Goal: Task Accomplishment & Management: Complete application form

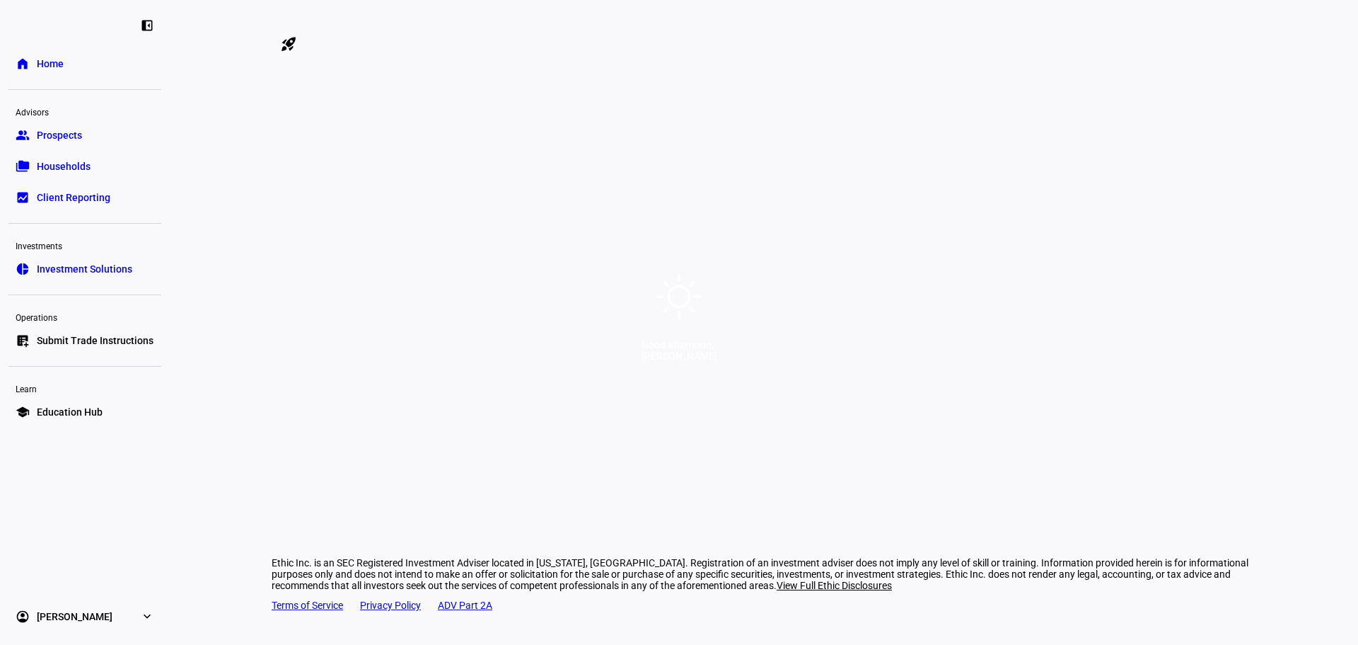
click at [52, 61] on div "Good afternoon, [PERSON_NAME]" at bounding box center [679, 322] width 1358 height 645
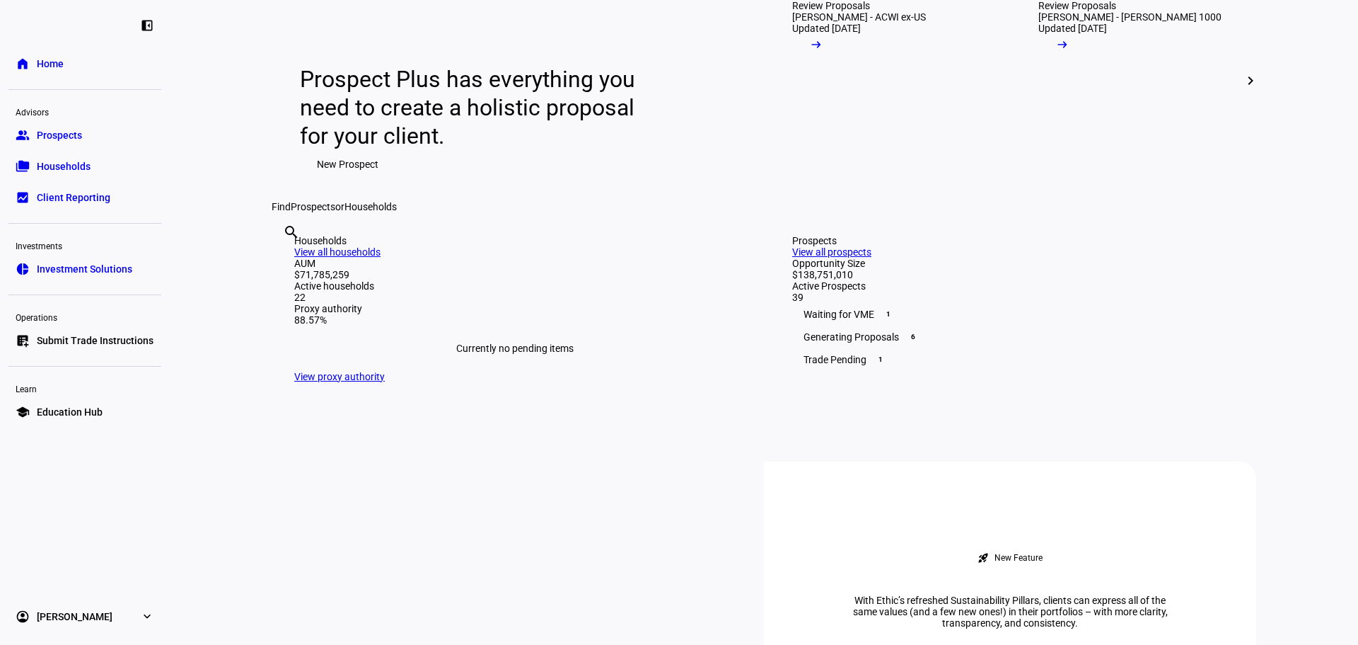
scroll to position [141, 0]
click at [824, 53] on mat-icon "arrow_right_alt" at bounding box center [816, 46] width 14 height 14
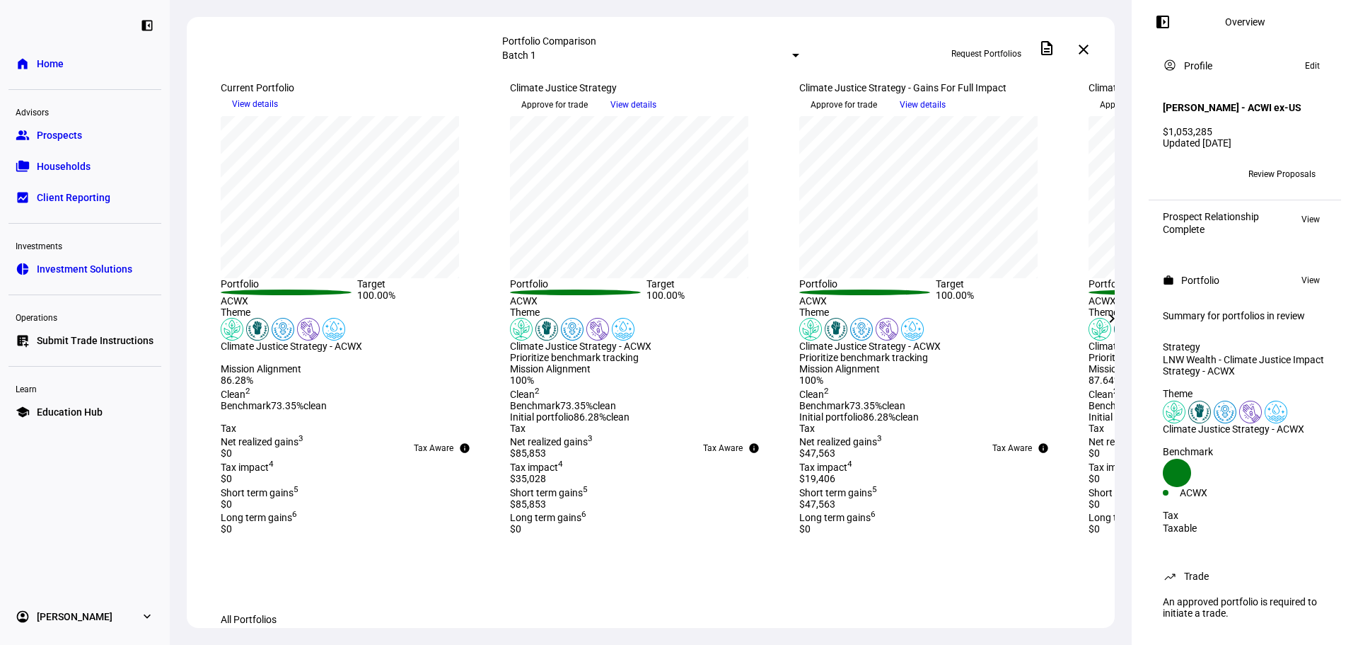
scroll to position [212, 0]
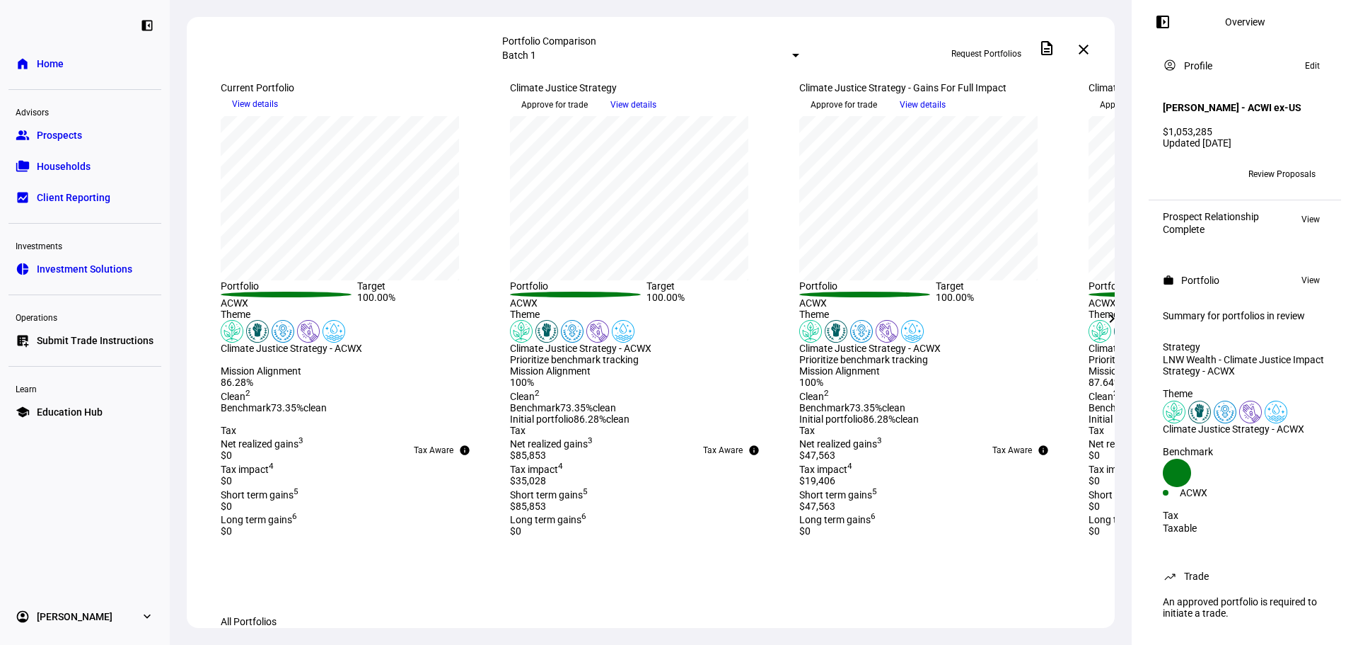
click at [102, 167] on link "folder_copy Households" at bounding box center [84, 166] width 153 height 28
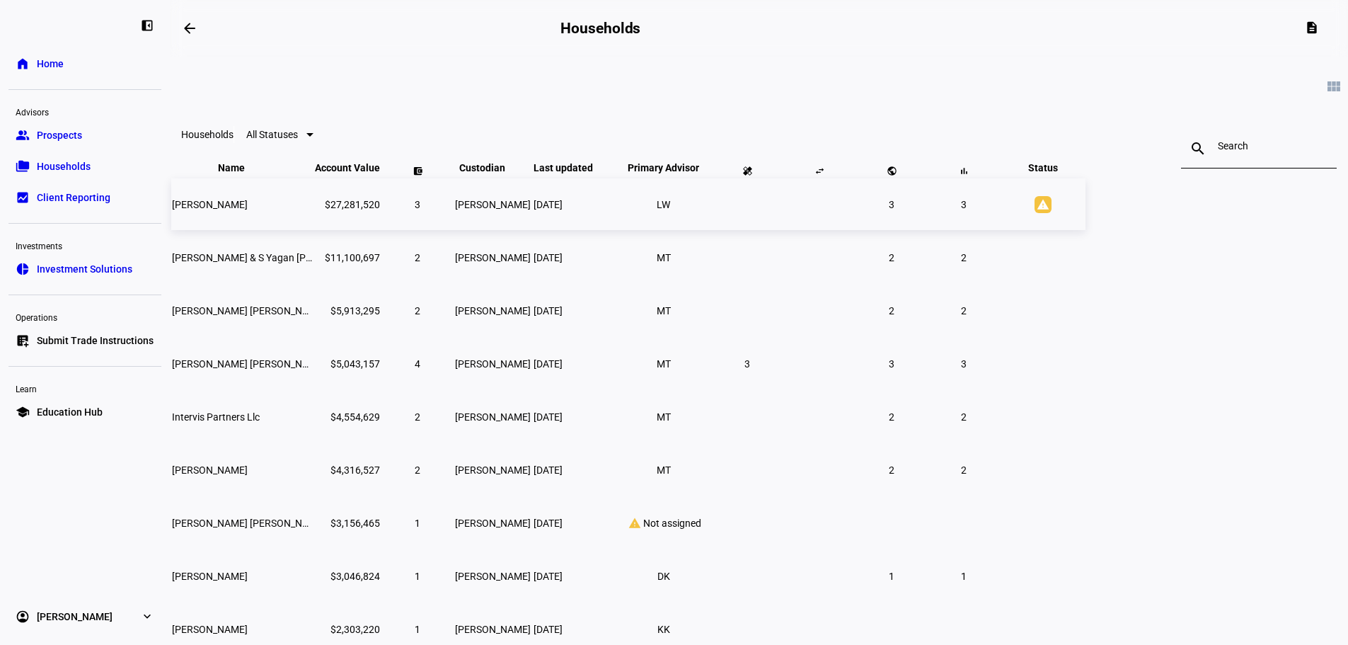
click at [248, 210] on span "[PERSON_NAME]" at bounding box center [210, 204] width 76 height 11
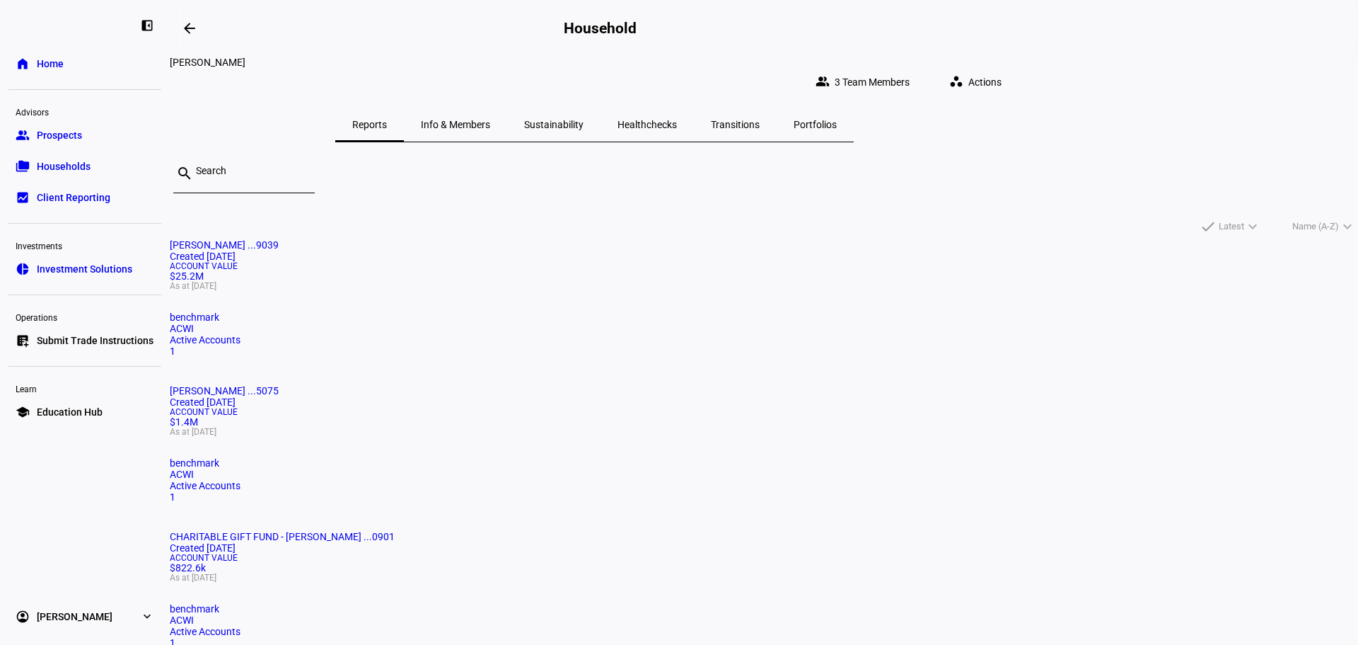
click at [279, 248] on span "[PERSON_NAME] ...9039" at bounding box center [224, 244] width 109 height 11
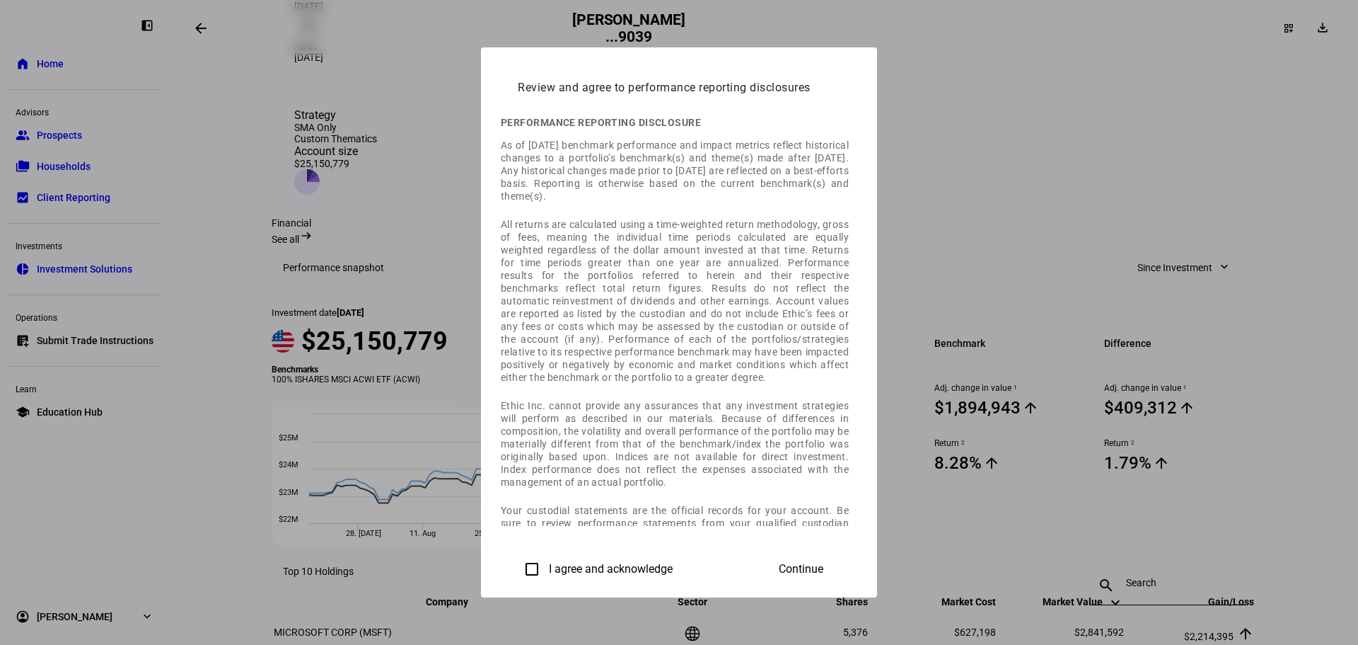
scroll to position [306, 0]
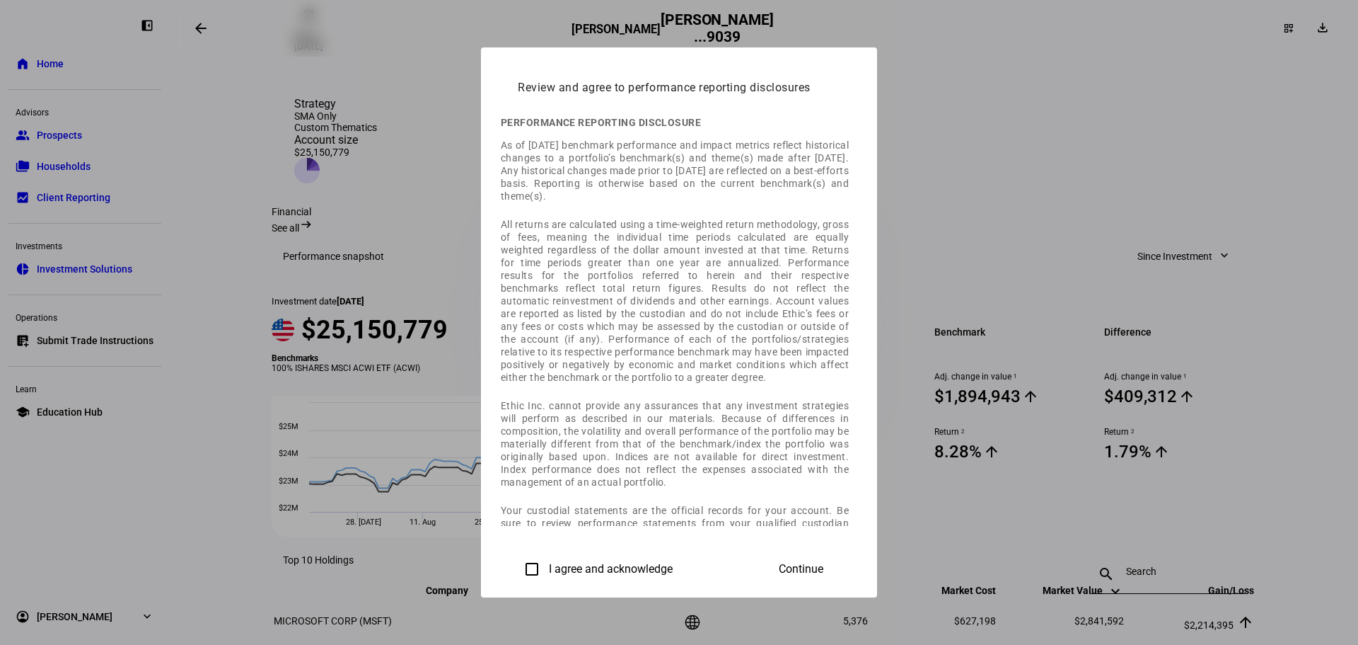
click at [546, 562] on label "I agree and acknowledge" at bounding box center [609, 568] width 127 height 13
click at [518, 561] on input "I agree and acknowledge" at bounding box center [532, 569] width 28 height 28
checkbox input "true"
click at [824, 566] on span "Continue" at bounding box center [801, 568] width 45 height 13
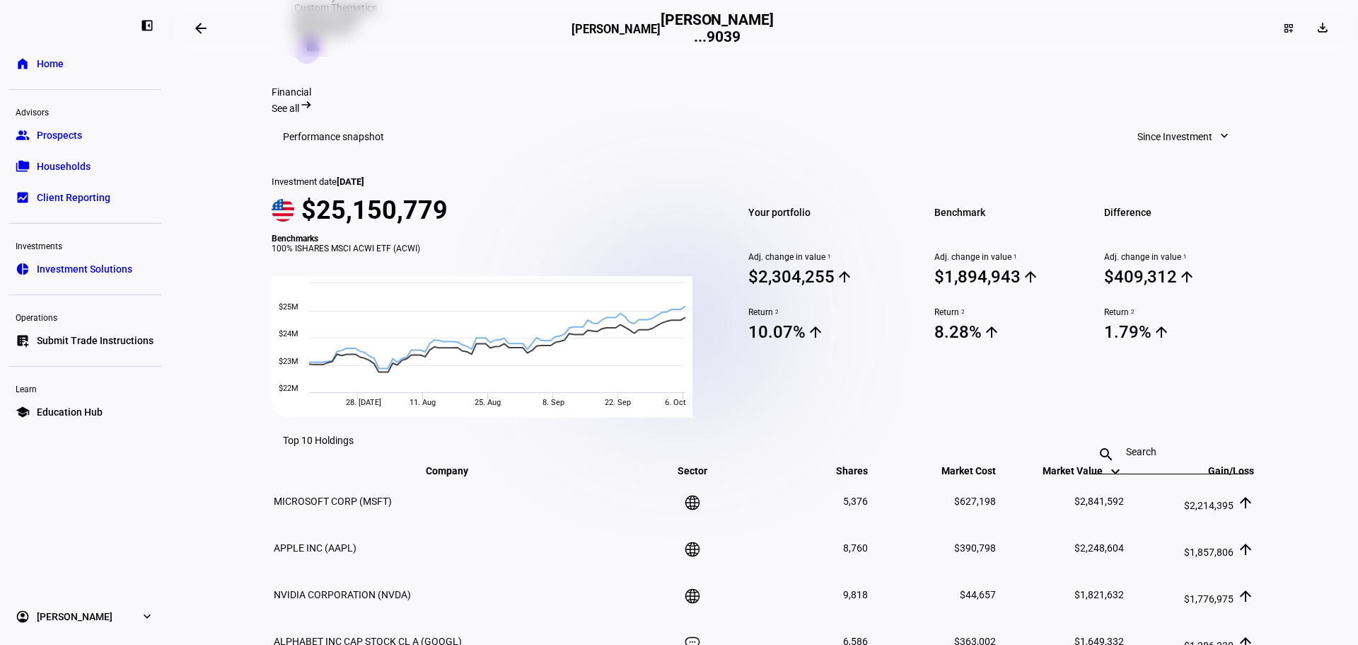
scroll to position [518, 0]
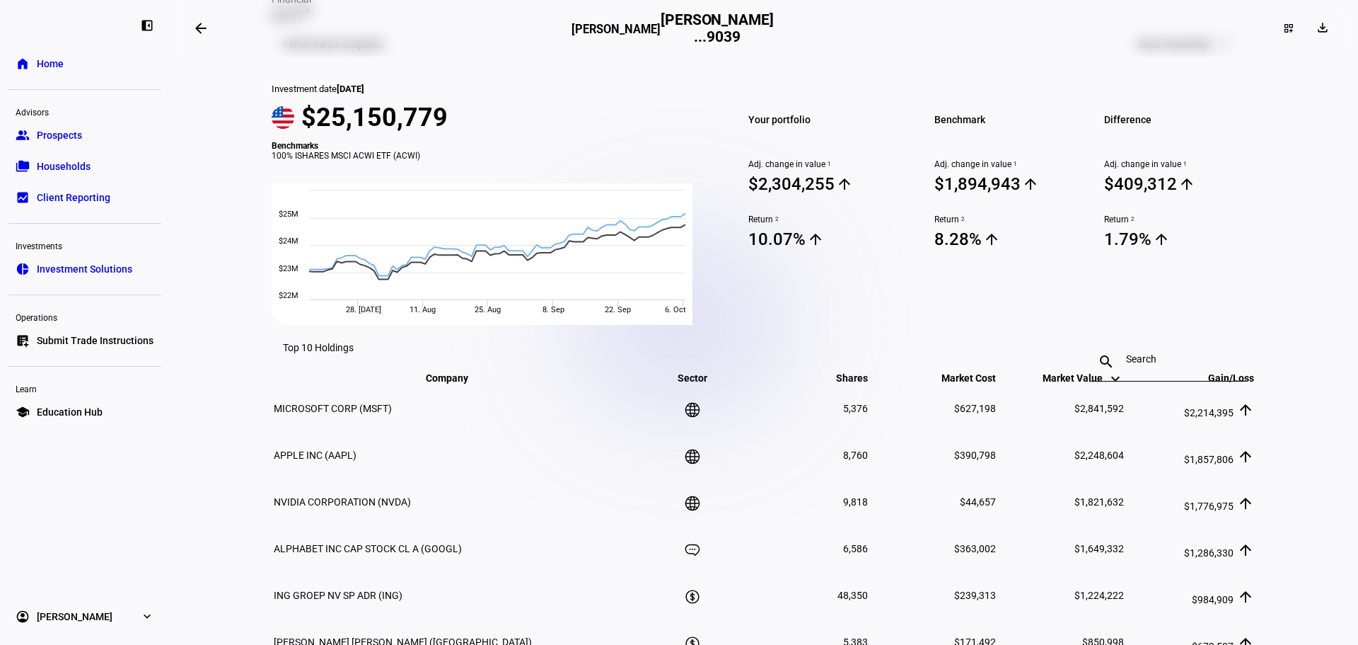
click at [932, 114] on div "Benchmark Adj. change in value 1 $1,894,943 arrow_upward Return 2 8.28% arrow_u…" at bounding box center [1002, 203] width 169 height 241
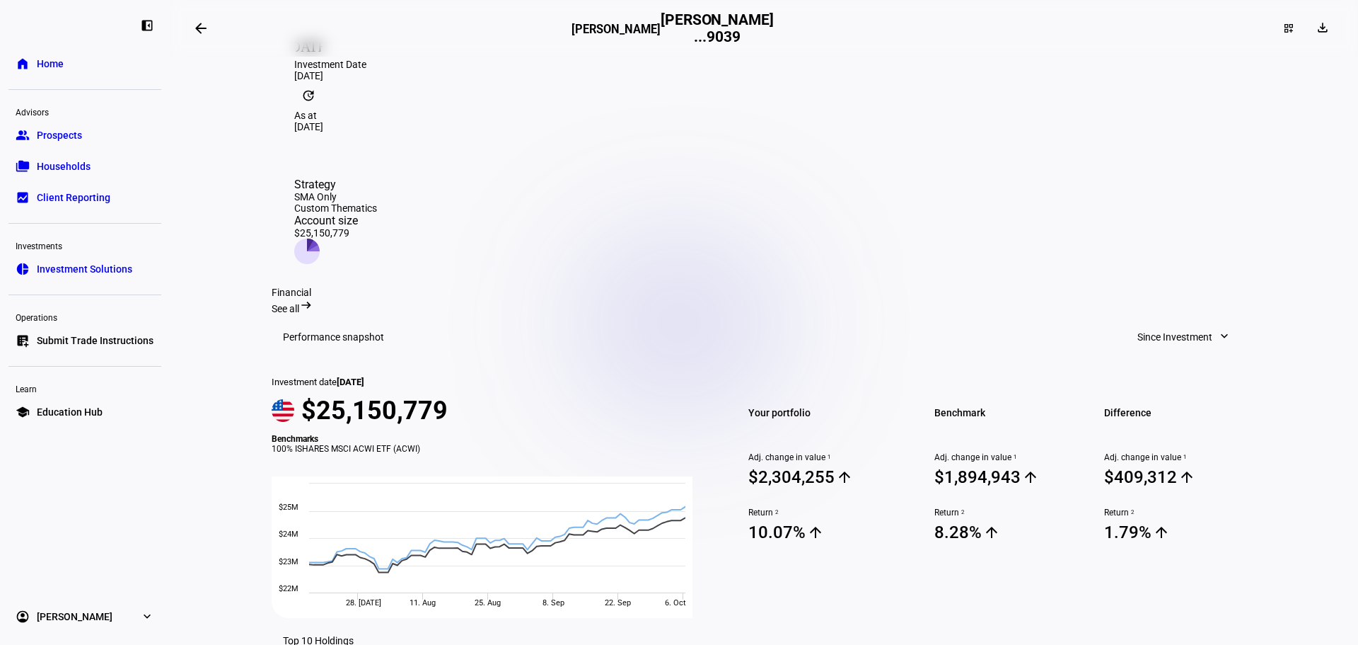
scroll to position [93, 0]
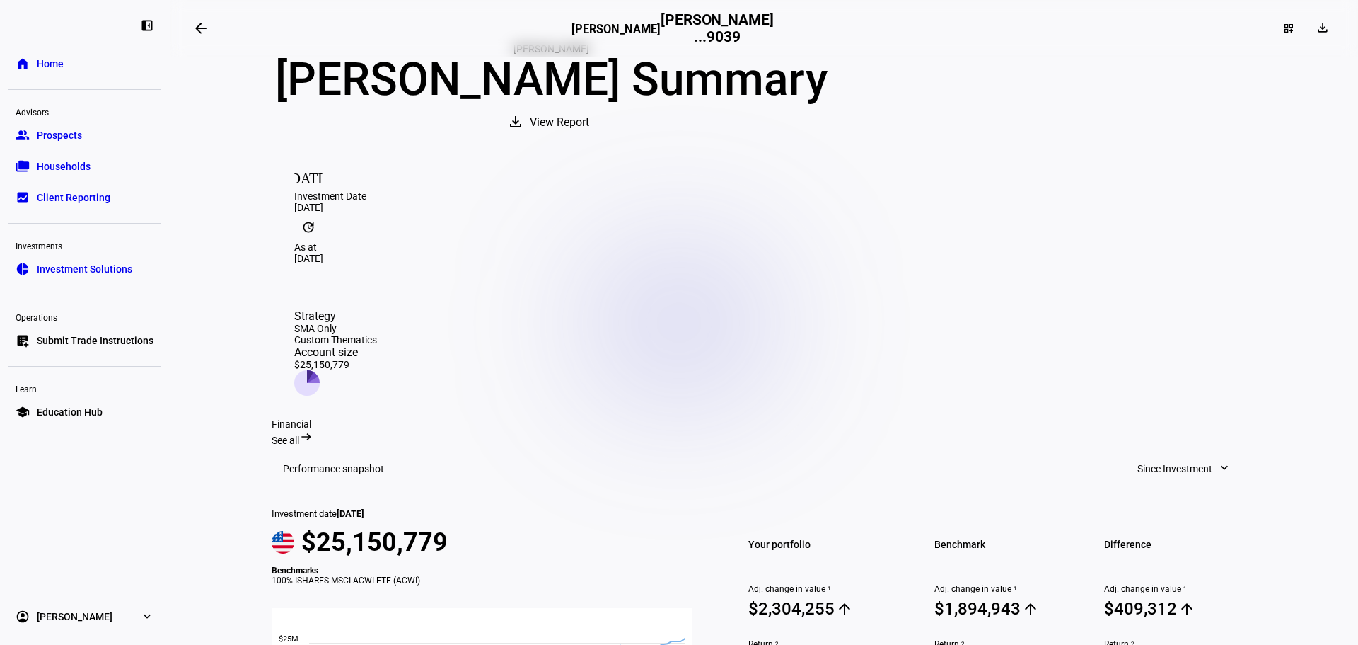
click at [54, 134] on span "Prospects" at bounding box center [59, 135] width 45 height 14
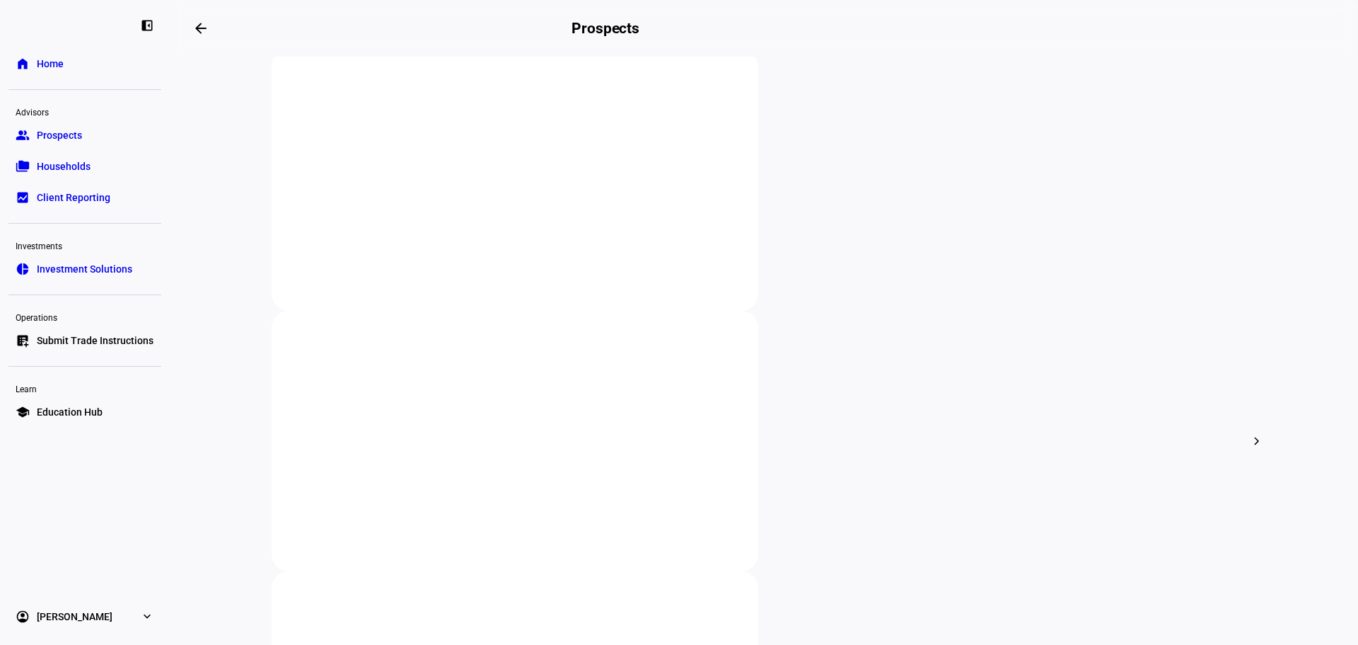
scroll to position [283, 0]
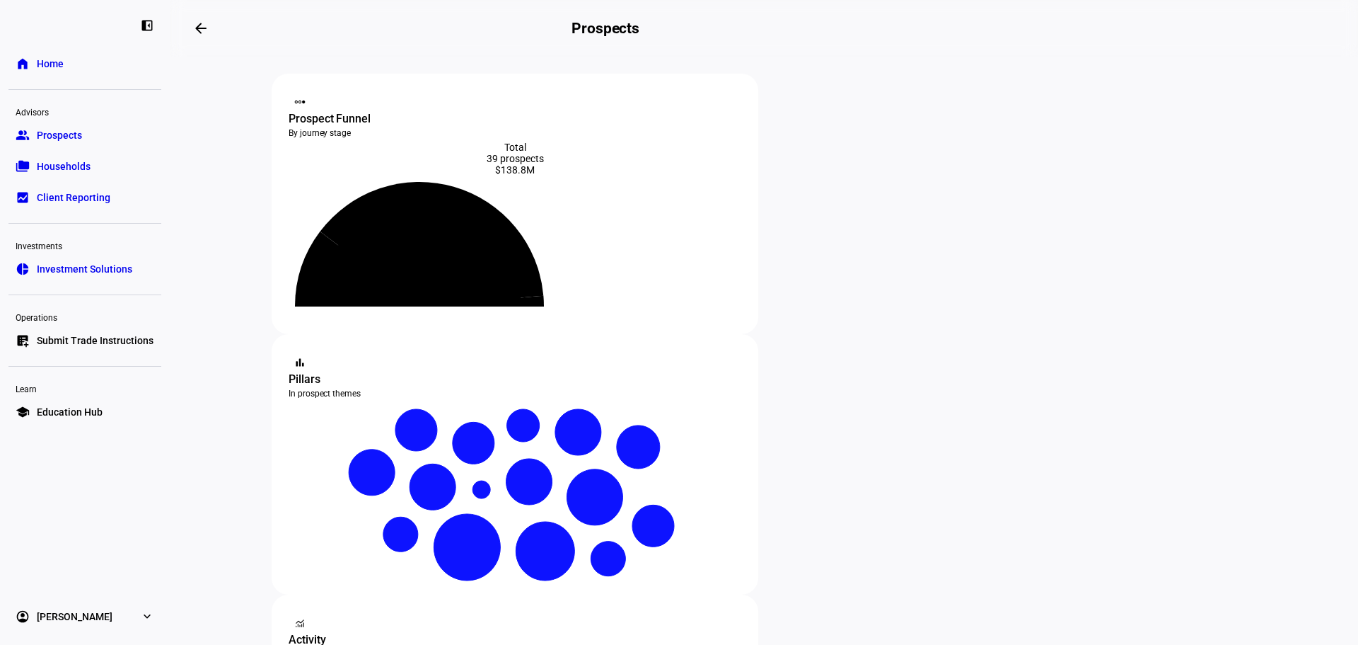
click at [78, 169] on span "Households" at bounding box center [64, 166] width 54 height 14
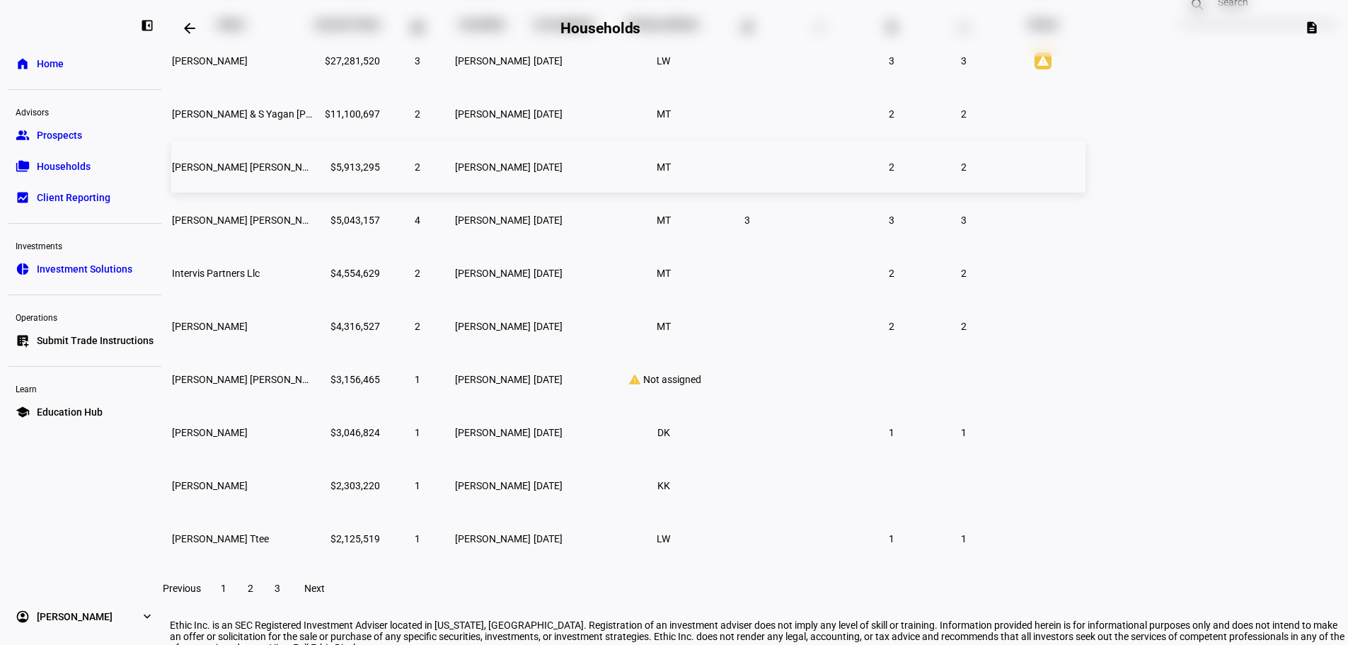
scroll to position [222, 0]
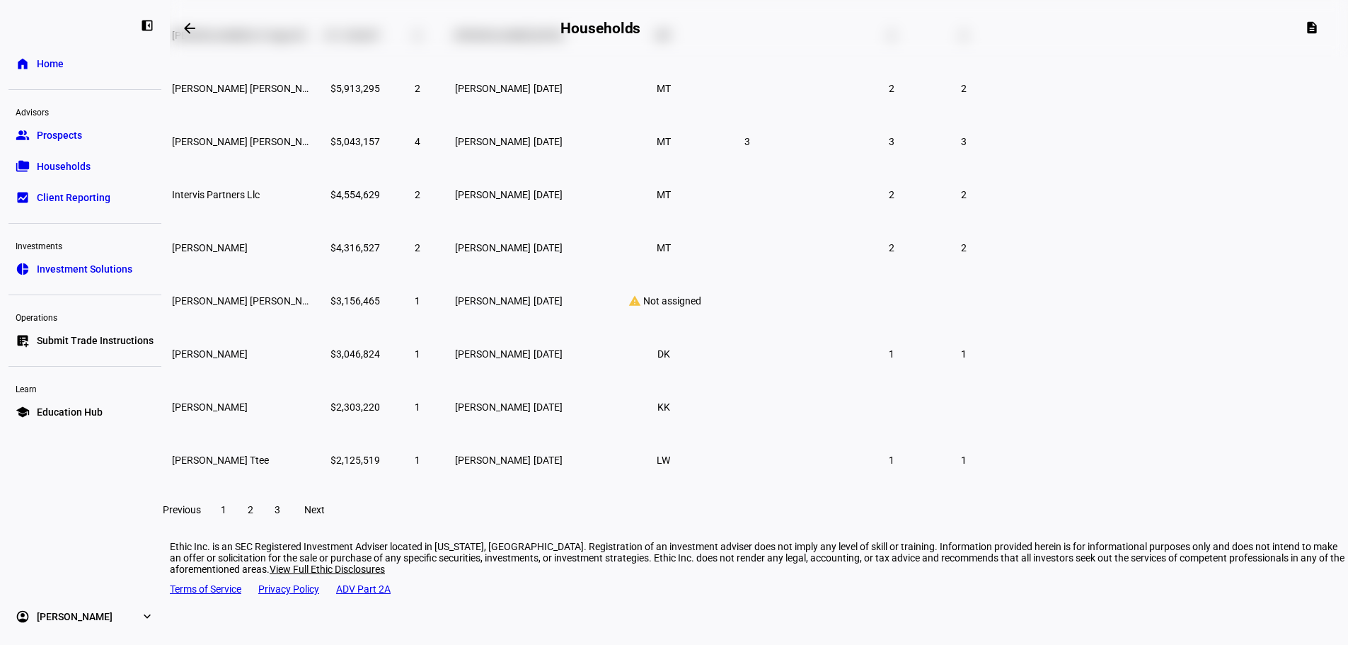
click at [263, 525] on span at bounding box center [250, 509] width 25 height 34
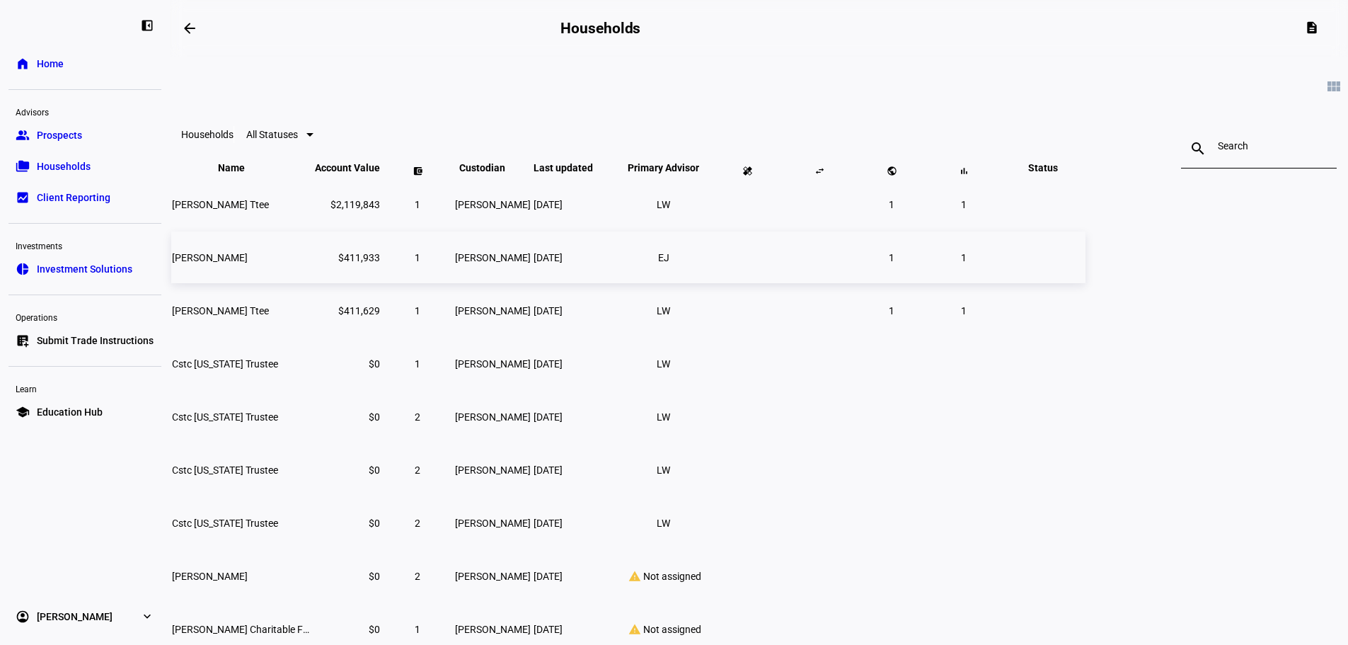
click at [248, 263] on span "[PERSON_NAME]" at bounding box center [210, 257] width 76 height 11
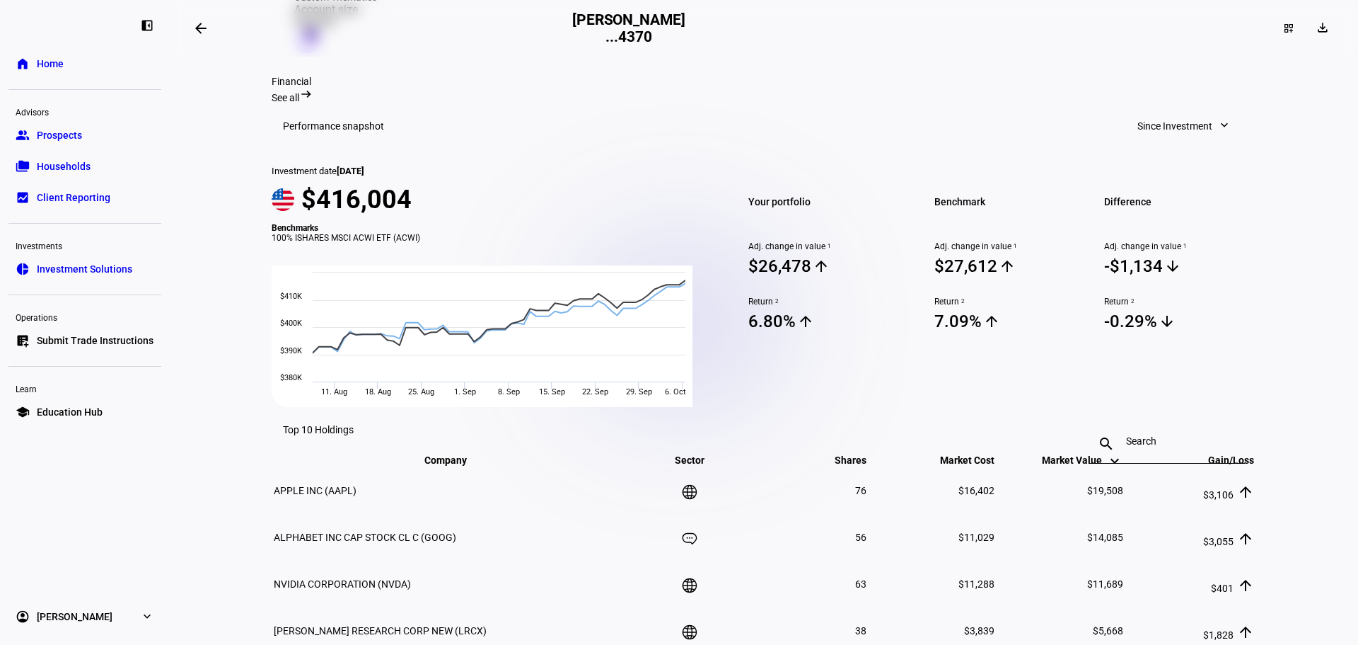
scroll to position [447, 0]
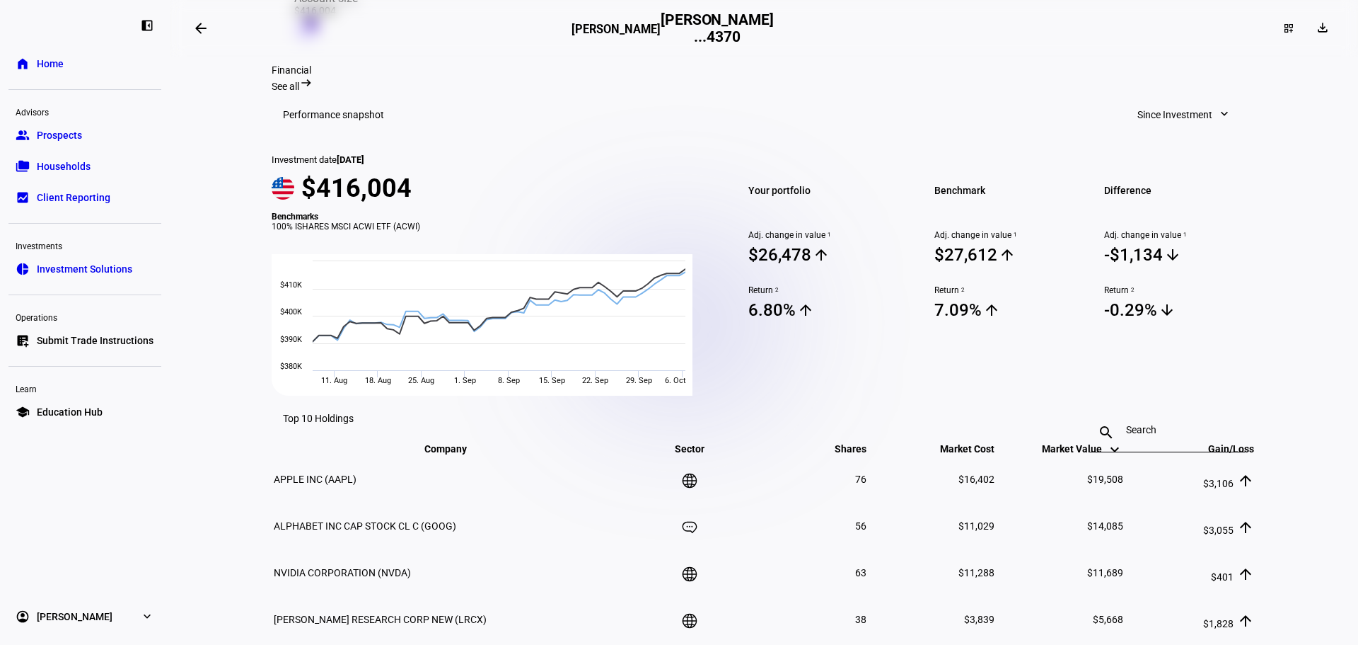
click at [74, 136] on span "Prospects" at bounding box center [59, 135] width 45 height 14
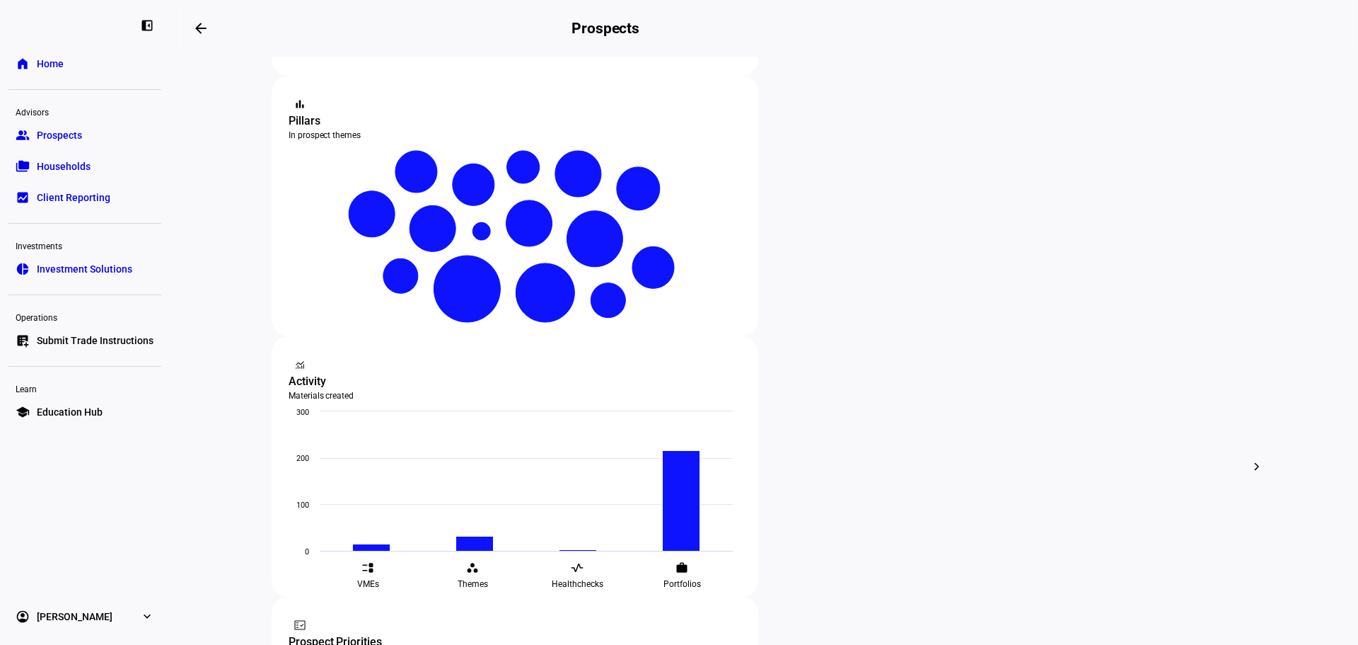
scroll to position [283, 0]
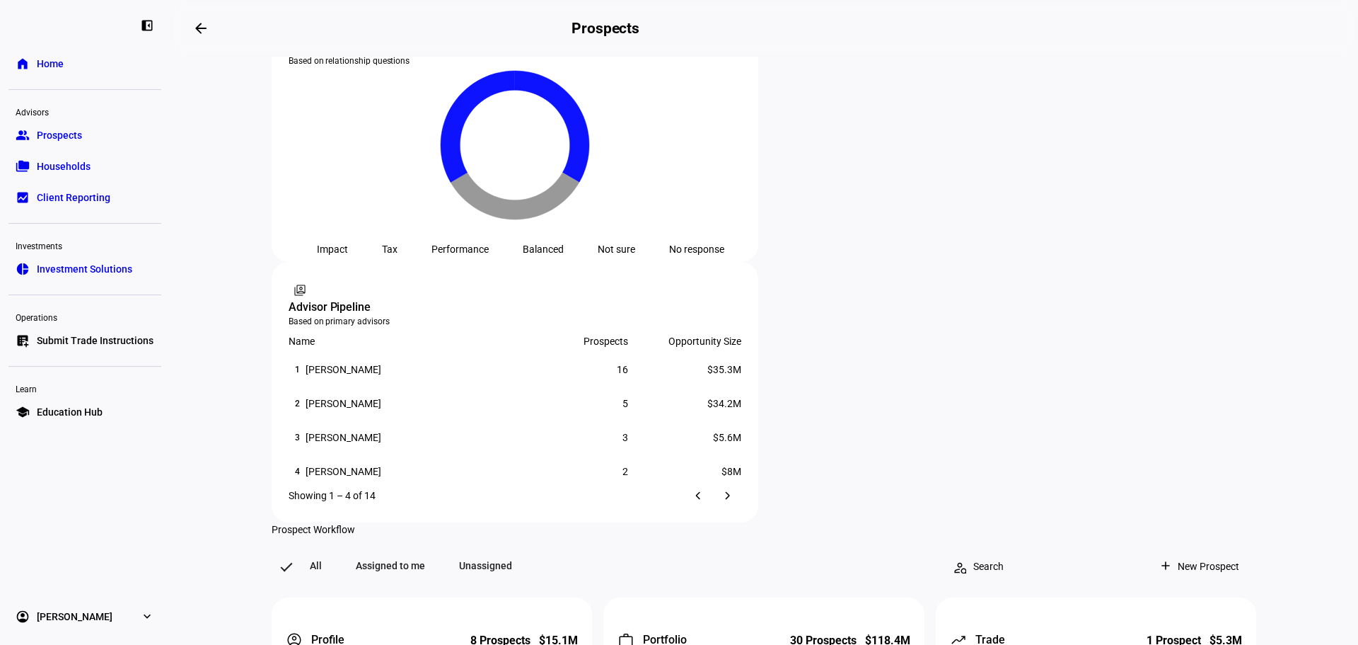
scroll to position [920, 0]
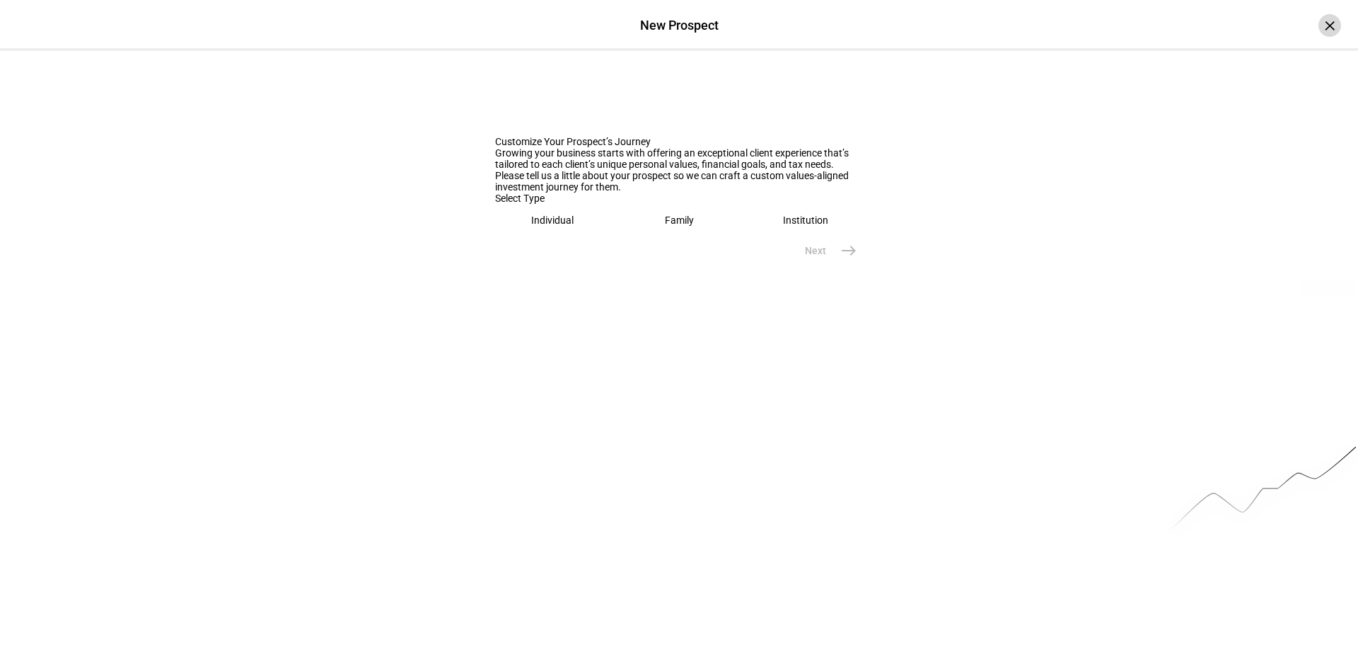
click at [1319, 23] on div "×" at bounding box center [1330, 25] width 23 height 23
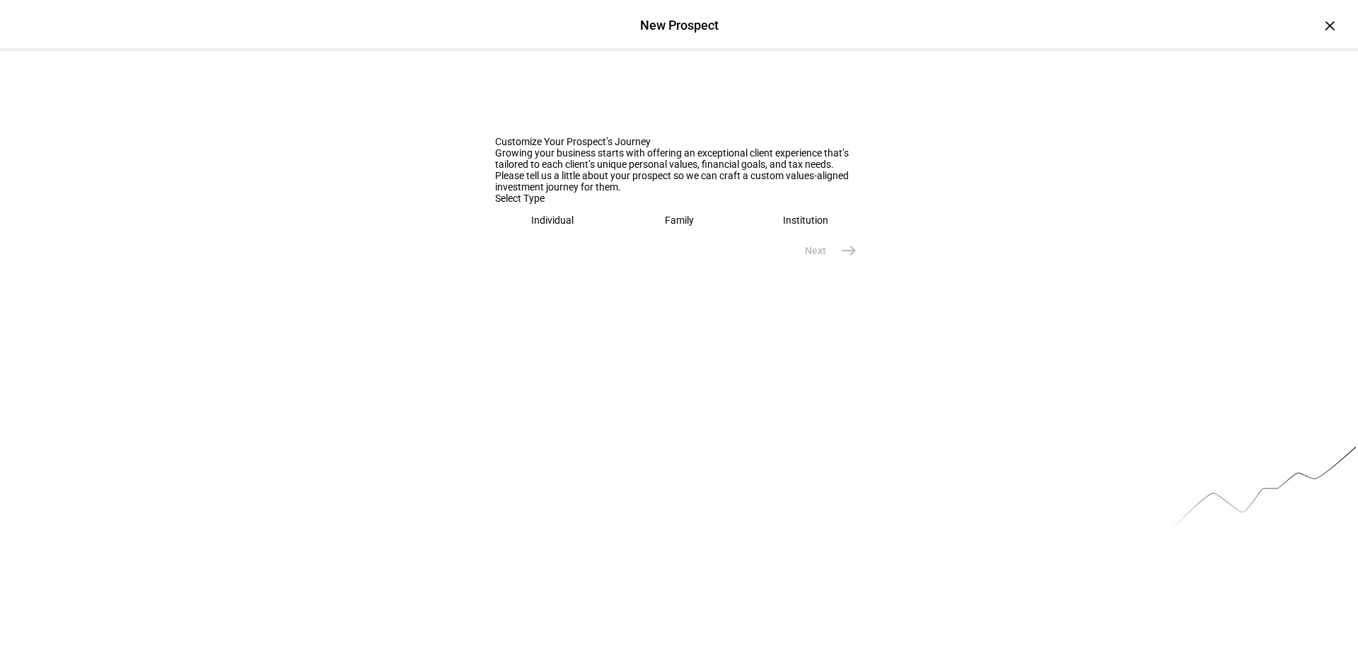
click at [565, 226] on div "Individual" at bounding box center [552, 219] width 42 height 11
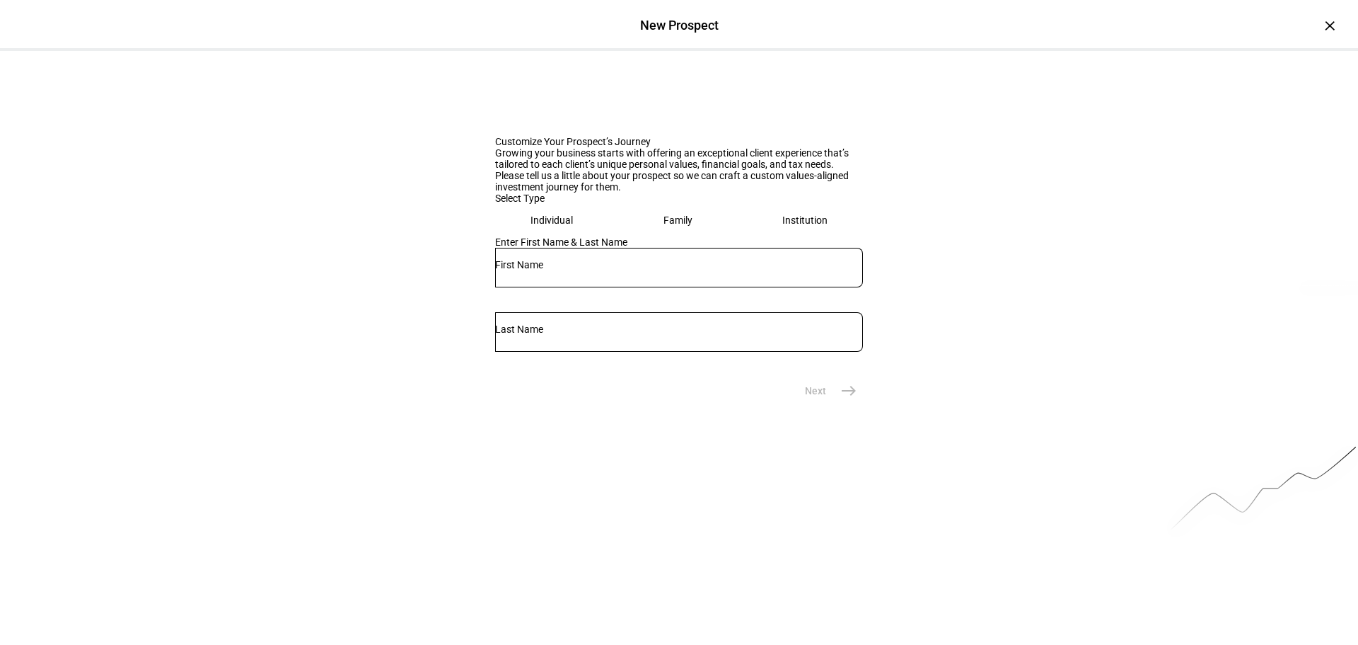
click at [645, 236] on eth-mega-radio-button "Family" at bounding box center [678, 220] width 116 height 33
click at [589, 236] on eth-mega-radio-button "Individual" at bounding box center [553, 220] width 116 height 33
click at [552, 270] on input "text" at bounding box center [679, 264] width 368 height 11
type input "[PERSON_NAME]"
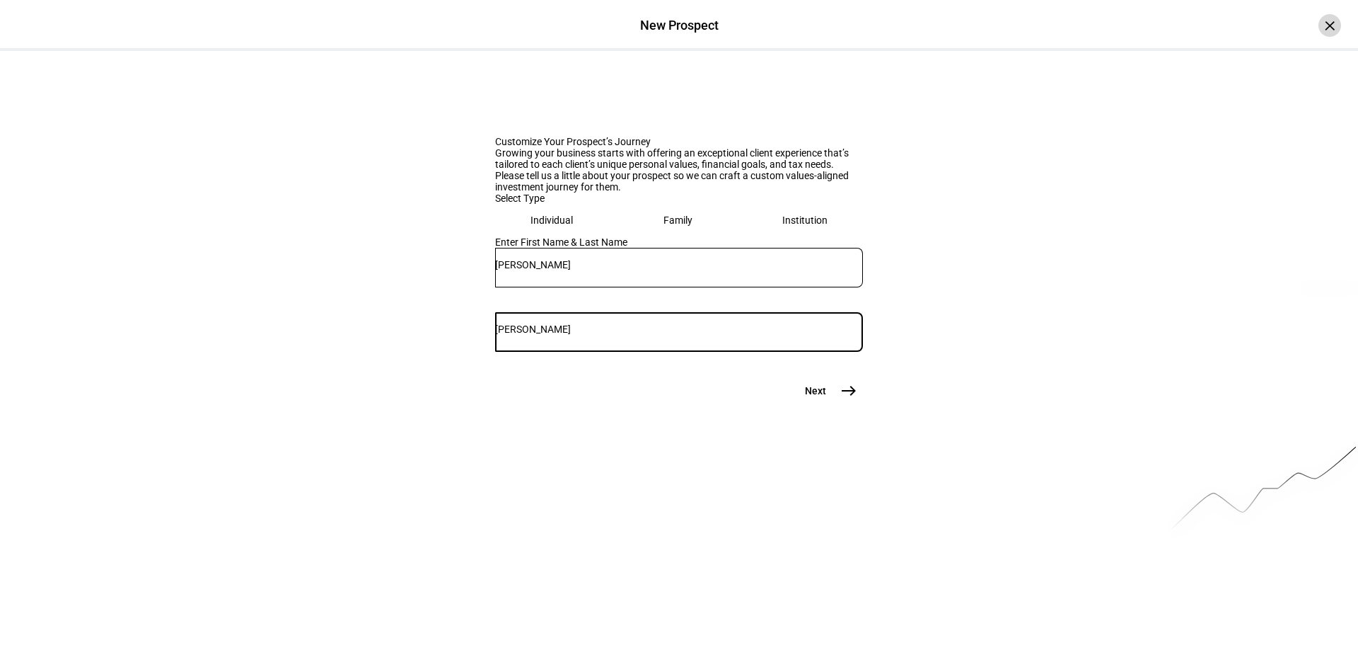
type input "[PERSON_NAME]"
click at [1321, 22] on div "×" at bounding box center [1330, 25] width 23 height 23
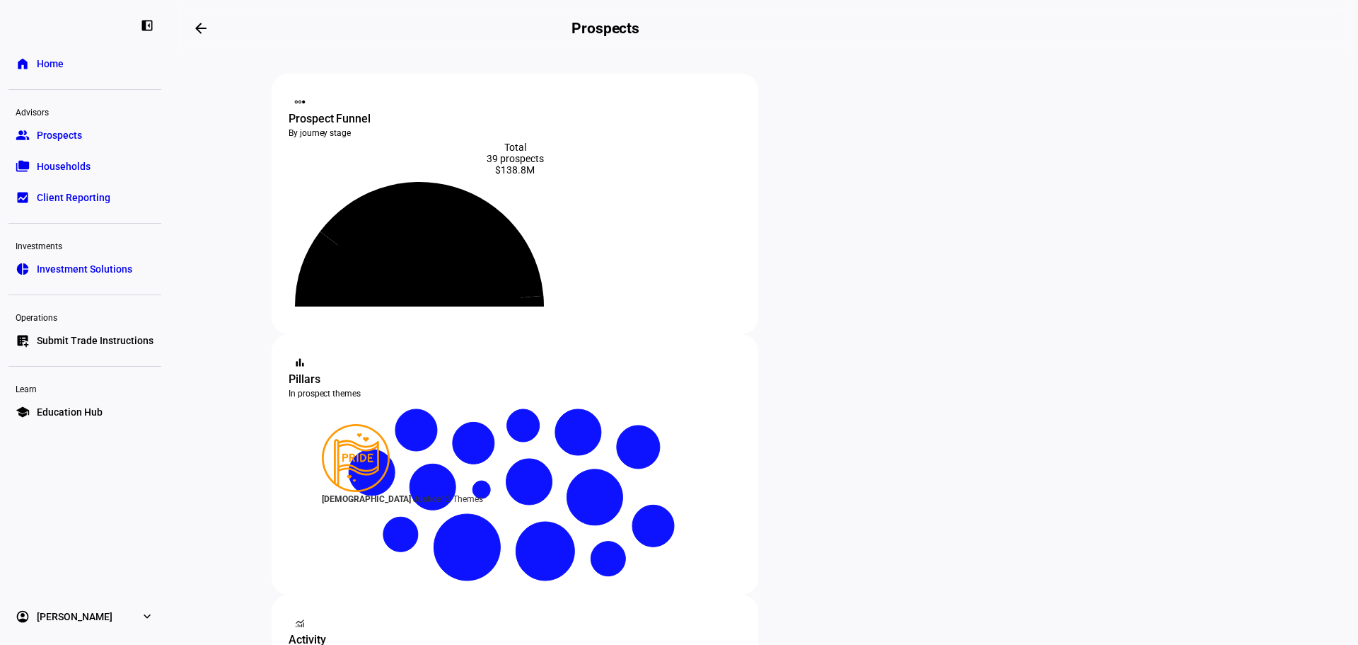
scroll to position [212, 0]
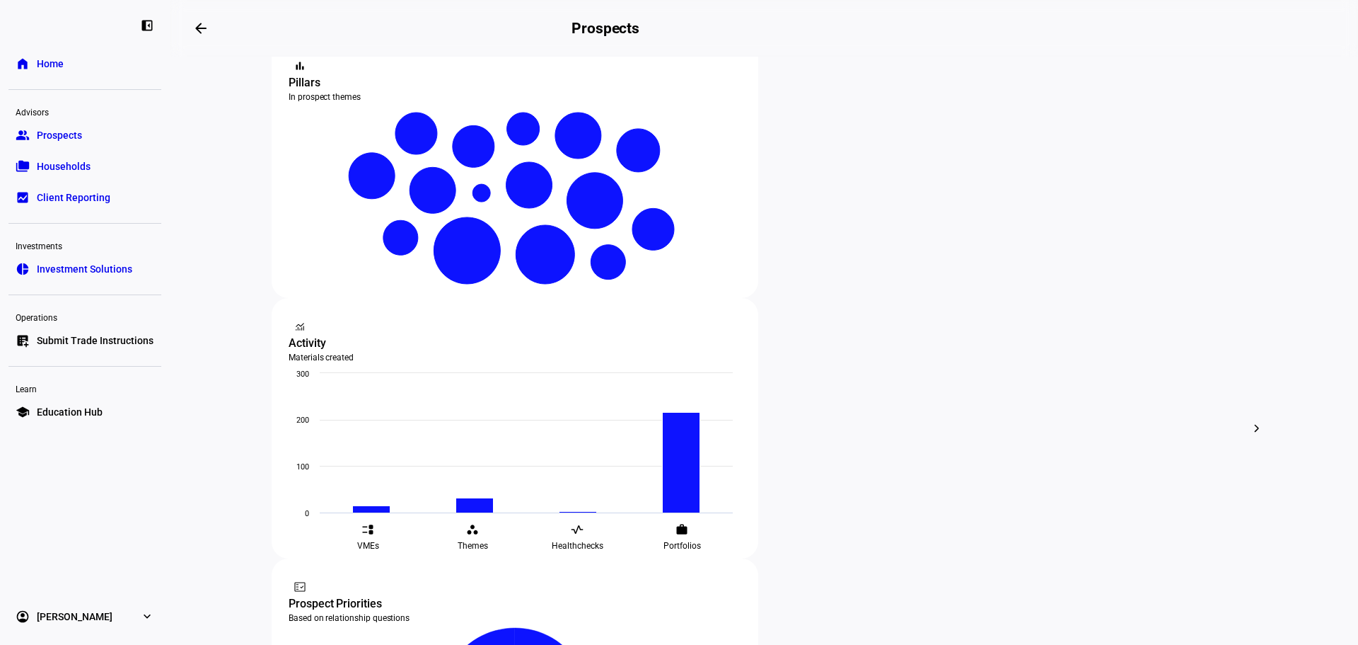
scroll to position [158, 0]
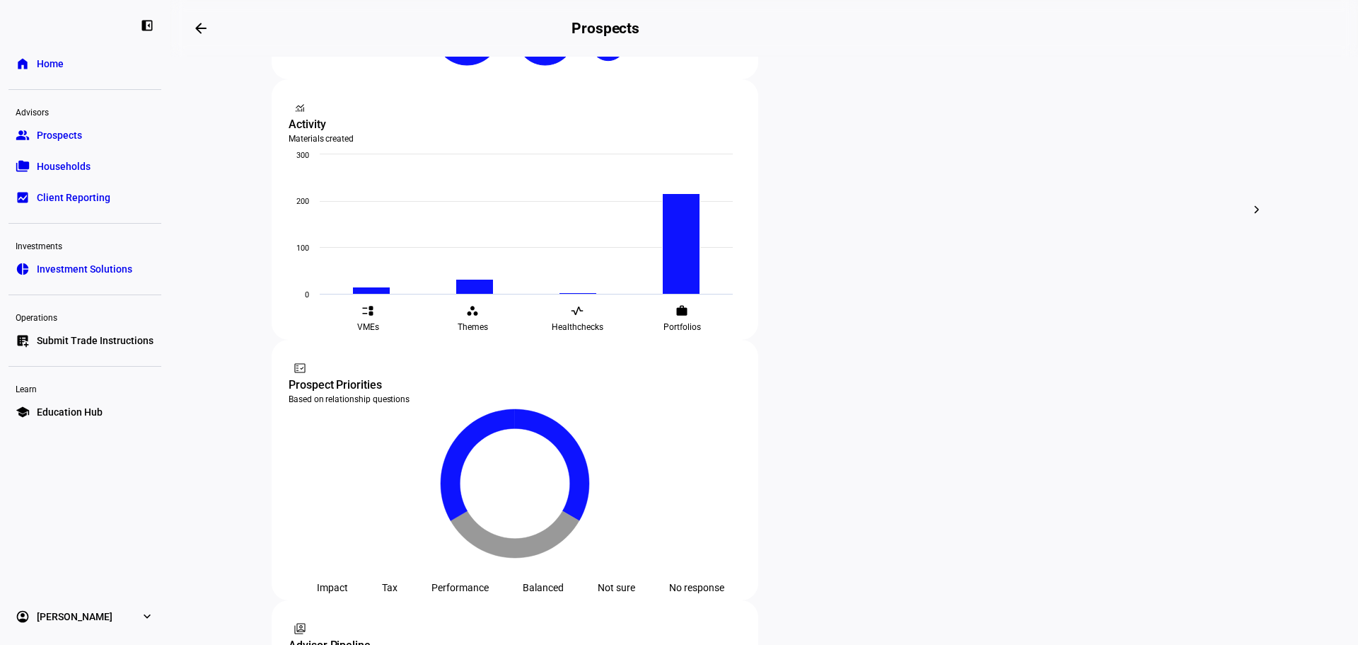
scroll to position [512, 0]
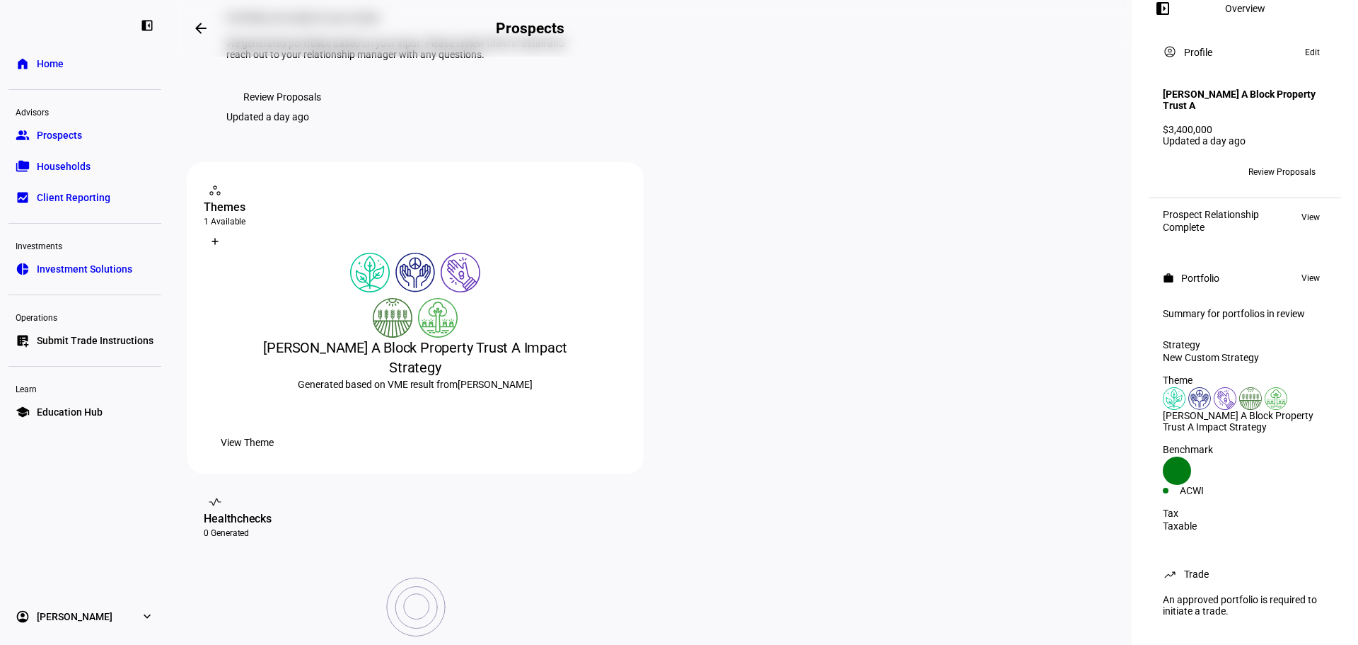
scroll to position [27, 0]
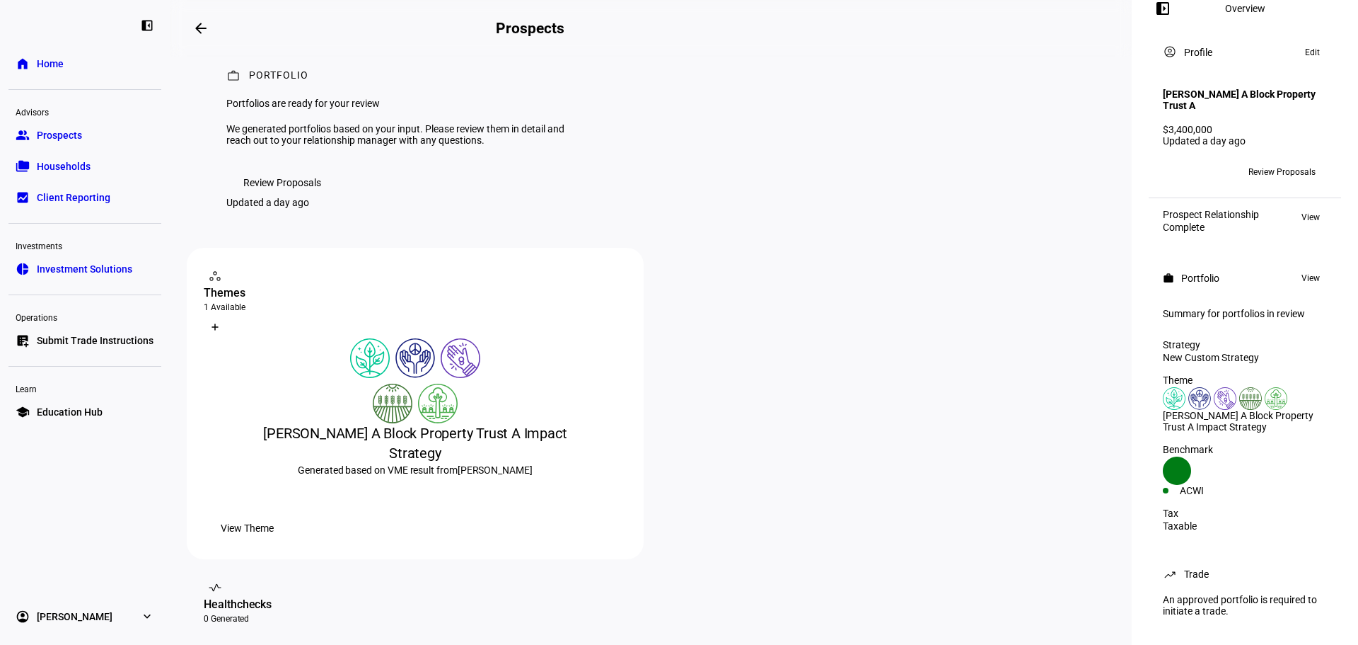
click at [209, 31] on mat-icon "arrow_backwards" at bounding box center [200, 28] width 17 height 17
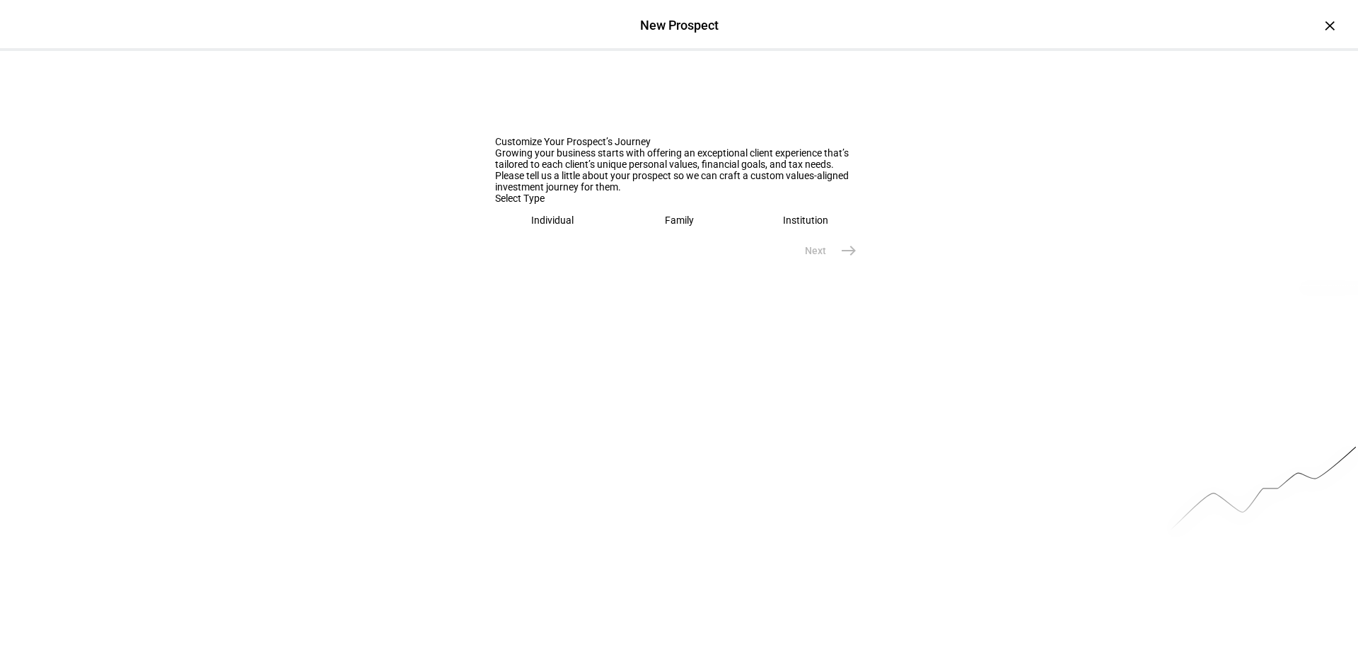
click at [591, 236] on eth-mega-radio-button "Individual" at bounding box center [552, 220] width 115 height 33
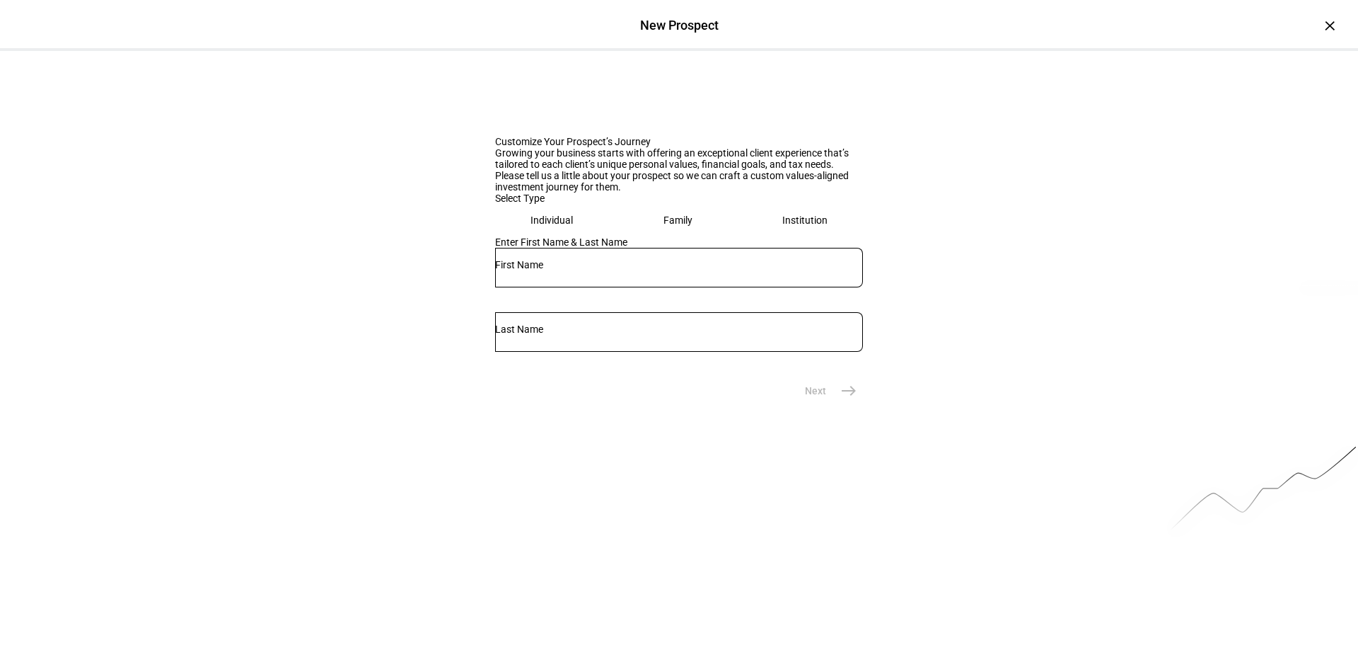
click at [565, 287] on div at bounding box center [679, 268] width 368 height 40
type input "[PERSON_NAME]"
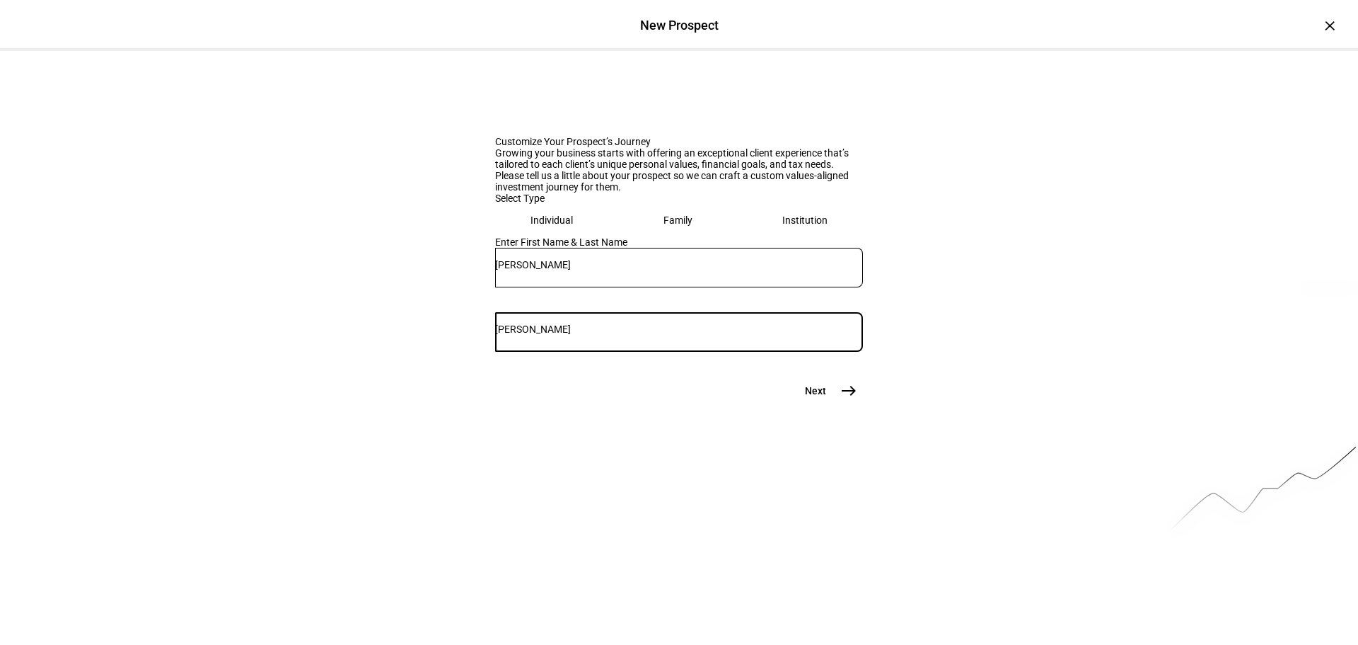
type input "[PERSON_NAME]"
click at [852, 399] on mat-icon "east" at bounding box center [848, 390] width 17 height 17
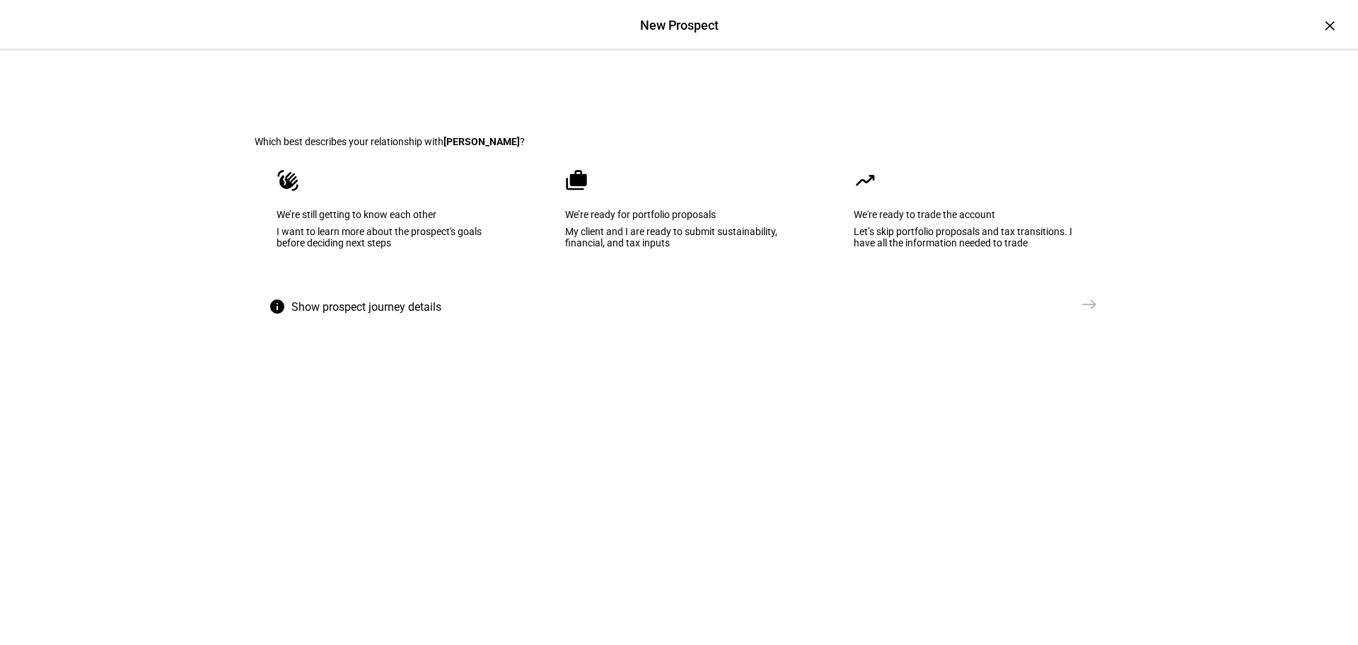
click at [366, 324] on span "Show prospect journey details" at bounding box center [366, 307] width 150 height 34
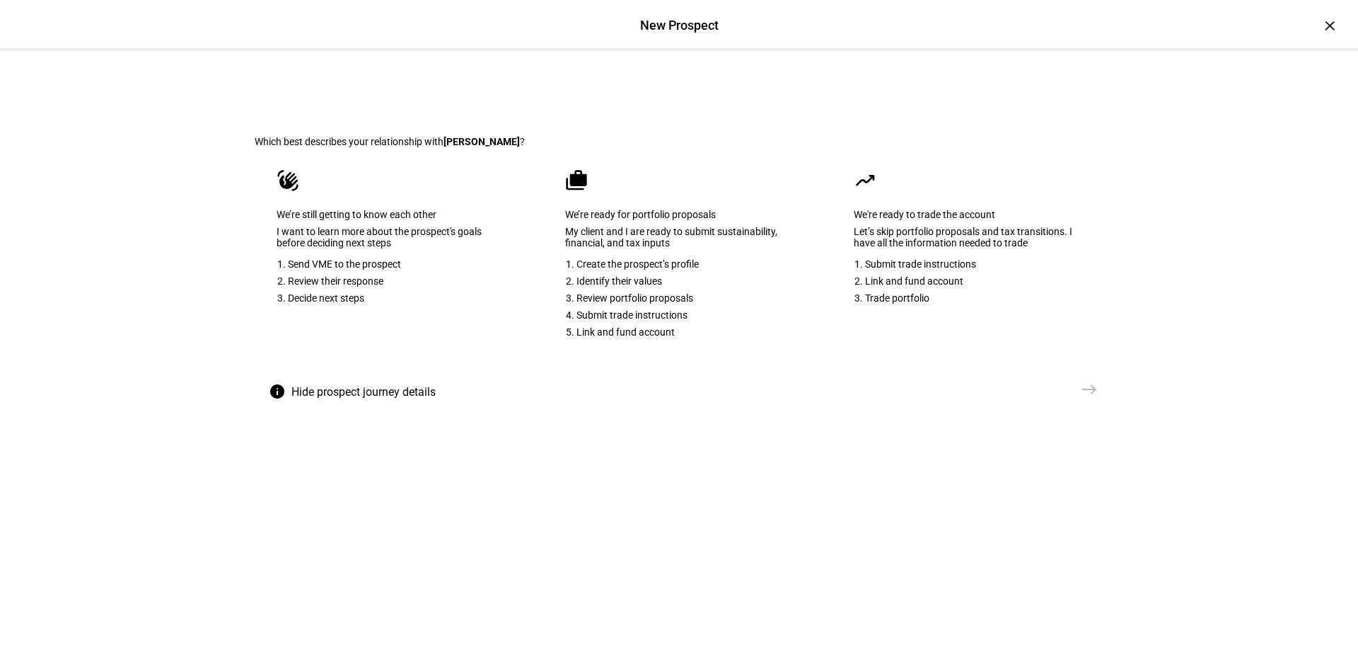
click at [953, 326] on eth-mega-radio-button "moving We're ready to trade the account Let’s skip portfolio proposals and tax …" at bounding box center [968, 261] width 272 height 228
click at [688, 304] on li "Review portfolio proposals" at bounding box center [685, 297] width 217 height 11
click at [1081, 395] on mat-icon "east" at bounding box center [1089, 386] width 17 height 17
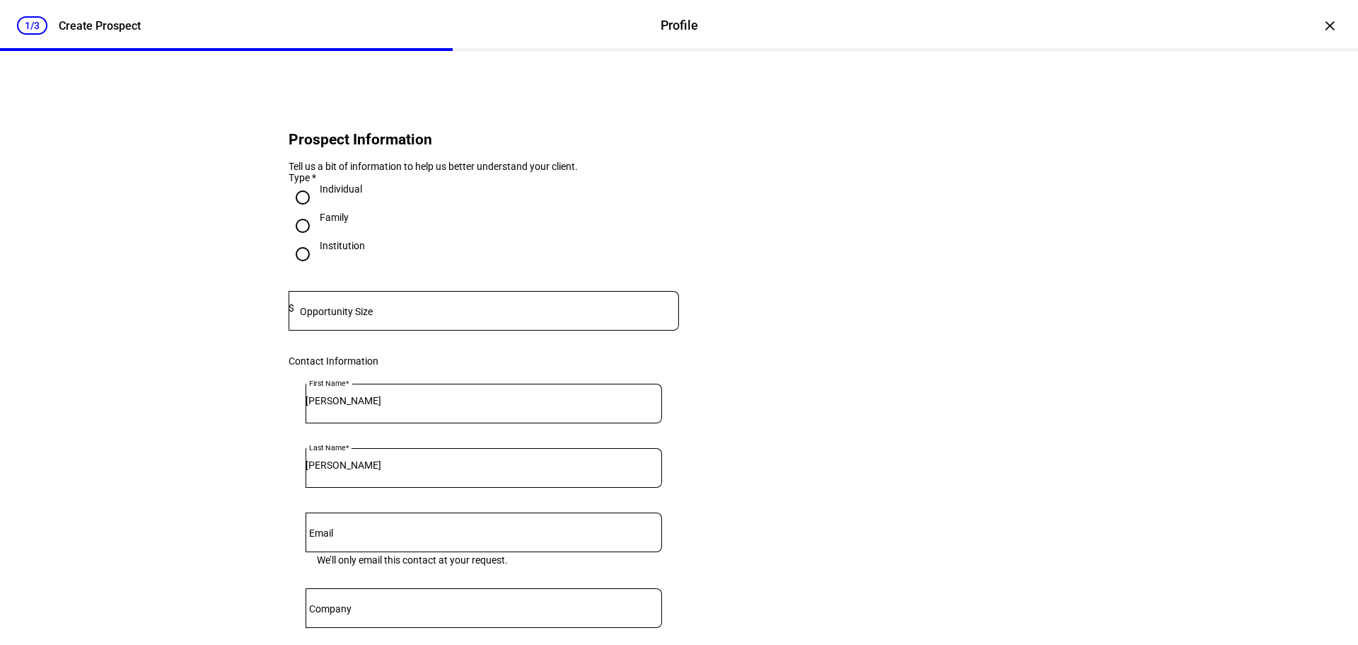
click at [357, 321] on div at bounding box center [486, 311] width 385 height 40
type input "1"
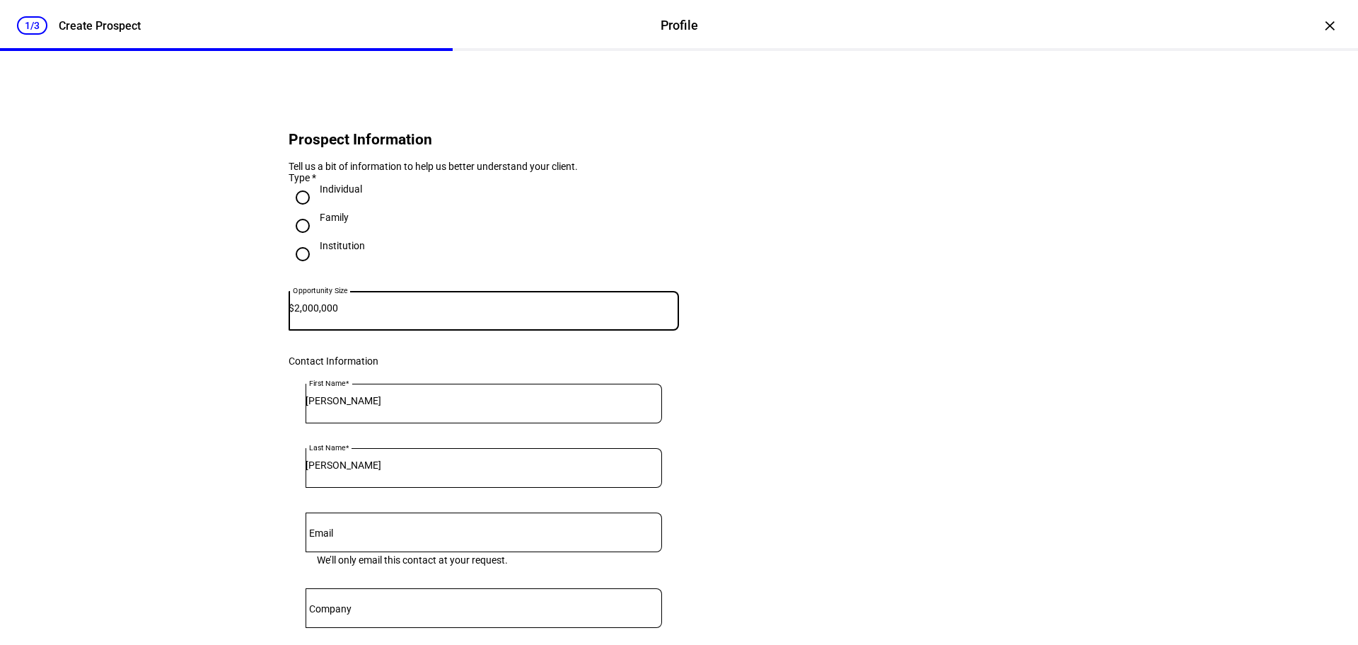
type input "2,000,000"
click at [238, 448] on div "Prospect Information Tell us a bit of information to help us better understand …" at bounding box center [679, 491] width 894 height 881
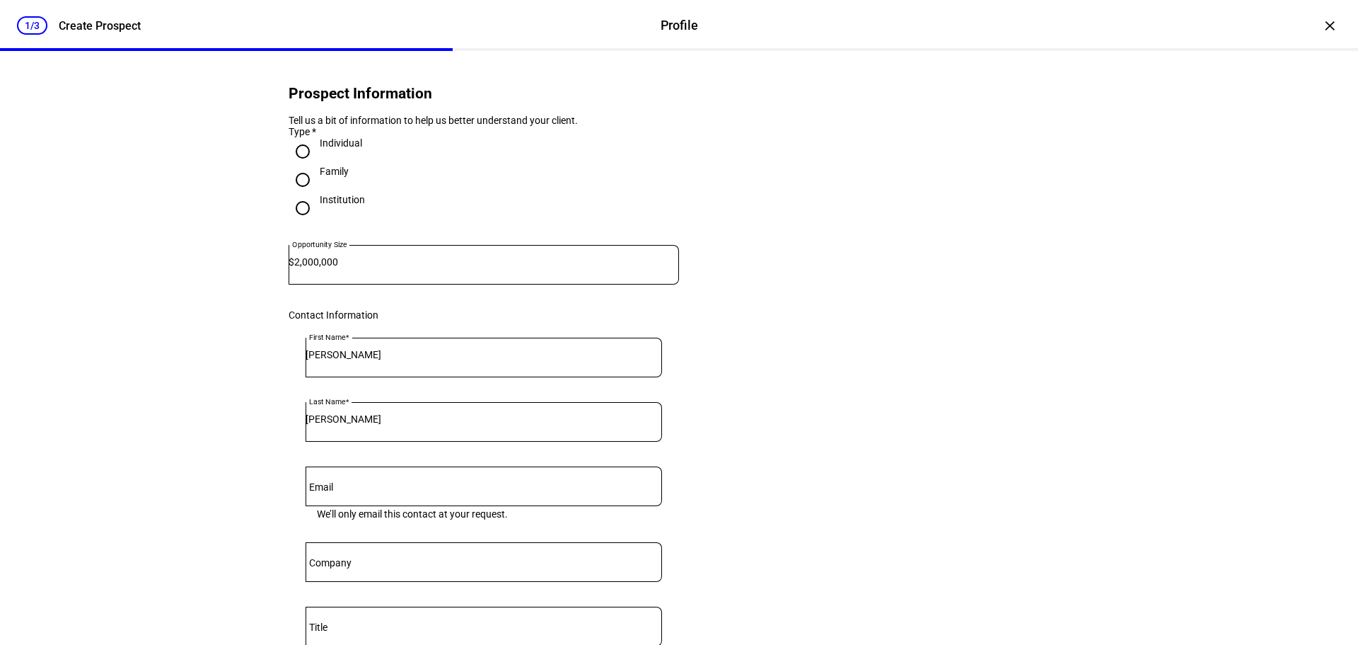
scroll to position [71, 0]
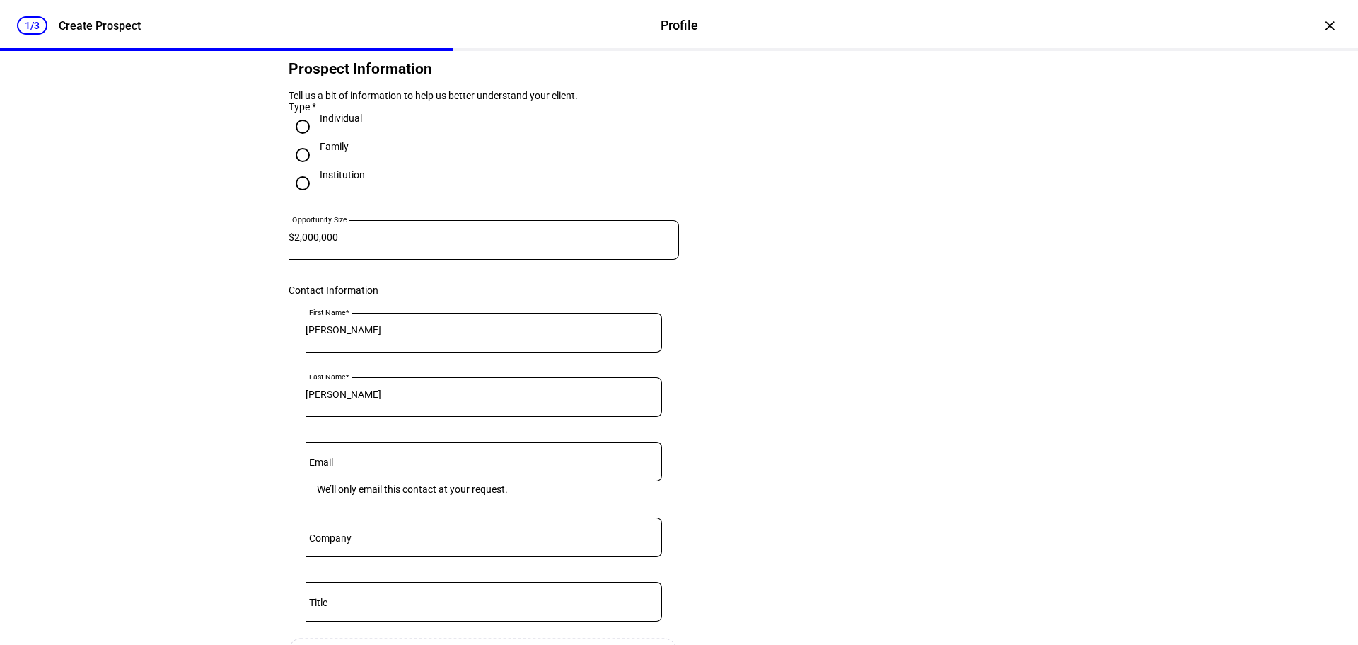
click at [387, 464] on input "Email" at bounding box center [484, 458] width 357 height 11
click at [391, 481] on div at bounding box center [484, 461] width 357 height 40
paste input "[EMAIL_ADDRESS][DOMAIN_NAME]"
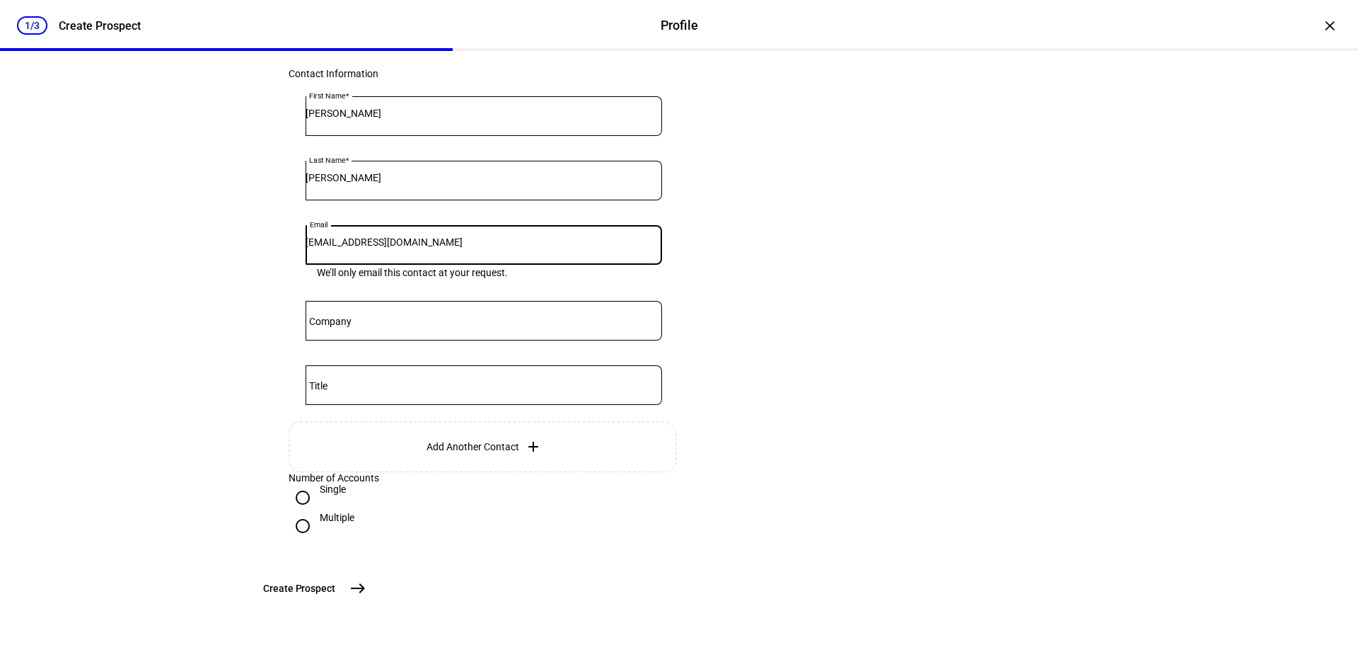
scroll to position [400, 0]
type input "[EMAIL_ADDRESS][DOMAIN_NAME]"
click at [306, 512] on input "Multiple" at bounding box center [303, 526] width 28 height 28
radio input "true"
click at [366, 583] on mat-icon "east" at bounding box center [357, 587] width 17 height 17
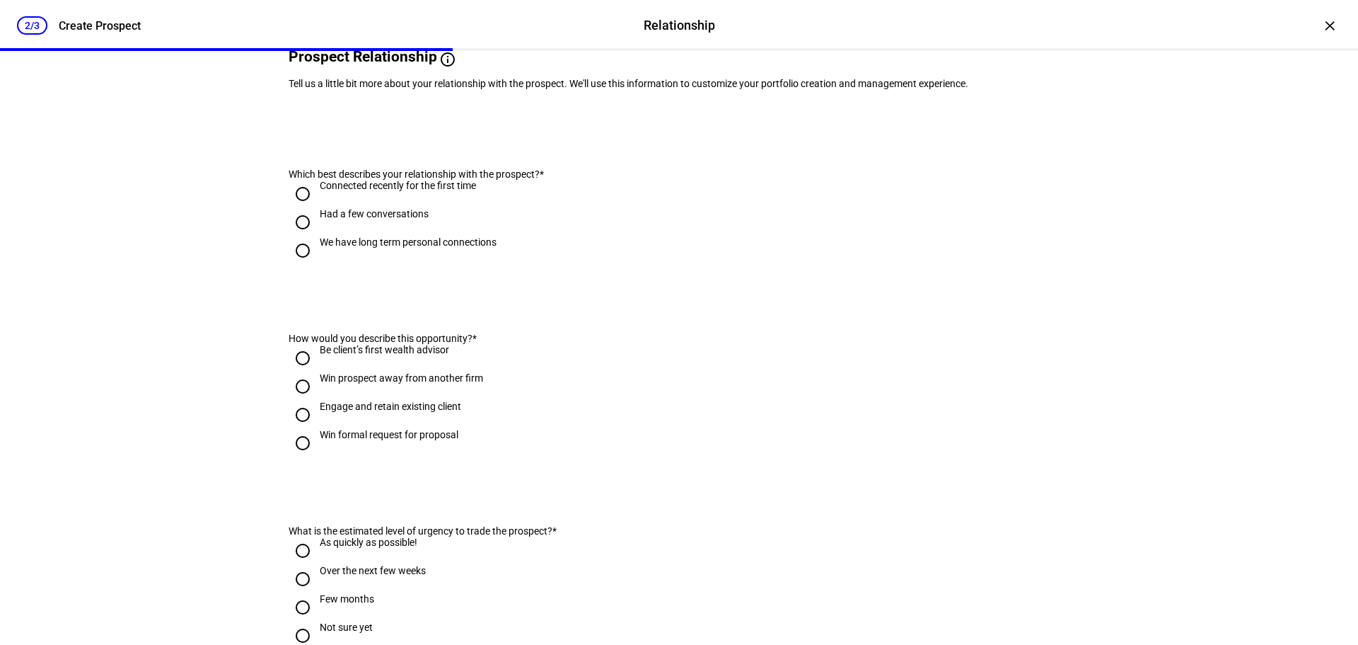
scroll to position [0, 0]
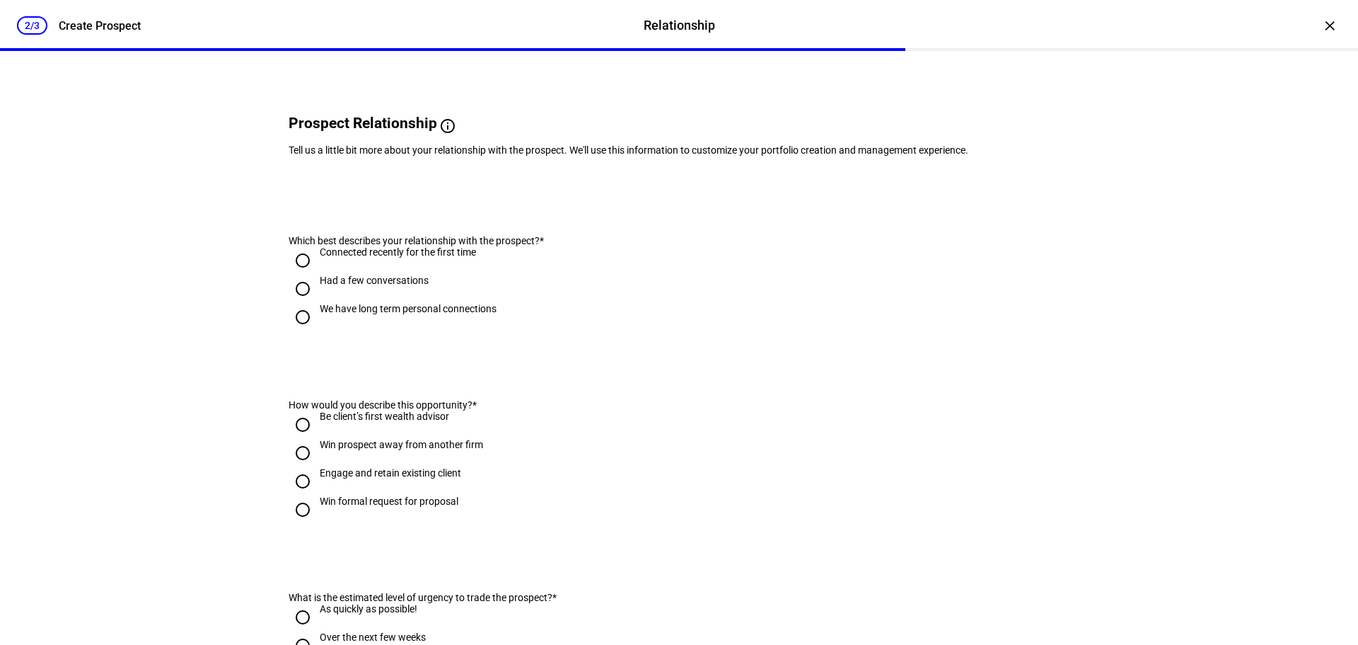
scroll to position [141, 0]
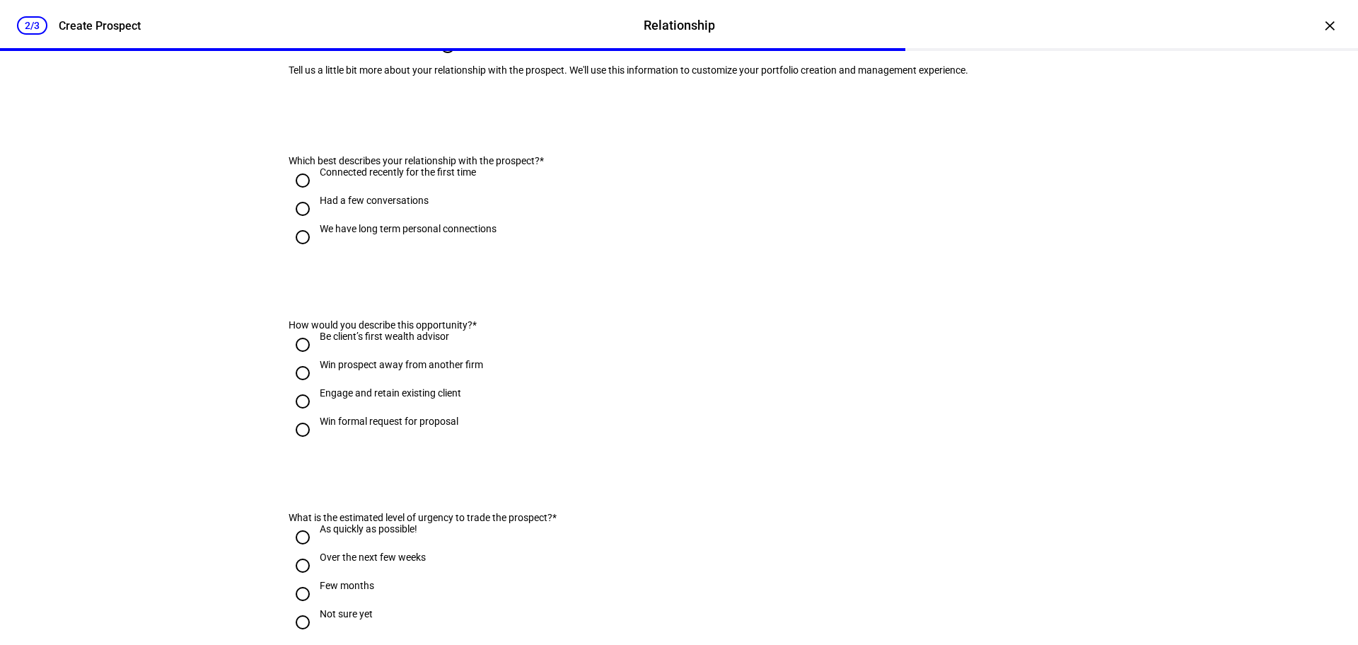
click at [296, 251] on input "We have long term personal connections" at bounding box center [303, 237] width 28 height 28
radio input "true"
click at [298, 415] on input "Engage and retain existing client" at bounding box center [303, 401] width 28 height 28
radio input "true"
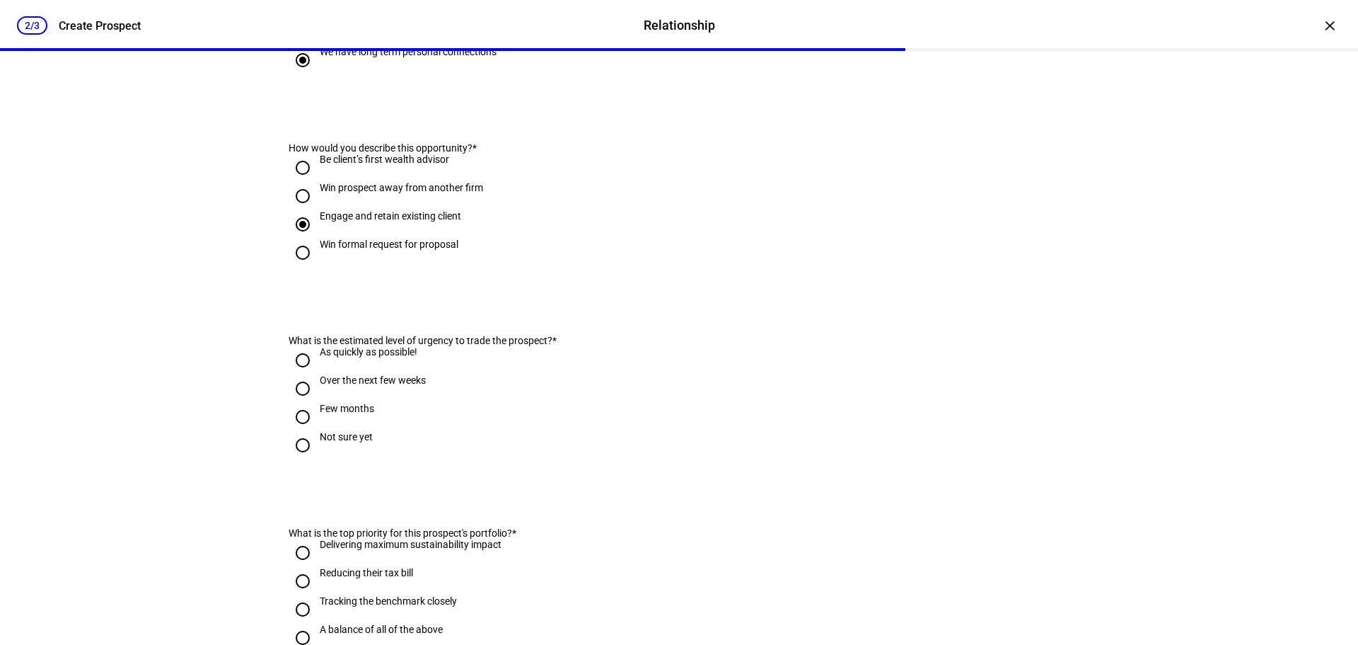
scroll to position [354, 0]
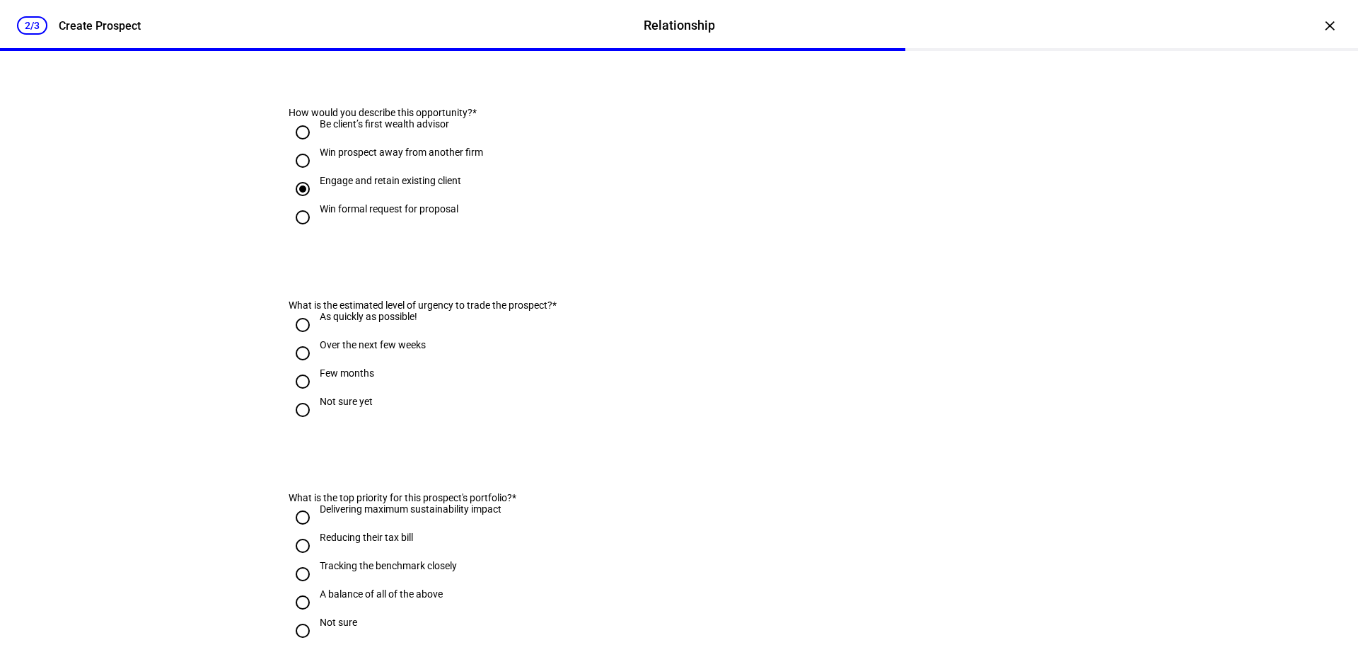
click at [298, 339] on input "As quickly as possible!" at bounding box center [303, 325] width 28 height 28
radio input "true"
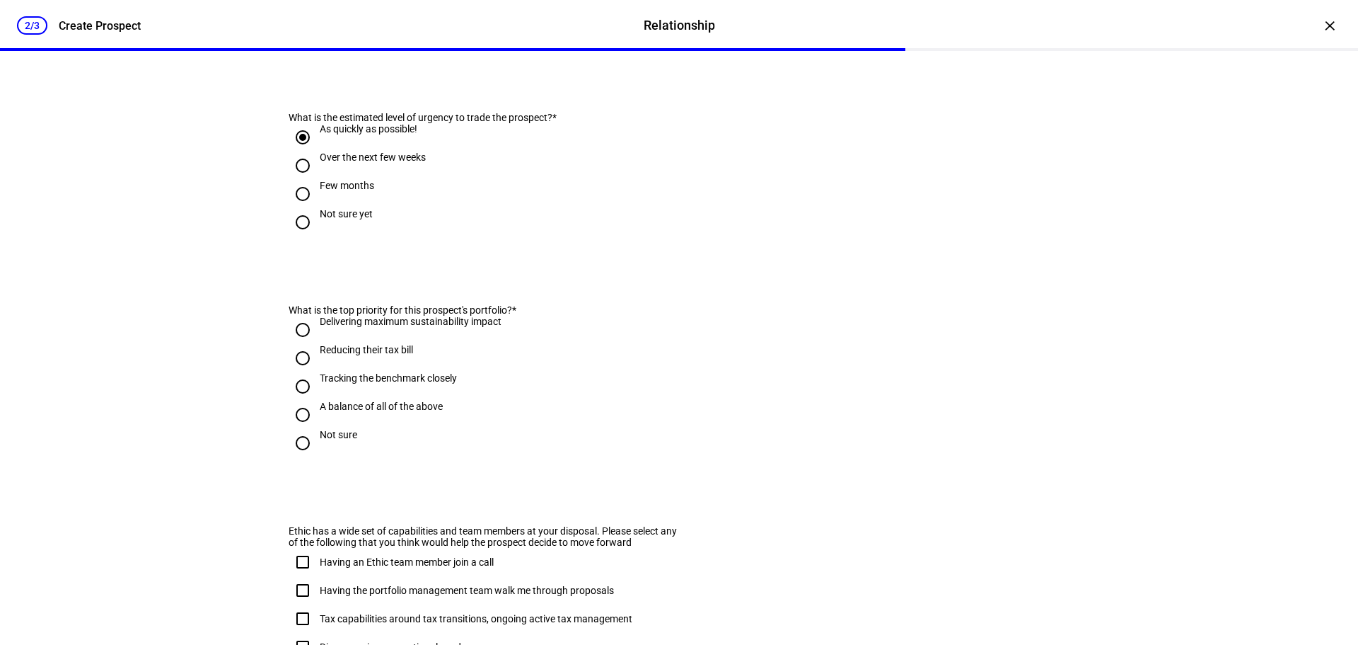
scroll to position [566, 0]
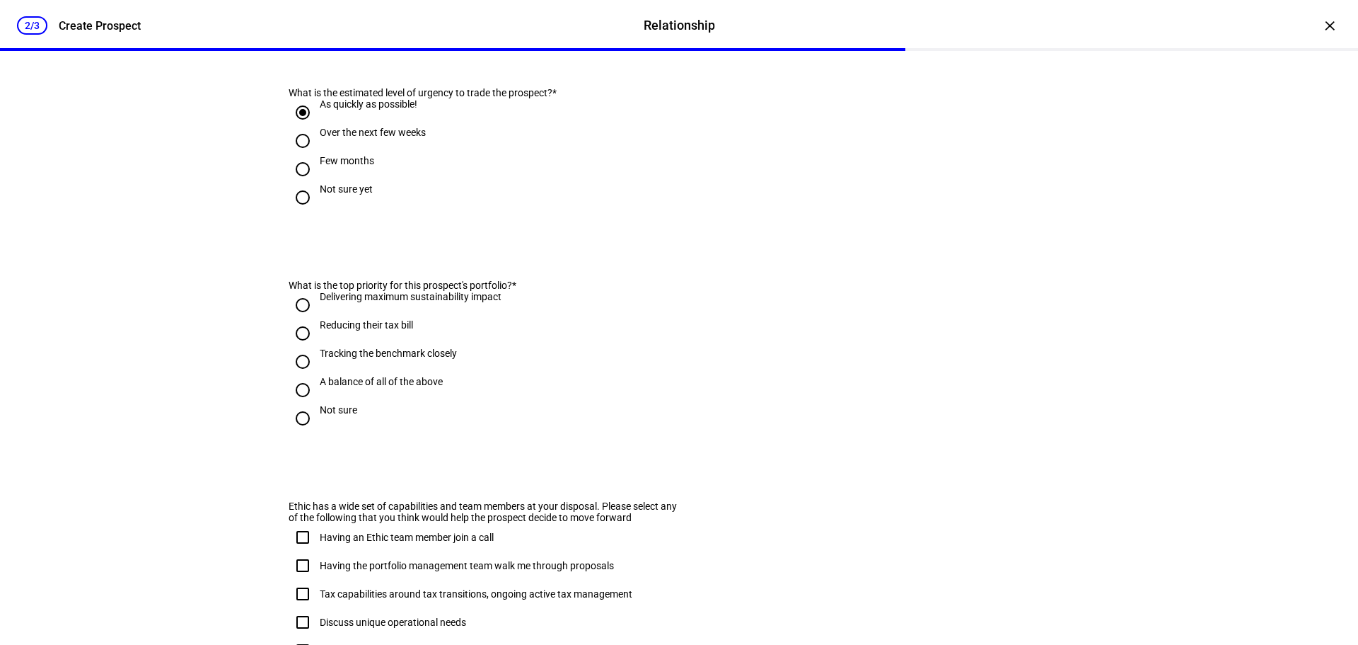
drag, startPoint x: 282, startPoint y: 323, endPoint x: 468, endPoint y: 463, distance: 232.5
click at [468, 455] on eth-form-card "What is the top priority for this prospect's portfolio? * Delivering maximum su…" at bounding box center [679, 349] width 849 height 209
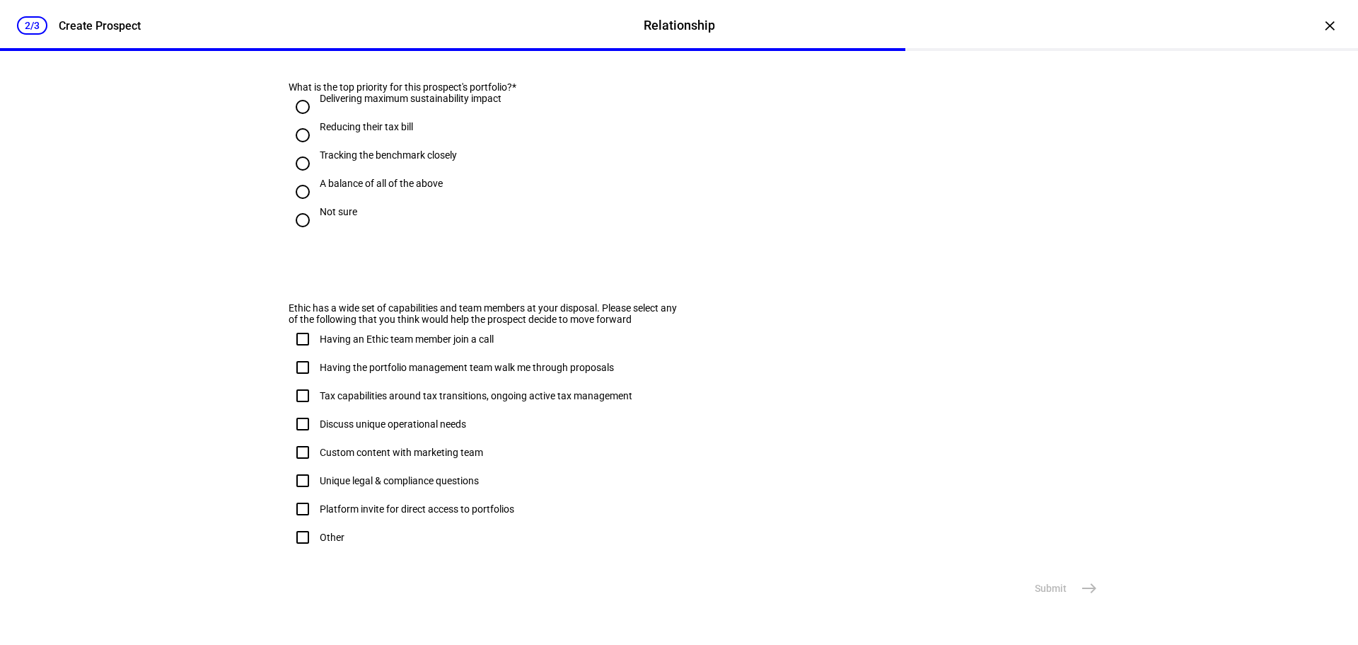
scroll to position [839, 0]
click at [155, 301] on div "2/3 Create Prospect Relationship Relationship Create Prospect × Prospect "[PERS…" at bounding box center [679, 322] width 1358 height 645
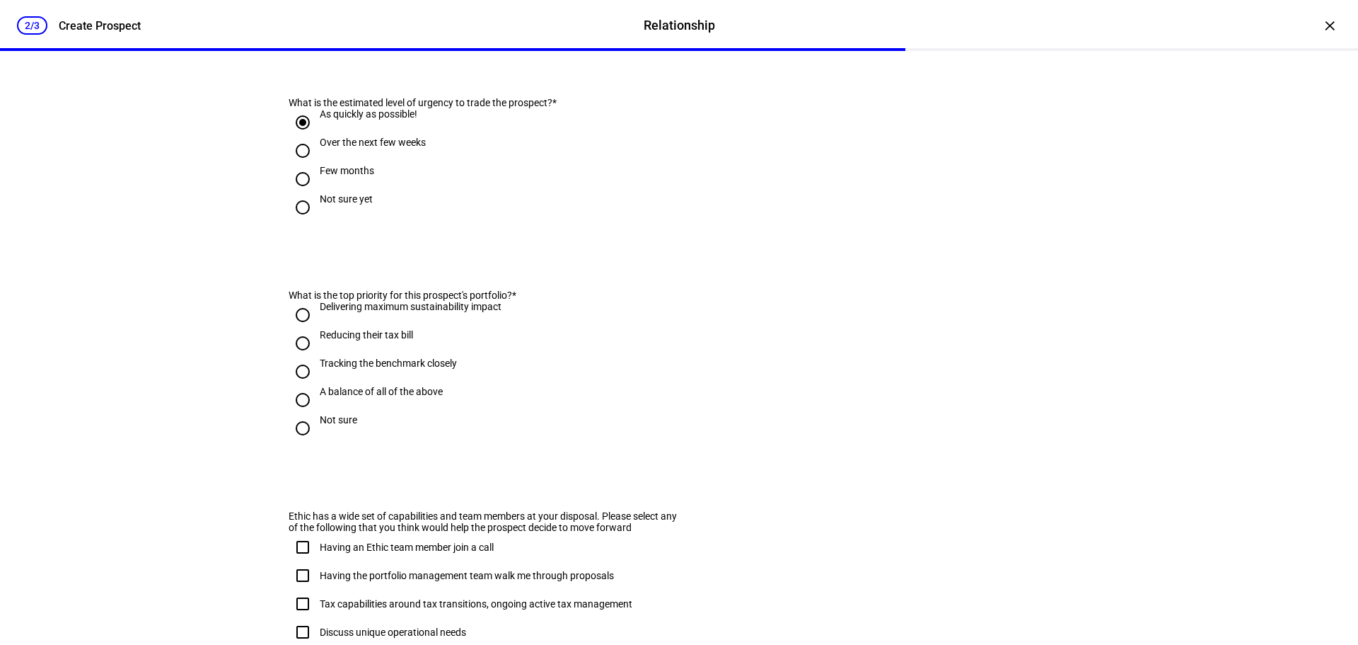
scroll to position [627, 0]
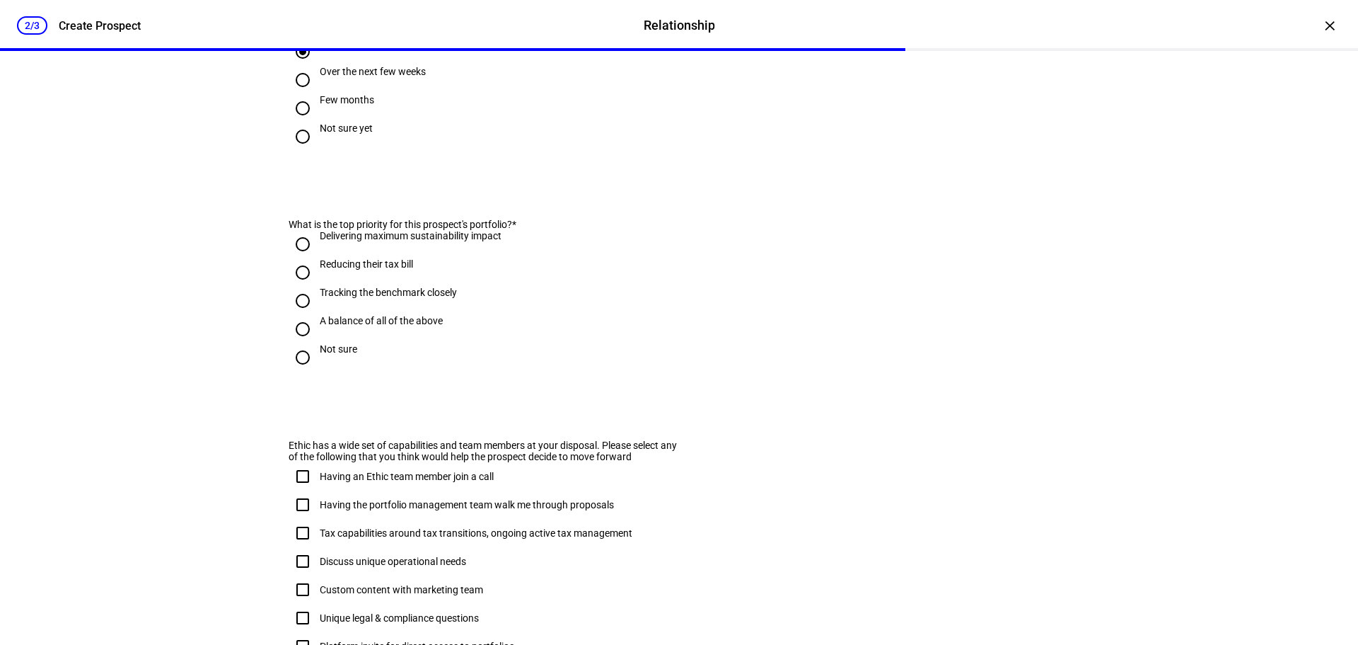
drag, startPoint x: 279, startPoint y: 259, endPoint x: 369, endPoint y: 312, distance: 104.3
click at [369, 312] on eth-form-card "What is the top priority for this prospect's portfolio? * Delivering maximum su…" at bounding box center [679, 289] width 849 height 209
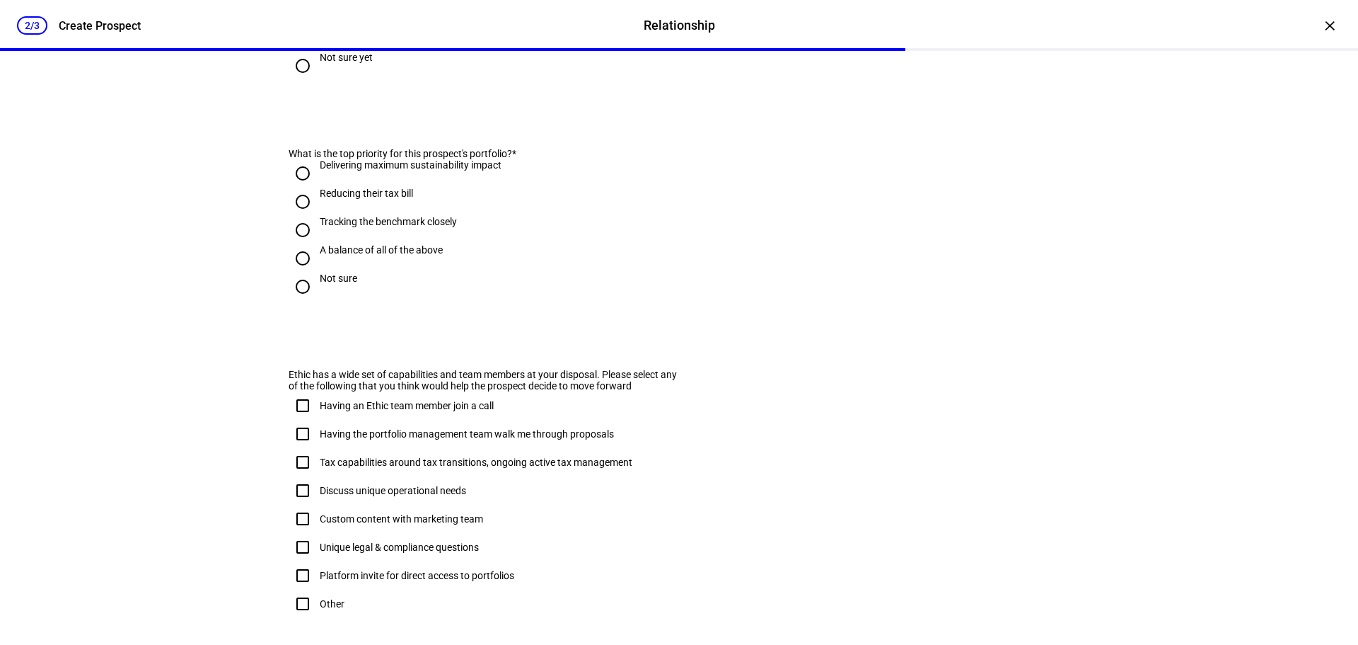
click at [255, 319] on eth-form-card "What is the top priority for this prospect's portfolio? * Delivering maximum su…" at bounding box center [679, 218] width 849 height 209
click at [296, 272] on input "A balance of all of the above" at bounding box center [303, 258] width 28 height 28
radio input "true"
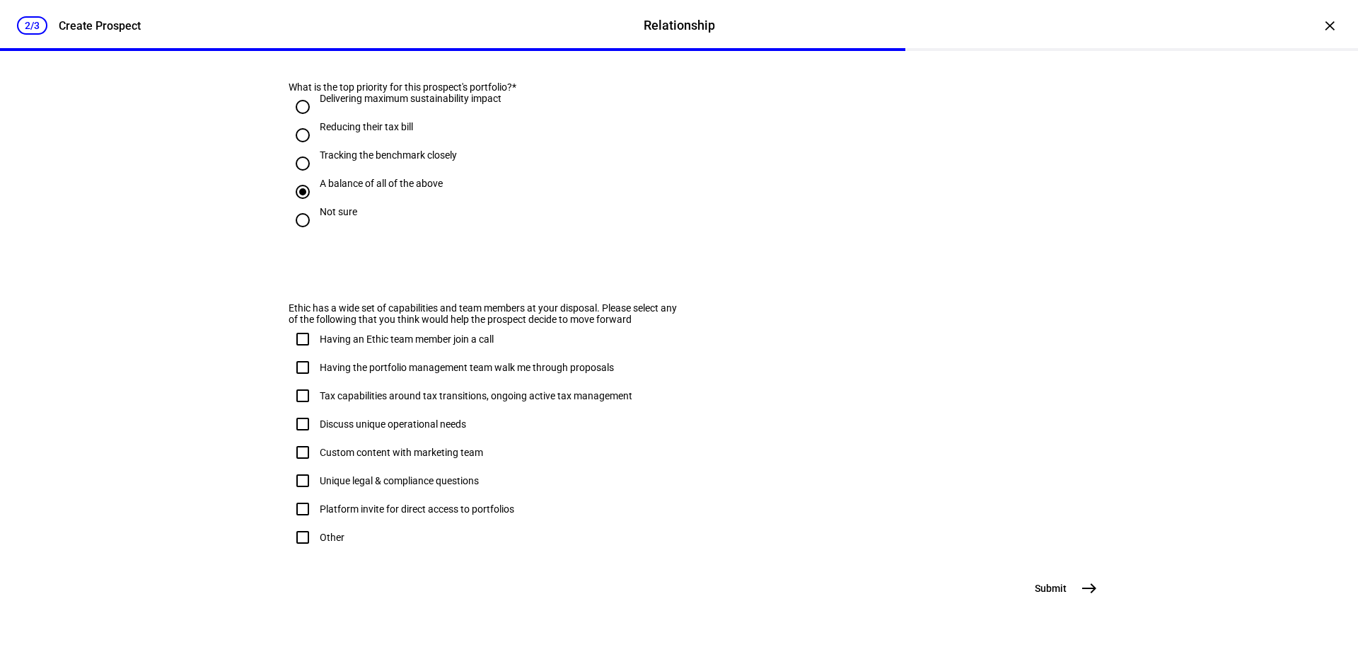
scroll to position [839, 0]
click at [1091, 589] on mat-icon "east" at bounding box center [1089, 587] width 17 height 17
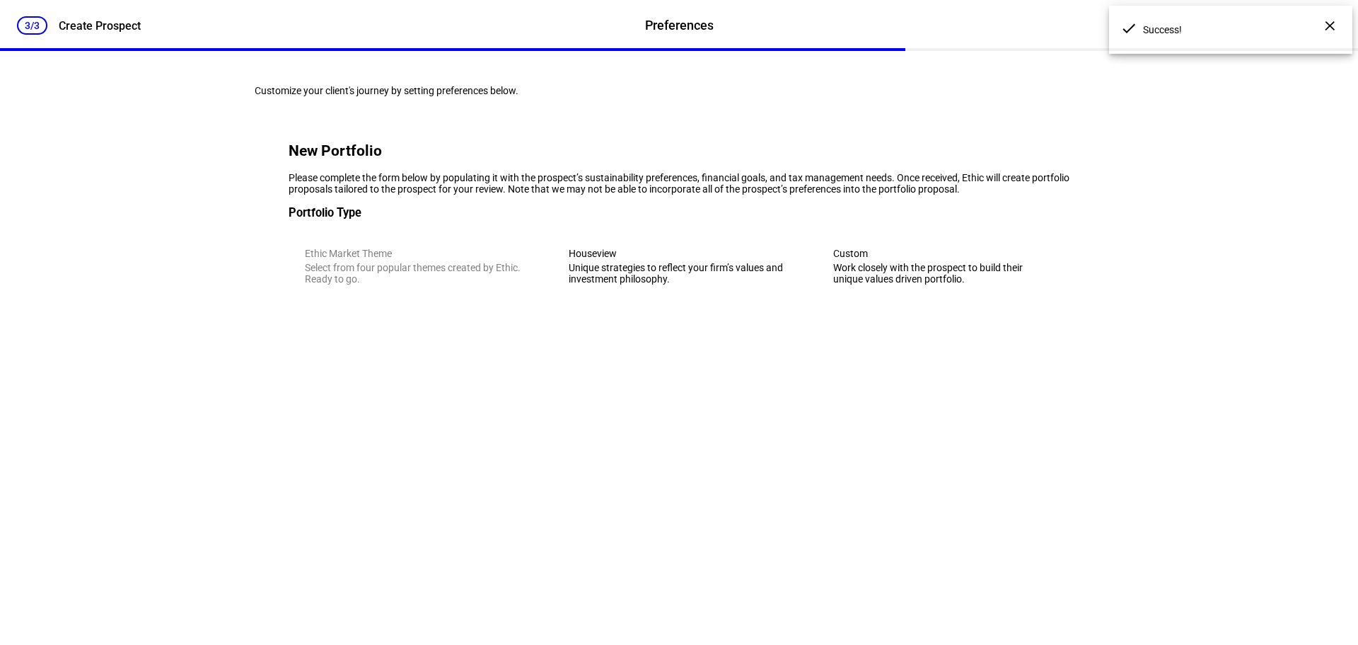
scroll to position [0, 0]
click at [614, 284] on div "Unique strategies to reflect your firm’s values and investment philosophy." at bounding box center [679, 273] width 220 height 23
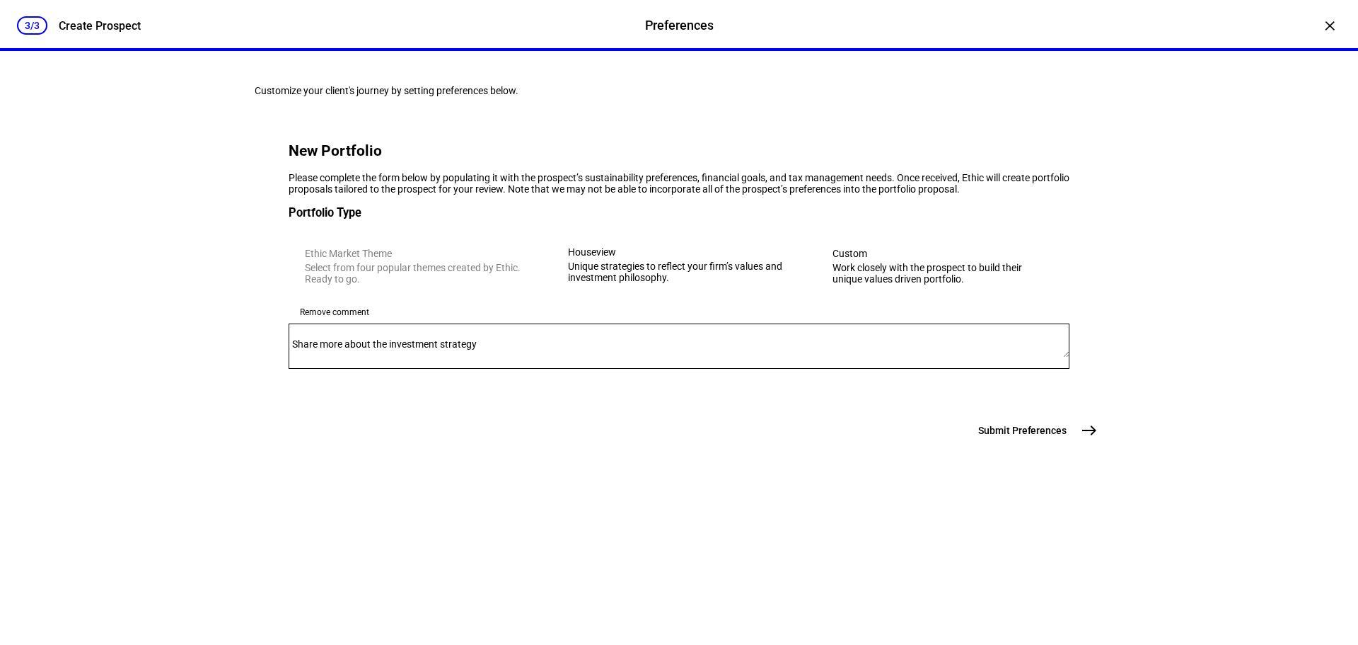
scroll to position [25, 0]
click at [350, 357] on textarea "Share more about the investment strategy" at bounding box center [679, 346] width 781 height 23
click at [913, 284] on div "Work closely with the prospect to build their unique values driven portfolio." at bounding box center [943, 273] width 221 height 23
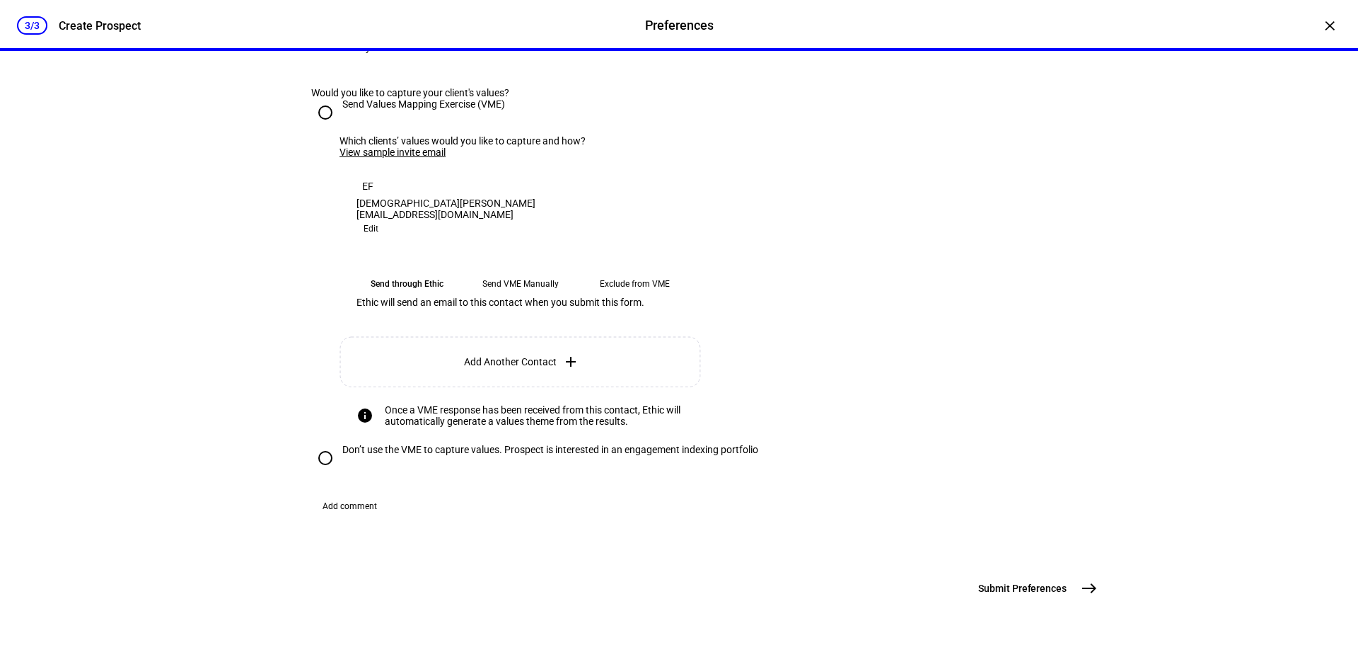
scroll to position [574, 0]
click at [318, 444] on input "Don’t use the VME to capture values. Prospect is interested in an engagement in…" at bounding box center [325, 458] width 28 height 28
radio input "true"
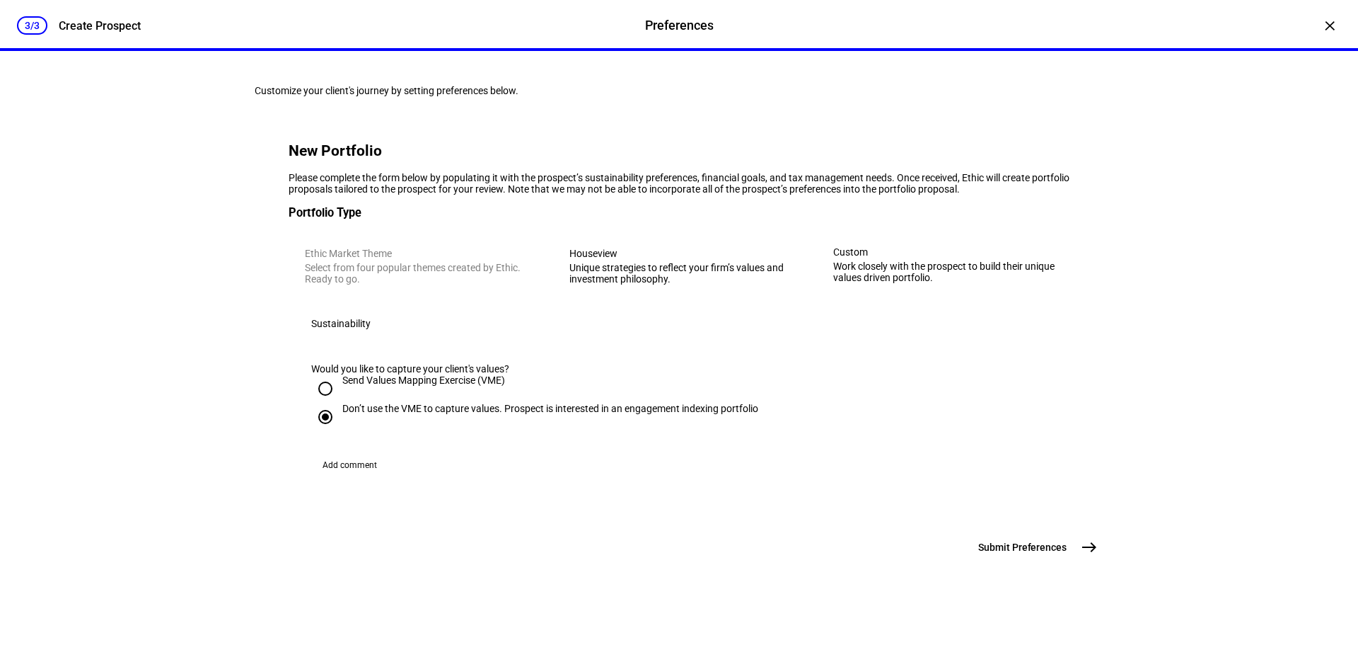
scroll to position [141, 0]
click at [316, 388] on input "Send Values Mapping Exercise (VME)" at bounding box center [325, 388] width 28 height 28
radio input "true"
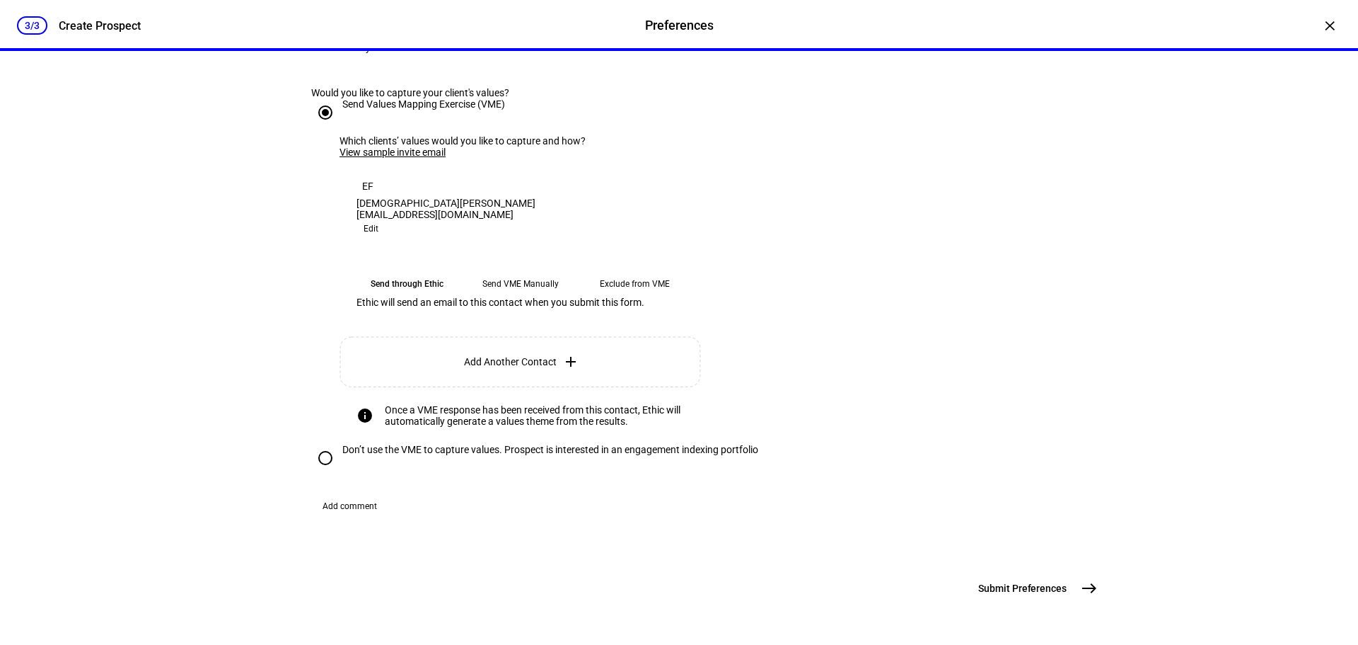
click at [324, 444] on input "Don’t use the VME to capture values. Prospect is interested in an engagement in…" at bounding box center [325, 458] width 28 height 28
radio input "true"
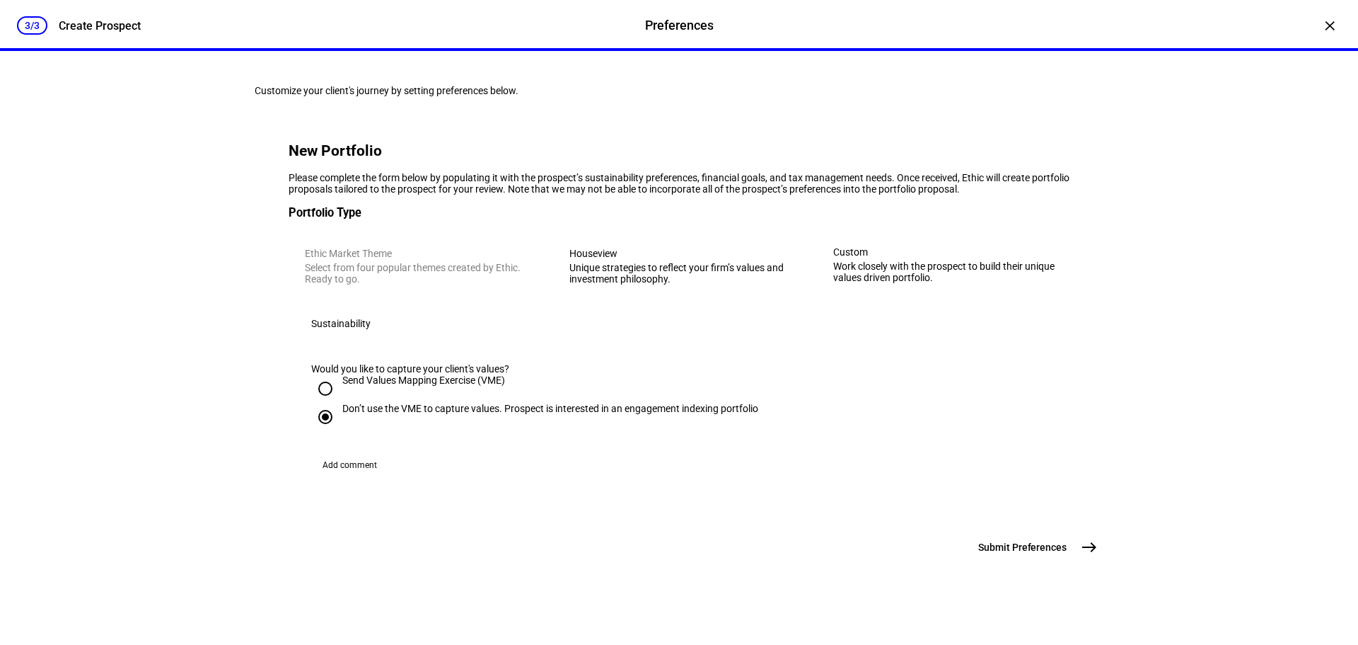
click at [628, 403] on div "Don’t use the VME to capture values. Prospect is interested in an engagement in…" at bounding box center [550, 408] width 416 height 11
click at [340, 403] on input "Don’t use the VME to capture values. Prospect is interested in an engagement in…" at bounding box center [325, 417] width 28 height 28
click at [1084, 555] on mat-icon "east" at bounding box center [1089, 546] width 17 height 17
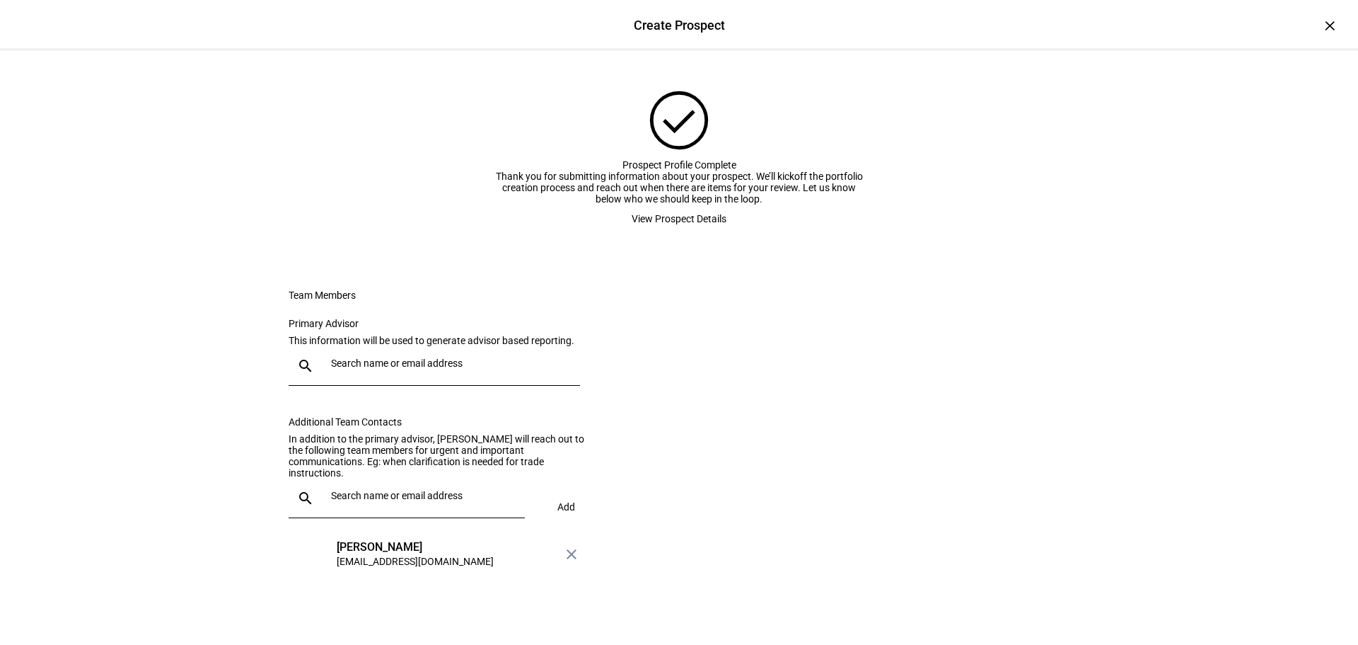
scroll to position [0, 0]
click at [1324, 27] on div "×" at bounding box center [1330, 25] width 23 height 23
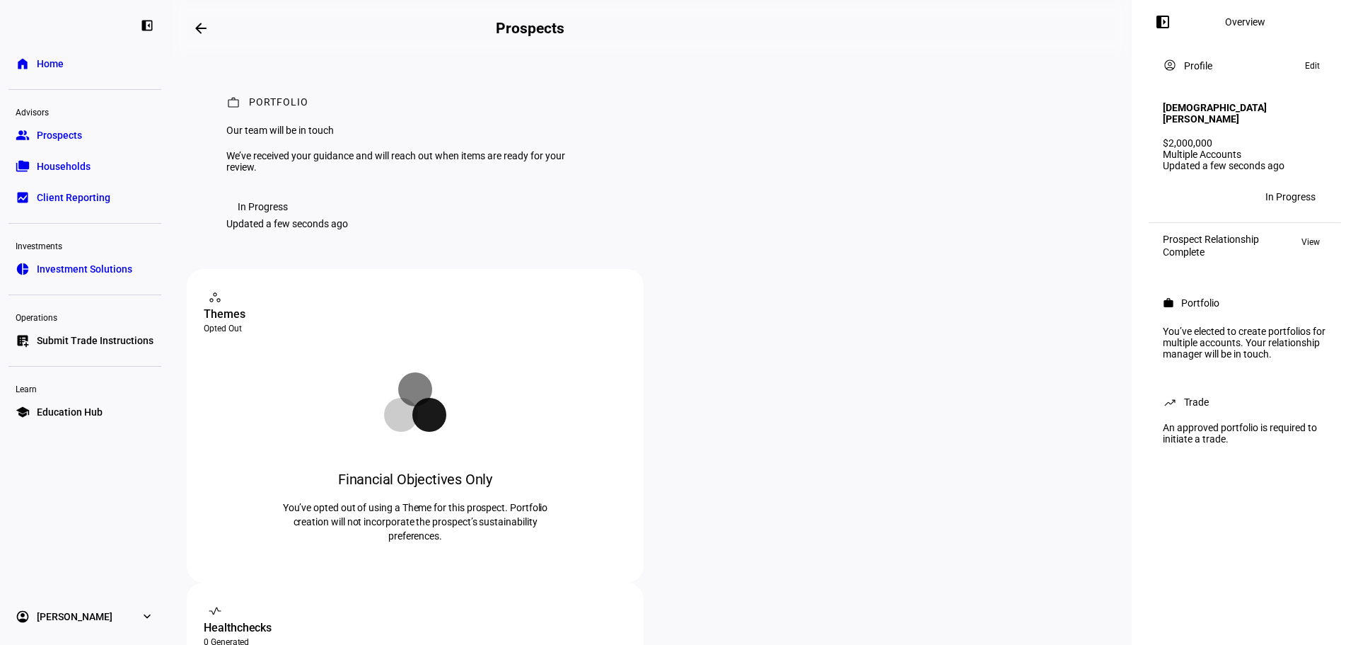
click at [1317, 68] on span "Edit" at bounding box center [1312, 65] width 15 height 17
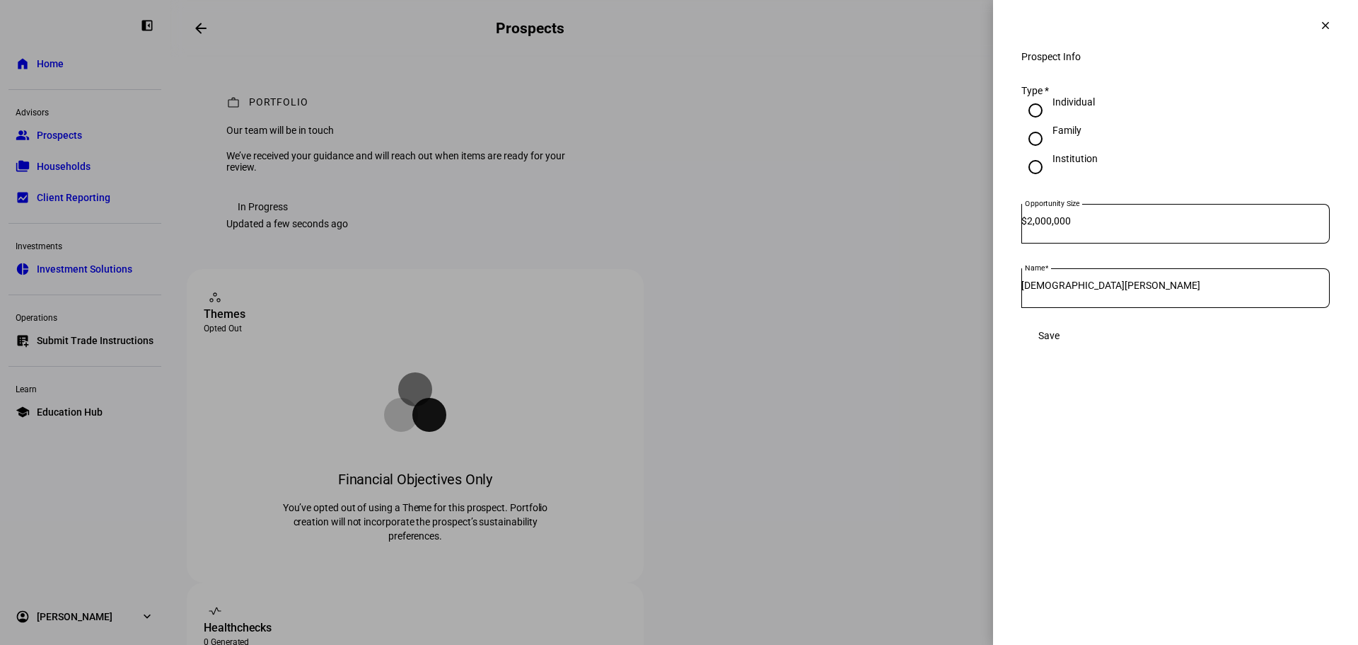
click at [1319, 17] on span at bounding box center [1326, 25] width 34 height 34
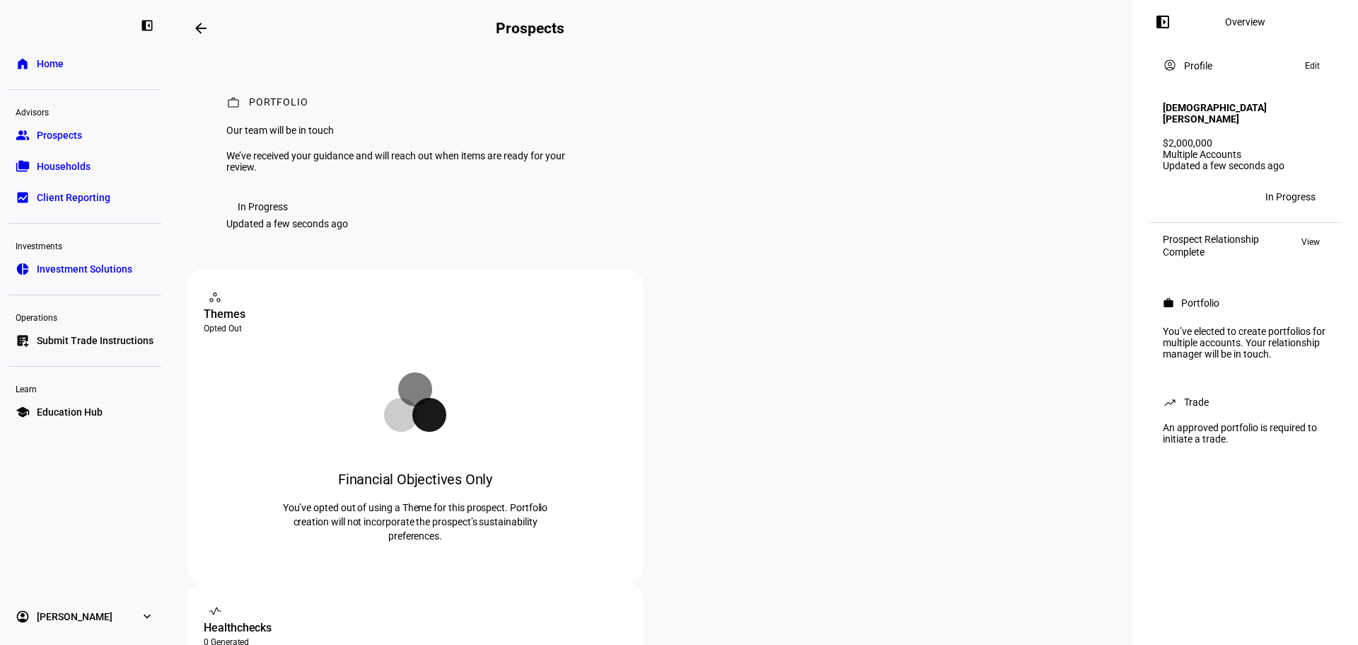
click at [1312, 67] on span "Edit" at bounding box center [1312, 65] width 15 height 17
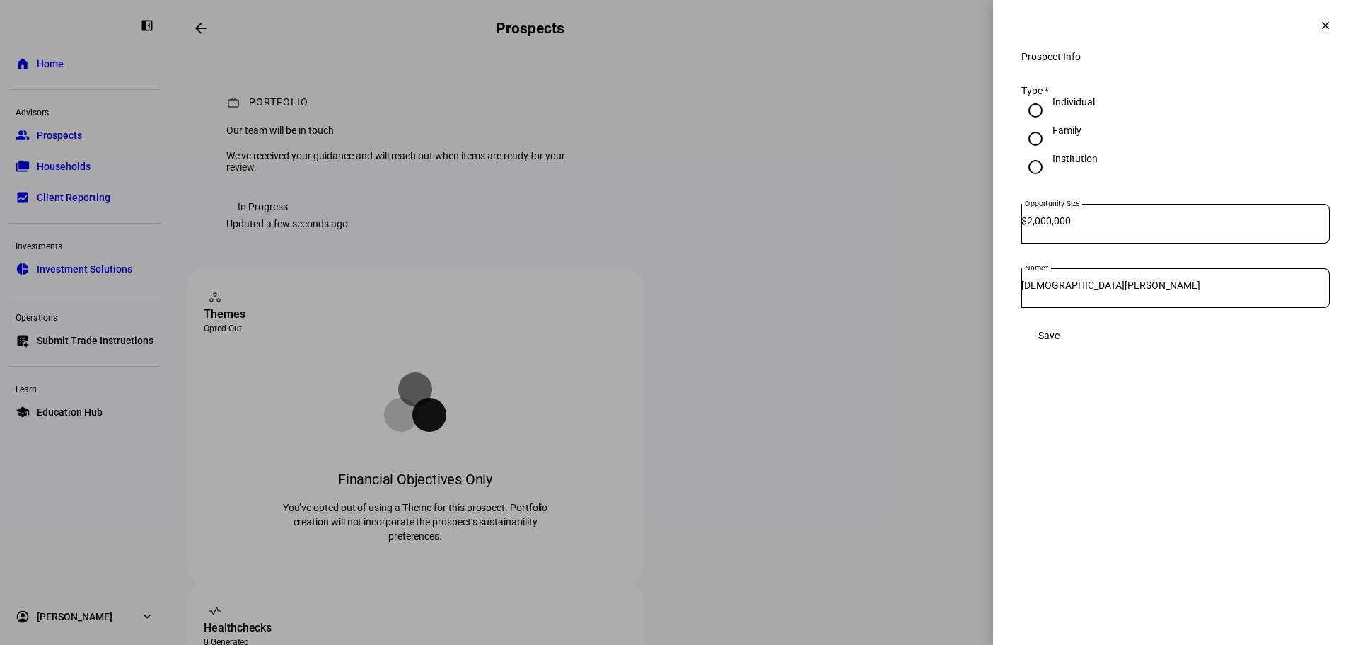
click at [1322, 19] on mat-icon "clear" at bounding box center [1325, 25] width 13 height 13
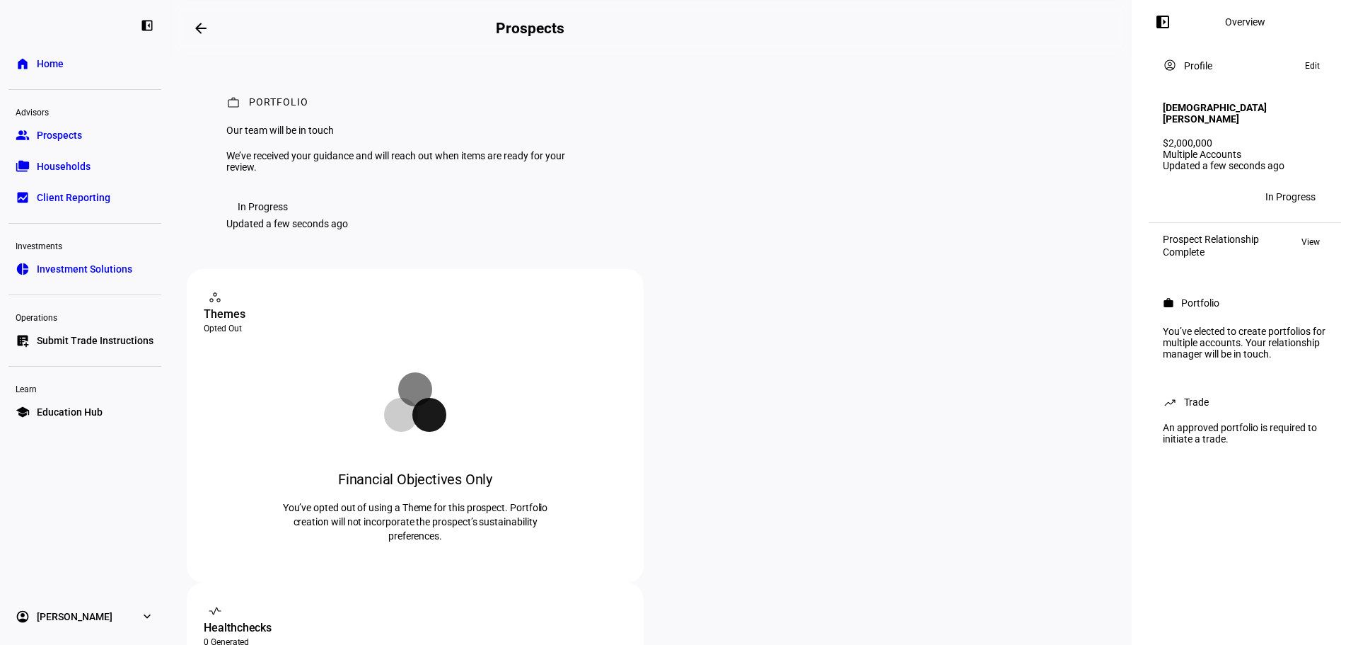
click at [1304, 233] on span "View" at bounding box center [1311, 241] width 18 height 17
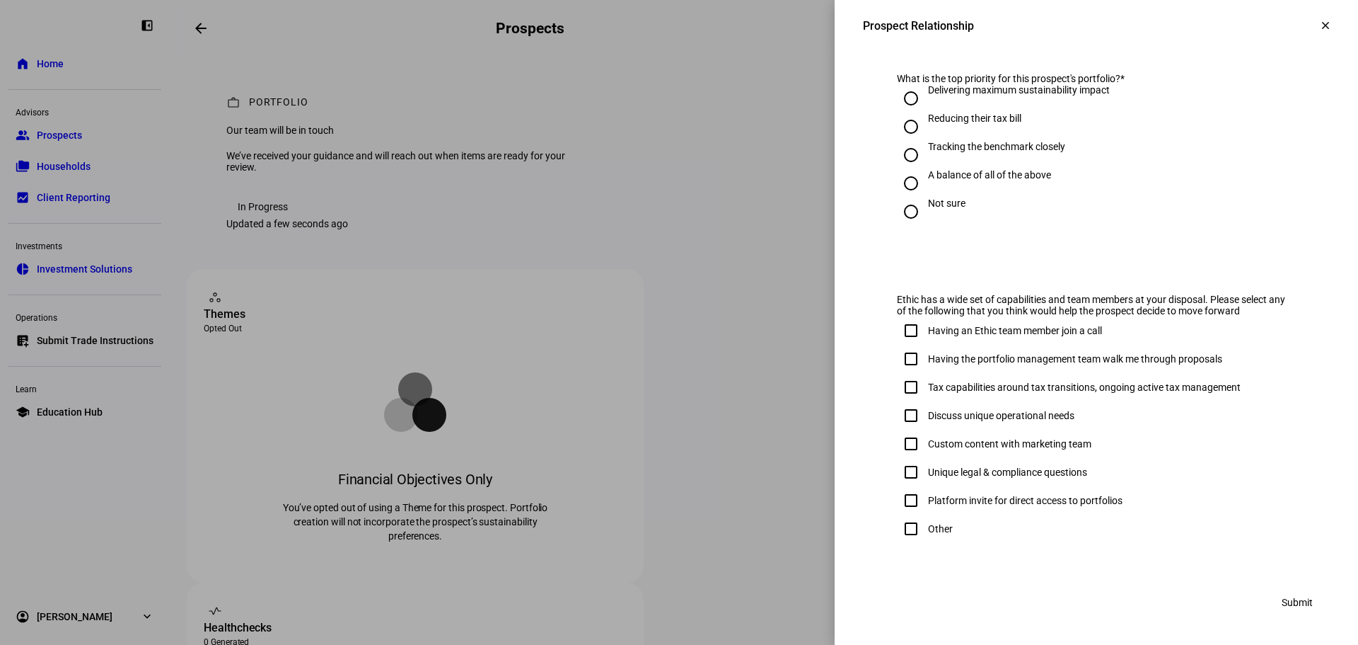
scroll to position [717, 0]
click at [1319, 31] on mat-icon "clear" at bounding box center [1325, 25] width 13 height 13
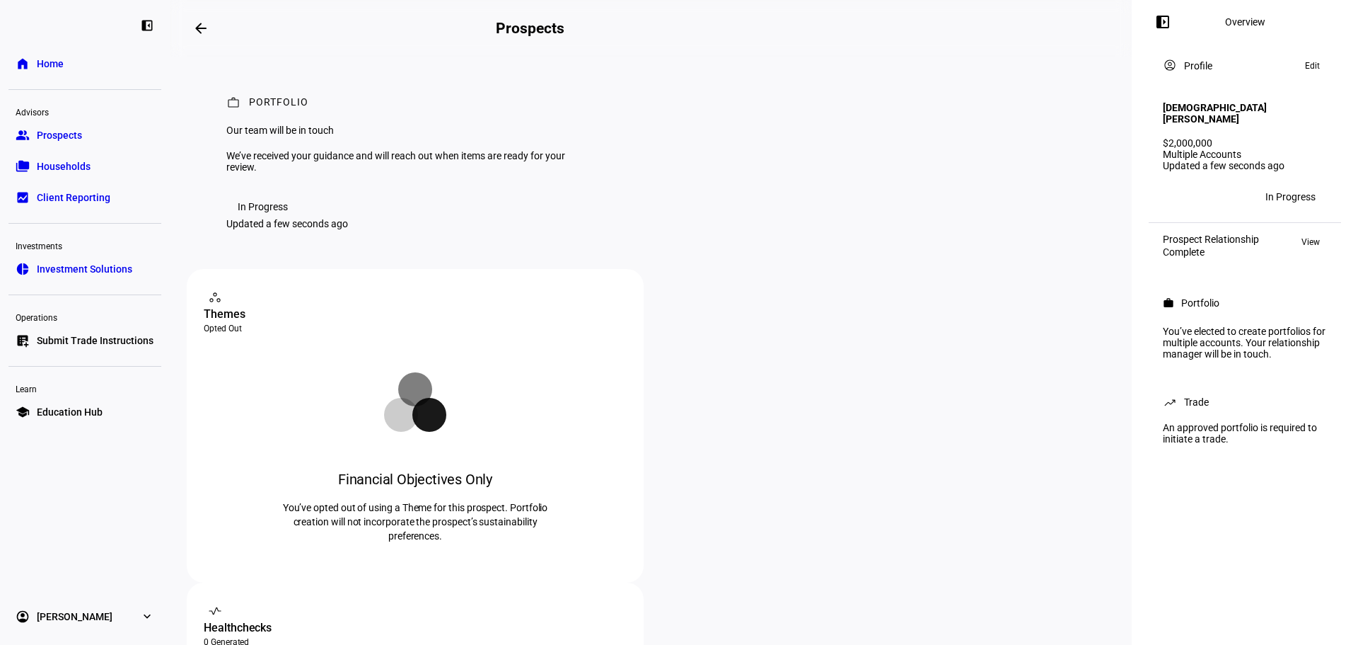
click at [33, 129] on link "group Prospects" at bounding box center [84, 135] width 153 height 28
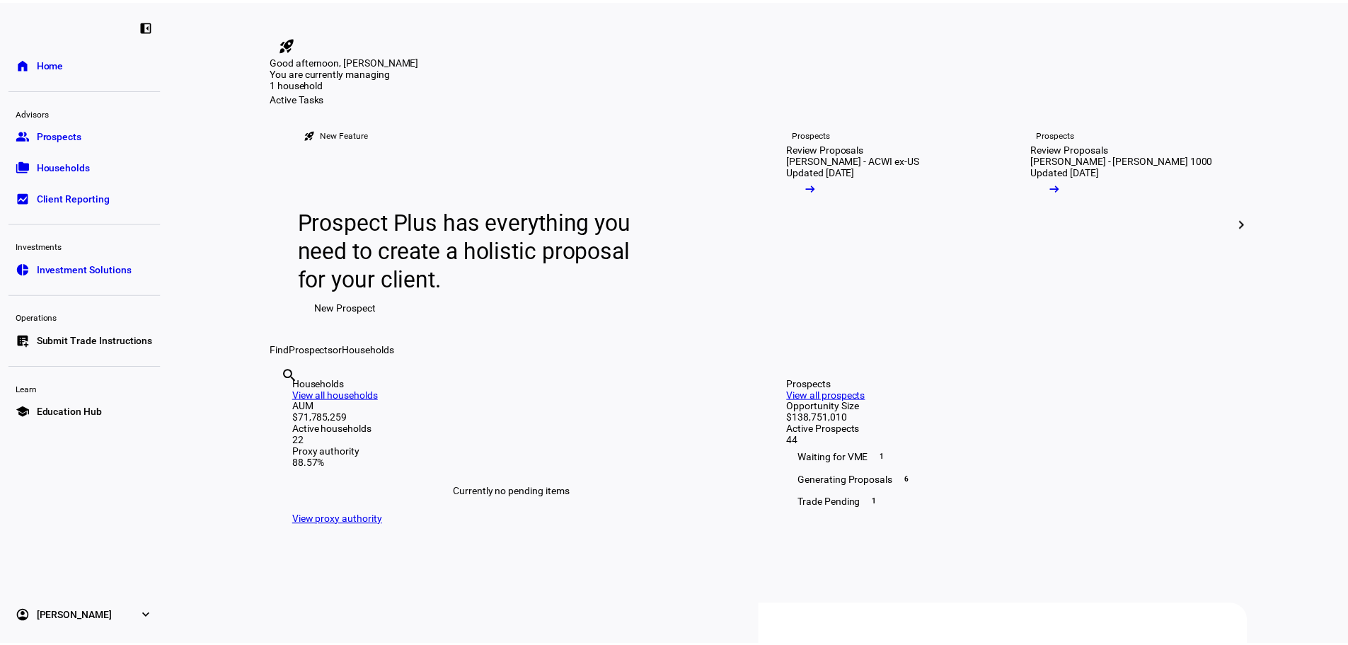
scroll to position [283, 0]
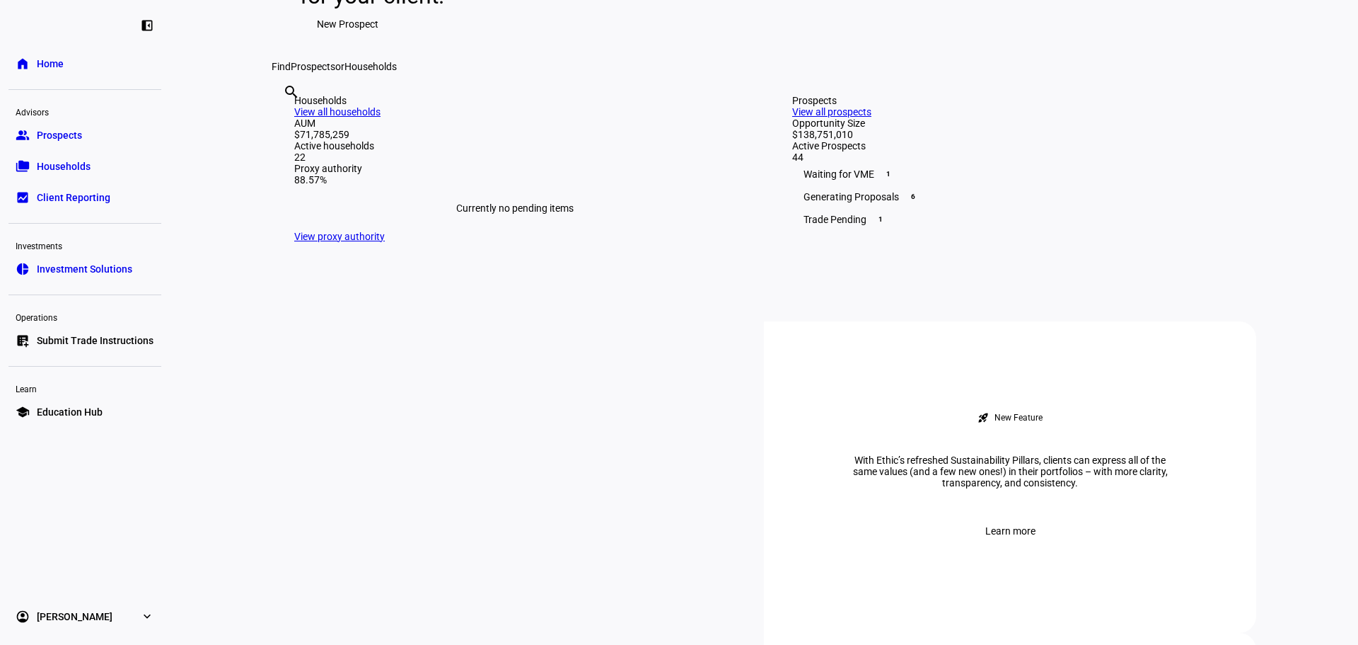
click at [427, 151] on div "Active households" at bounding box center [514, 145] width 441 height 11
click at [381, 117] on link "View all households" at bounding box center [337, 111] width 86 height 11
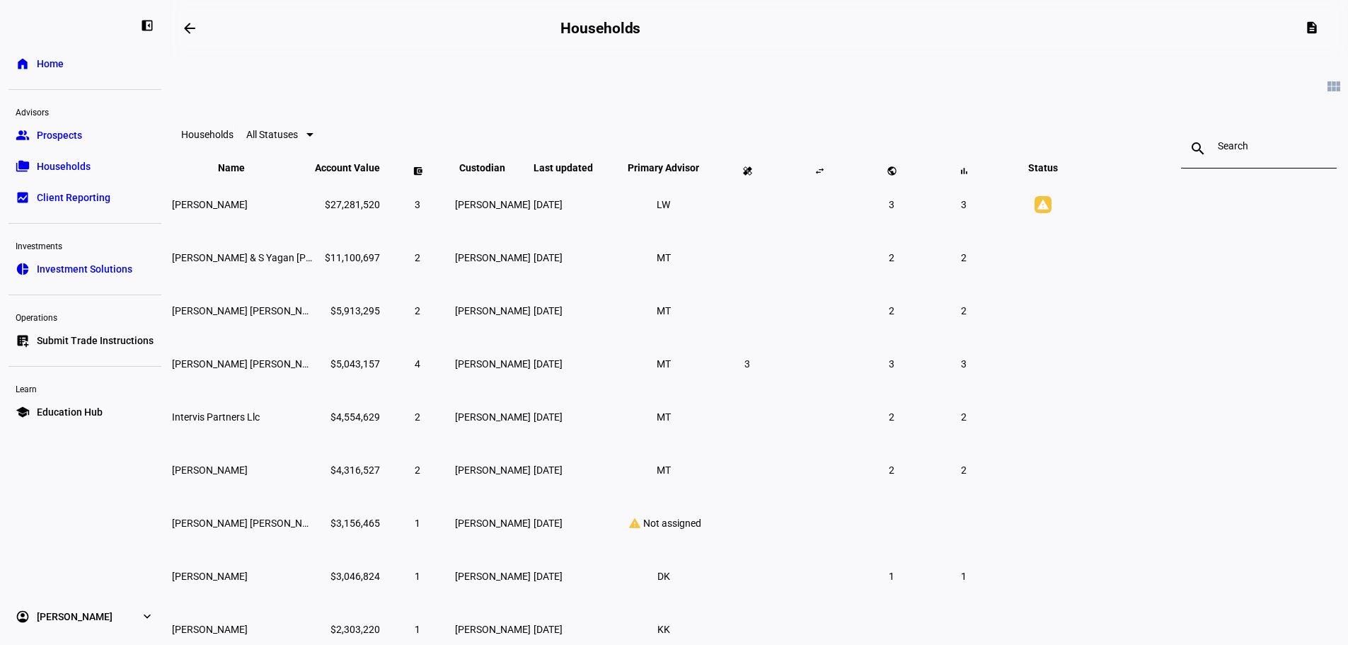
click at [65, 138] on span "Prospects" at bounding box center [59, 135] width 45 height 14
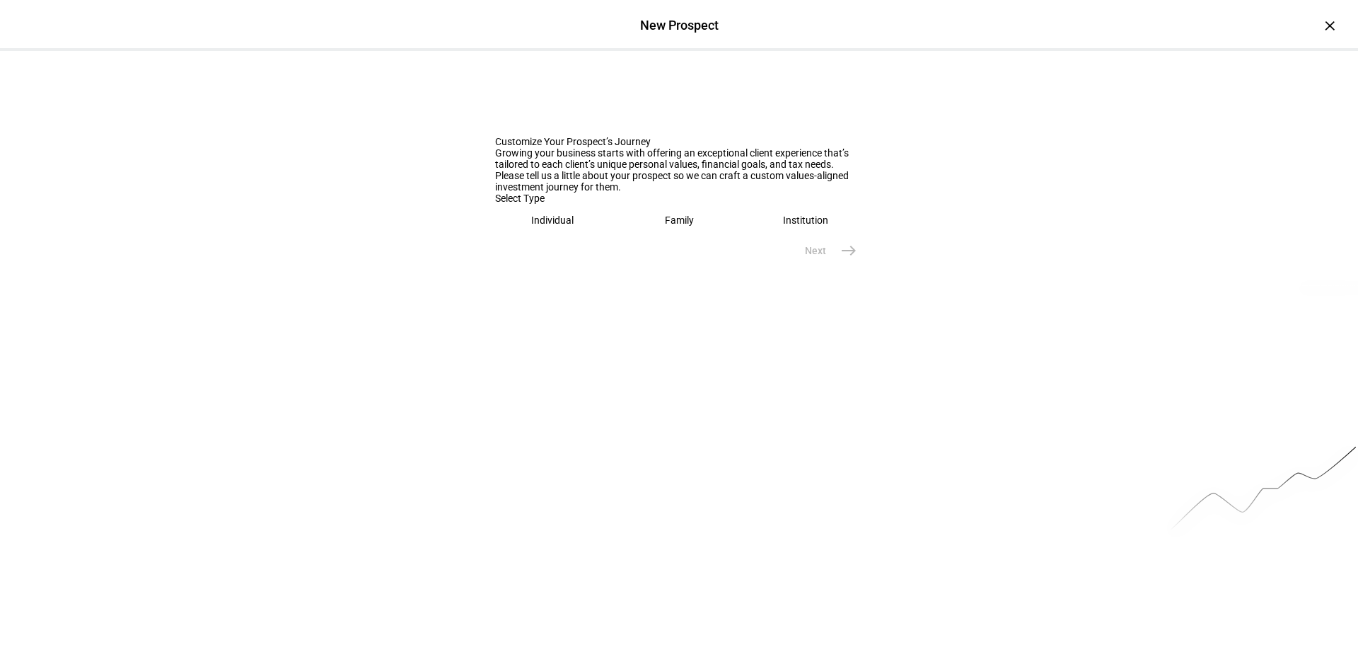
click at [586, 236] on eth-mega-radio-button "Individual" at bounding box center [552, 220] width 115 height 33
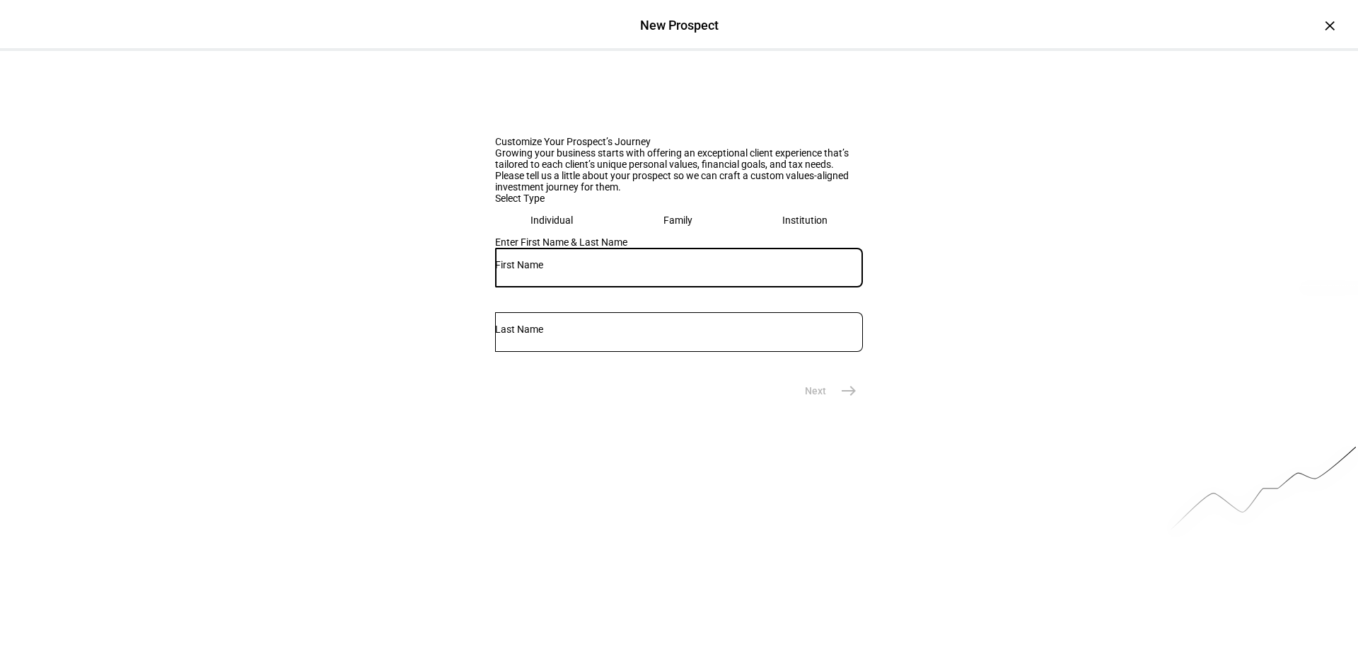
click at [599, 270] on input "text" at bounding box center [679, 264] width 368 height 11
type input "[PERSON_NAME]"
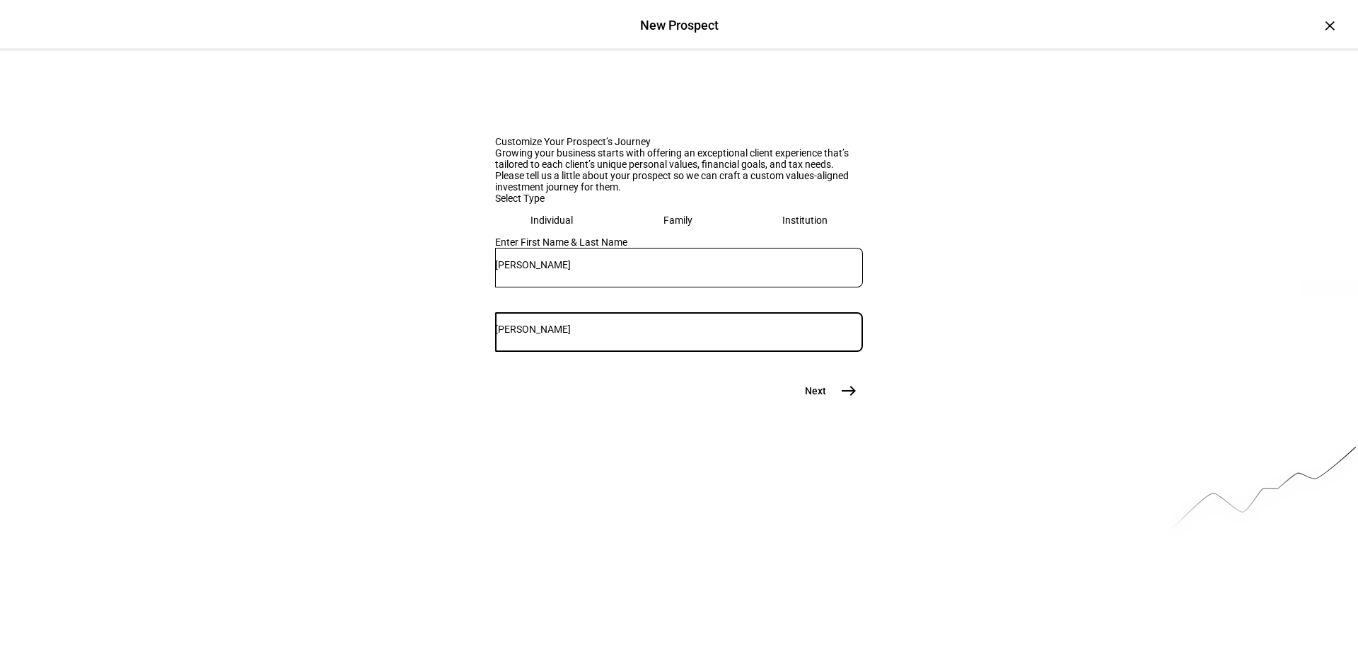
type input "[PERSON_NAME]"
click at [840, 399] on mat-icon "east" at bounding box center [848, 390] width 17 height 17
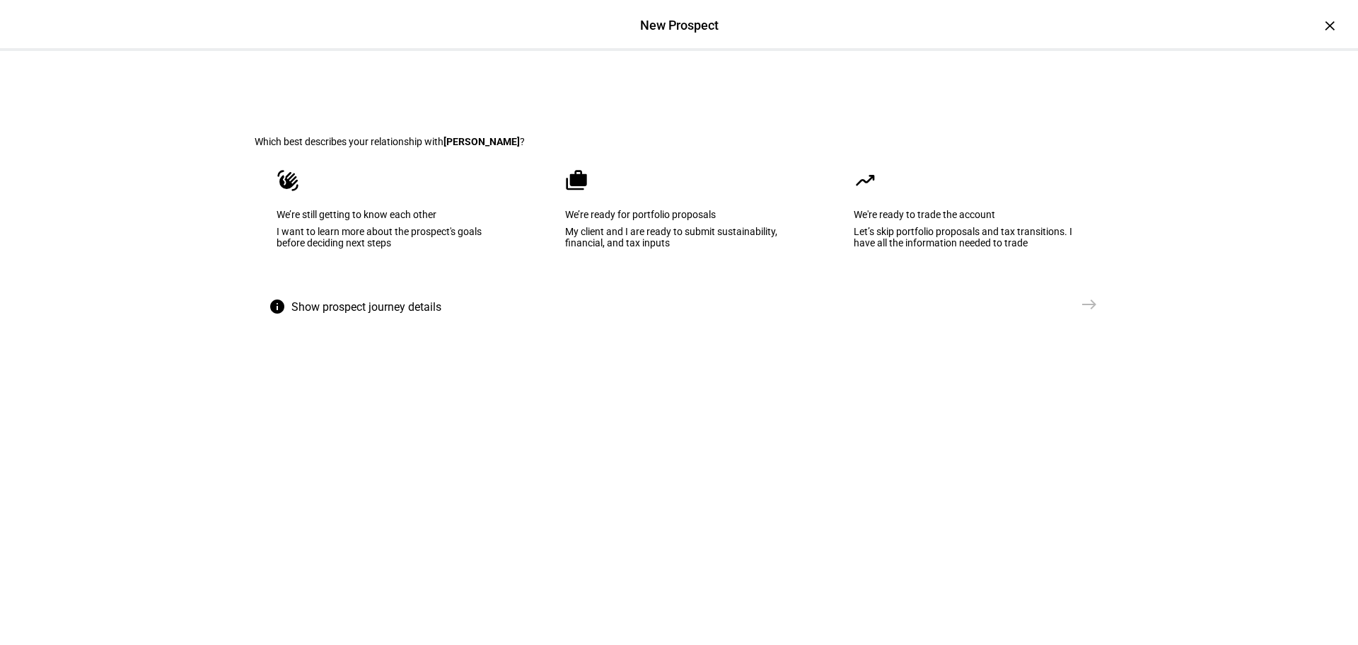
click at [908, 248] on div "Let’s skip portfolio proposals and tax transitions. I have all the information …" at bounding box center [968, 237] width 228 height 23
click at [1091, 313] on mat-icon "east" at bounding box center [1089, 304] width 17 height 17
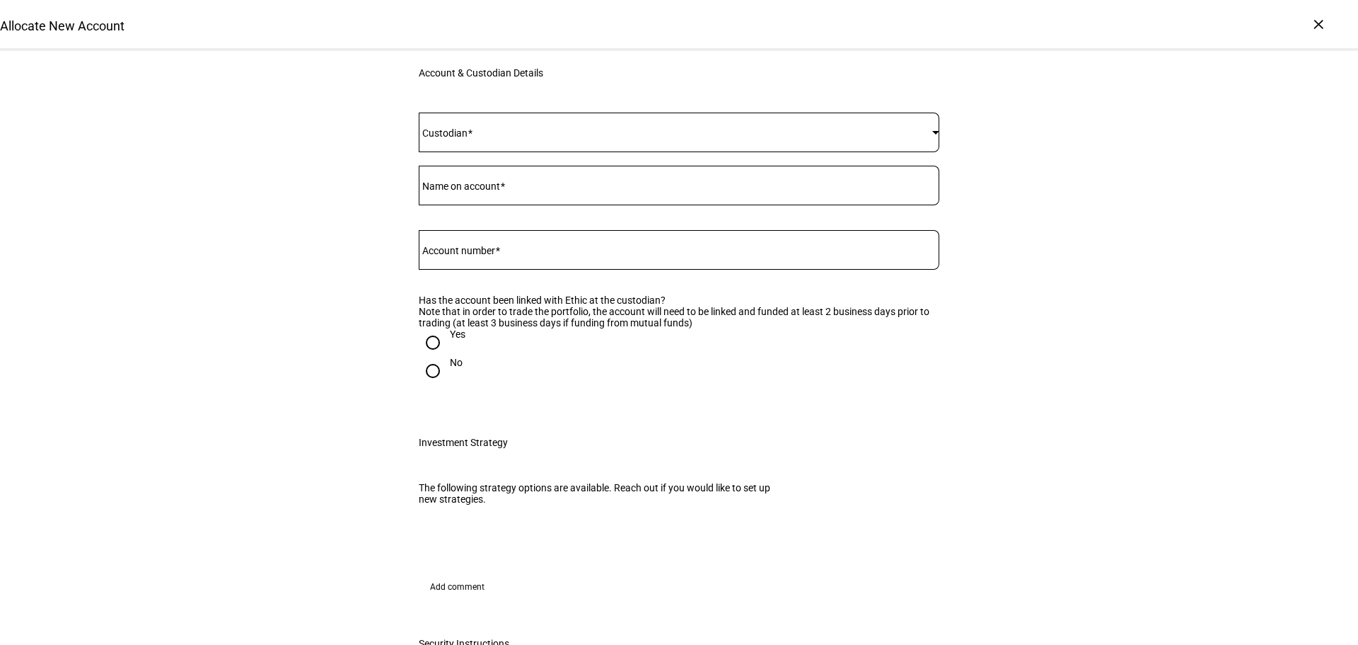
scroll to position [71, 0]
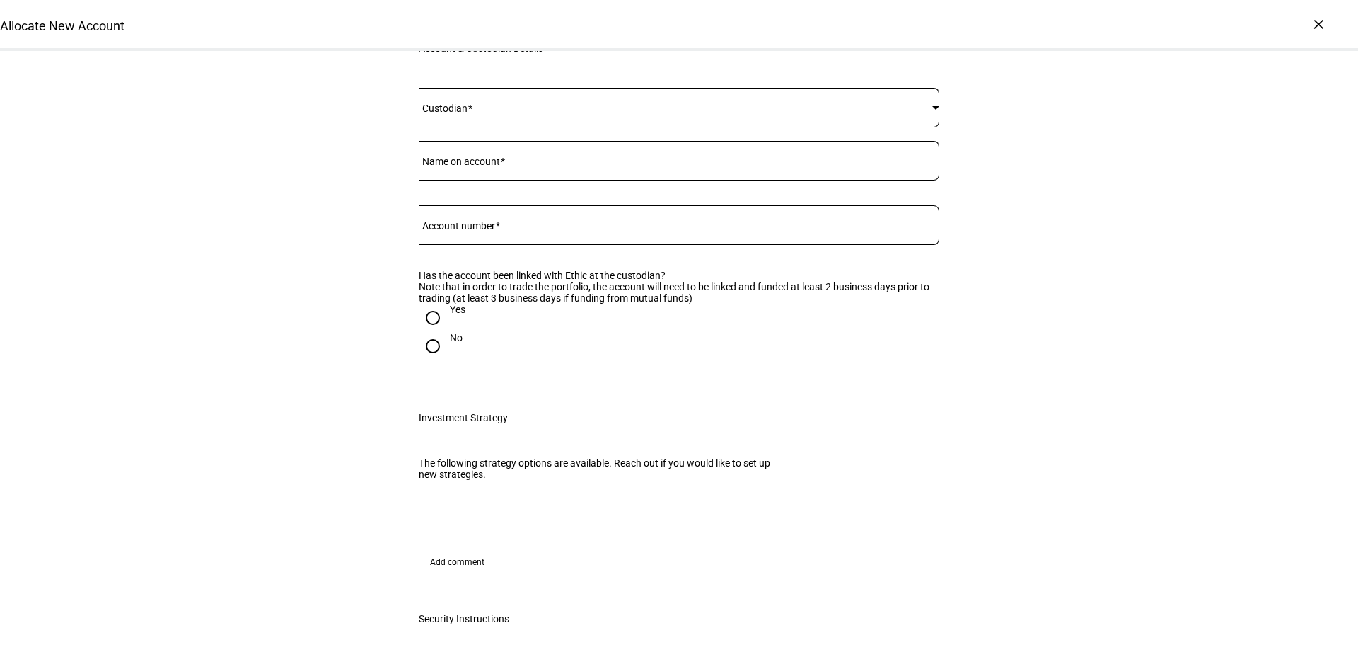
click at [478, 127] on div at bounding box center [679, 108] width 521 height 40
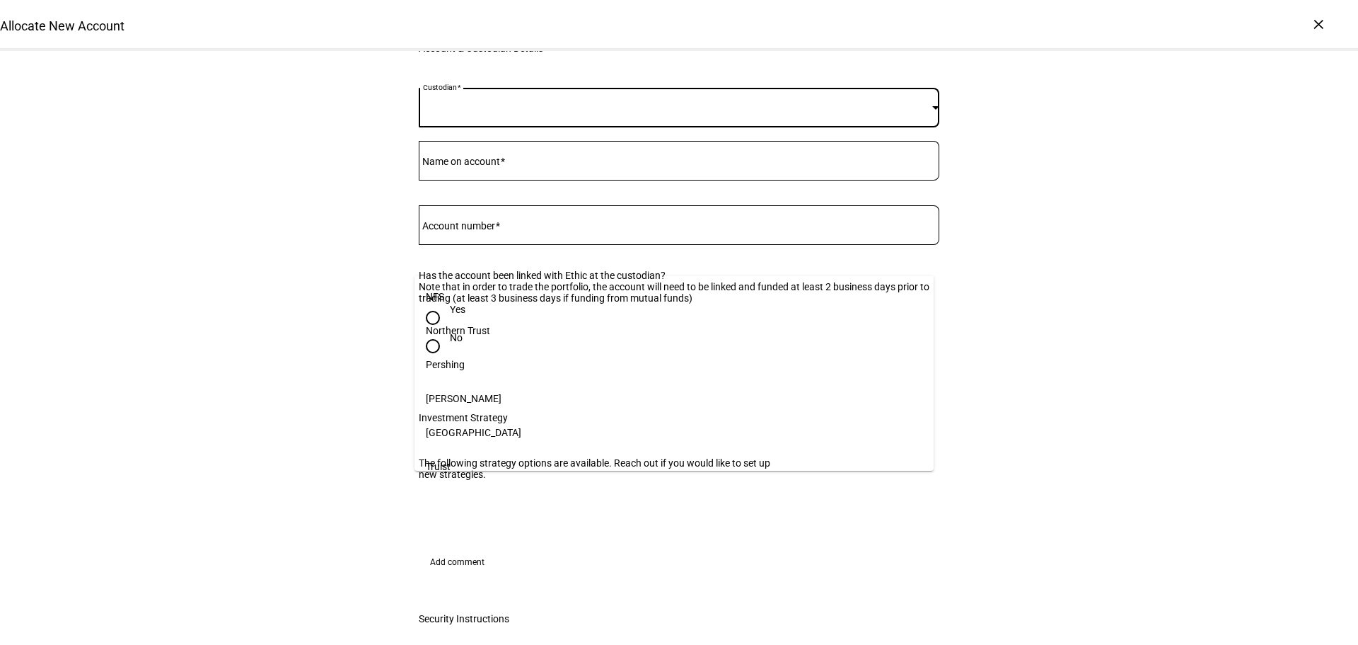
scroll to position [212, 0]
click at [462, 388] on mat-option "[PERSON_NAME]" at bounding box center [674, 392] width 519 height 34
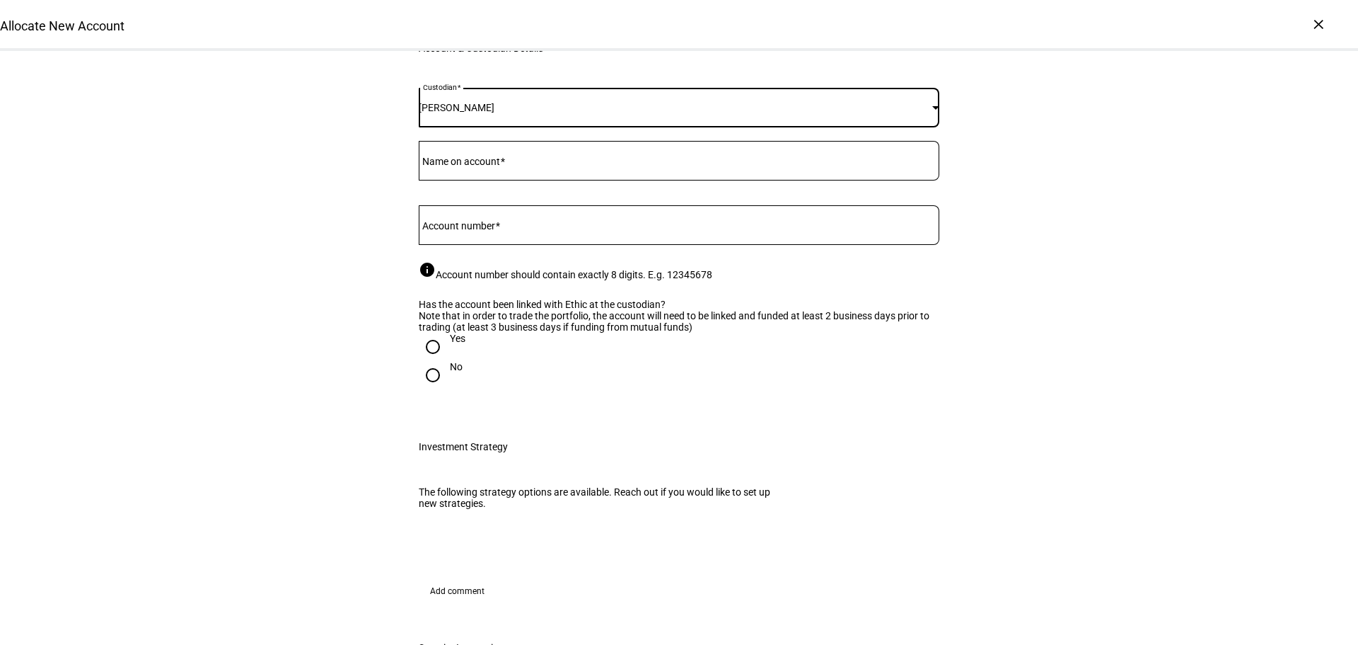
click at [454, 167] on mat-label "Name on account" at bounding box center [461, 161] width 78 height 11
click at [454, 163] on input "Name on account" at bounding box center [679, 157] width 521 height 11
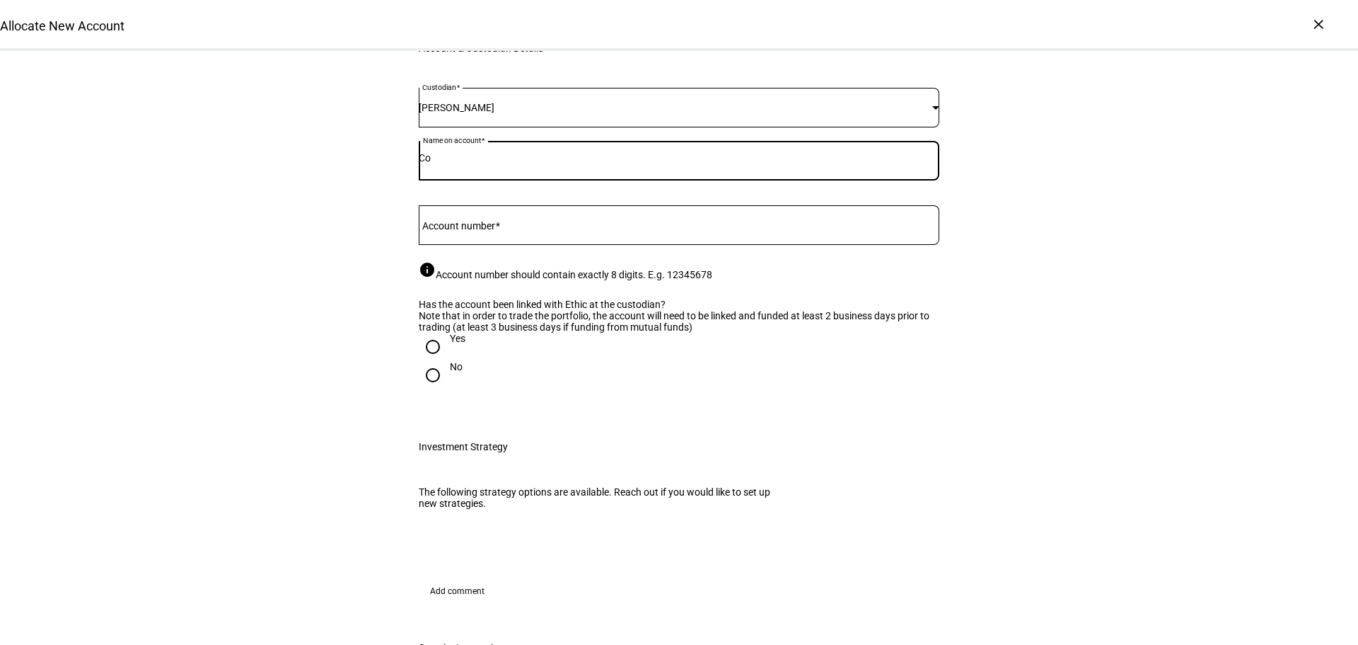
type input "C"
type input "Evan R. Farese"
click at [467, 231] on mat-label "Account number" at bounding box center [458, 225] width 73 height 11
click at [467, 228] on input "Account number" at bounding box center [679, 221] width 521 height 11
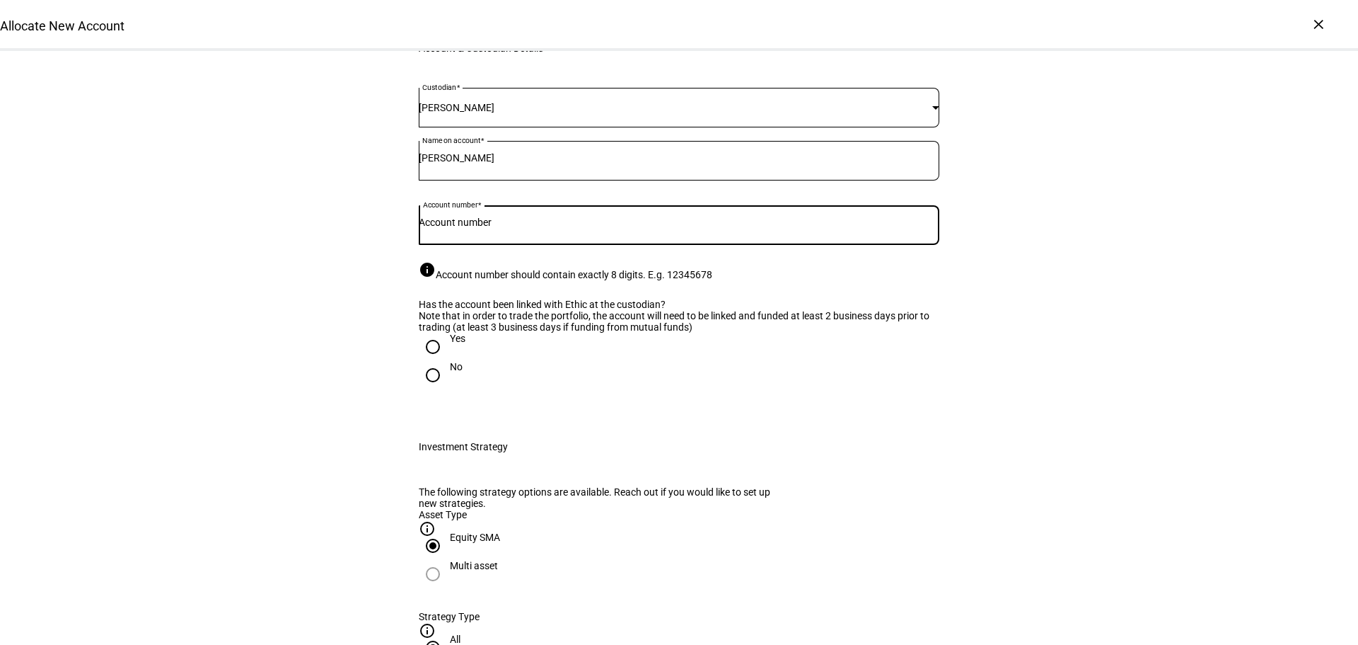
scroll to position [141, 0]
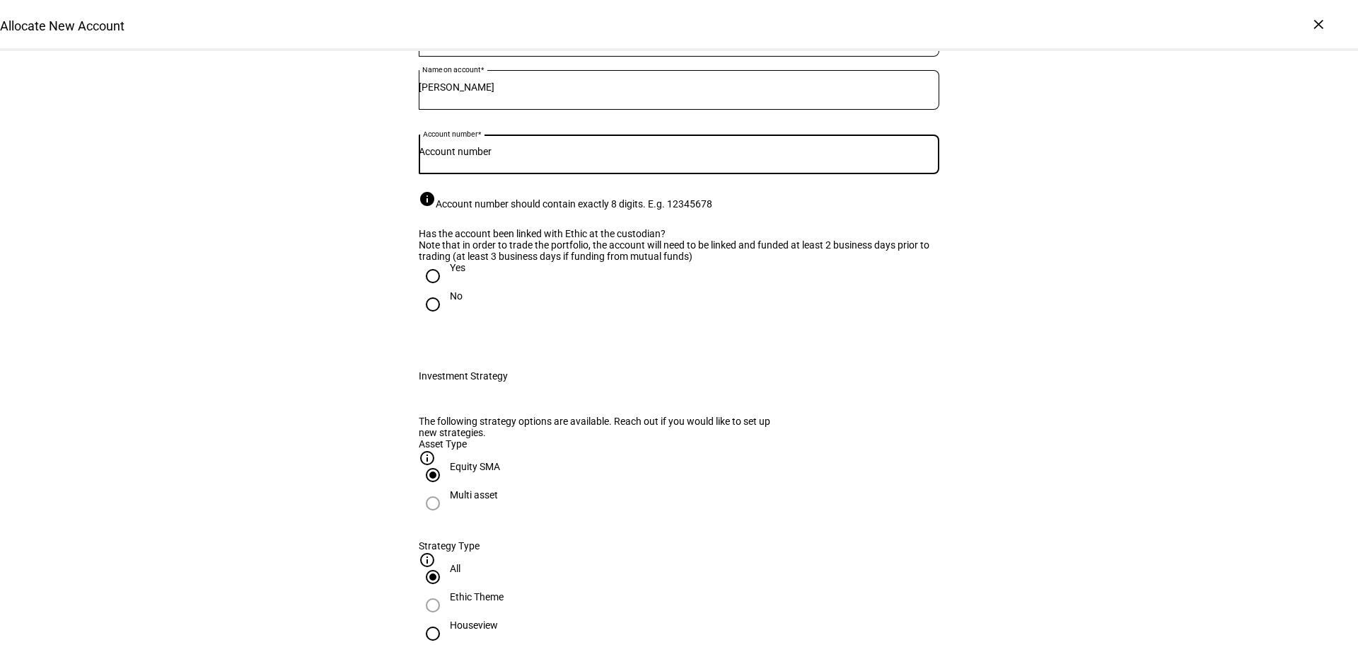
click at [465, 157] on input "Account number" at bounding box center [679, 151] width 521 height 11
type input "28518318"
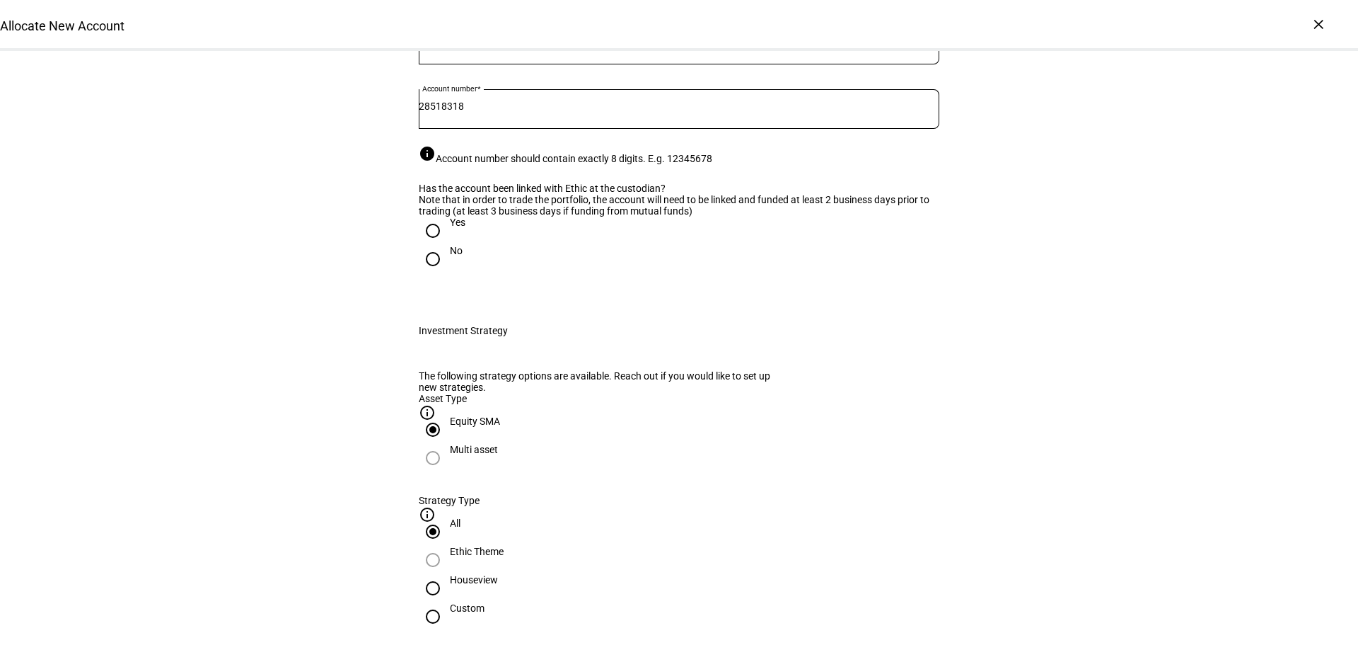
scroll to position [212, 0]
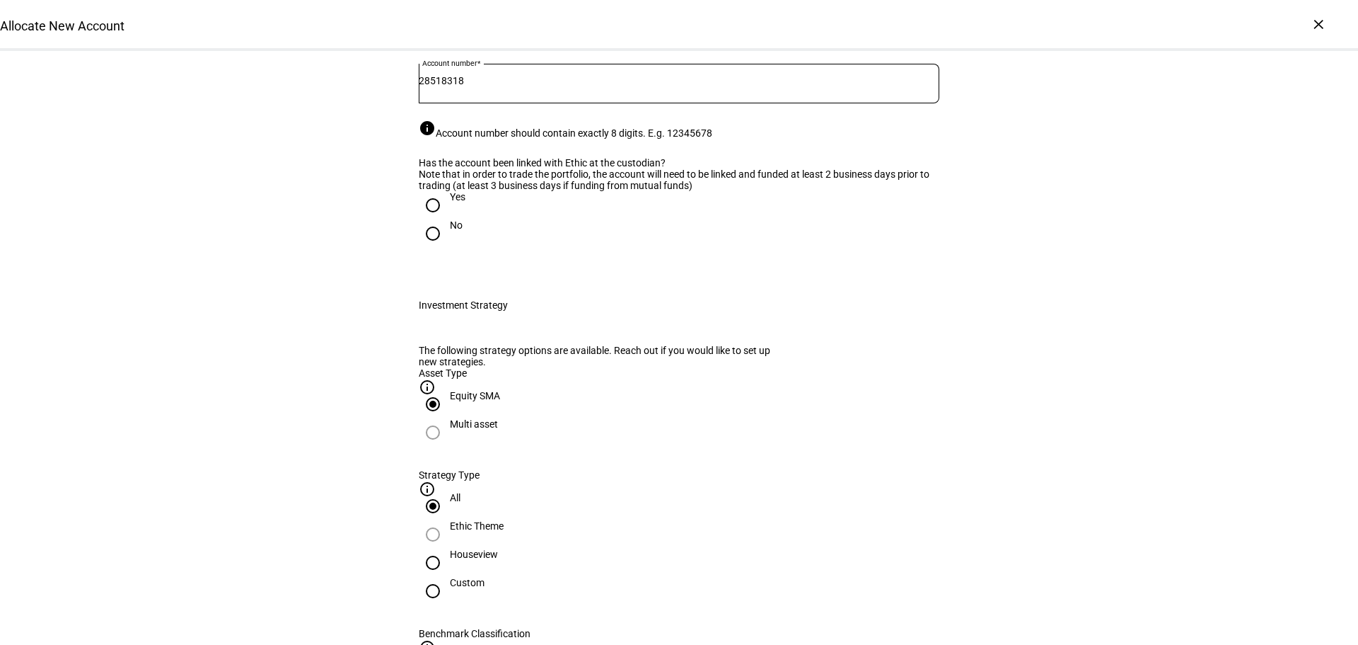
click at [427, 219] on input "Yes" at bounding box center [433, 205] width 28 height 28
radio input "true"
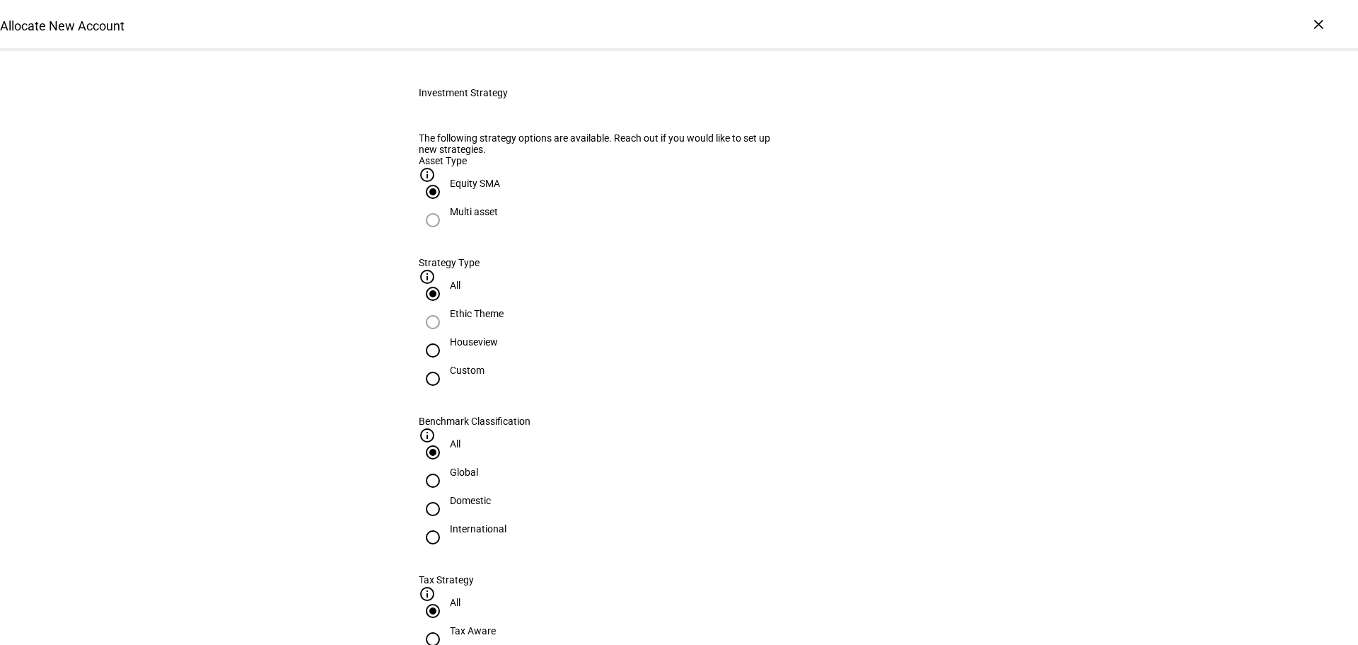
click at [447, 364] on input "Houseview" at bounding box center [433, 350] width 28 height 28
radio input "true"
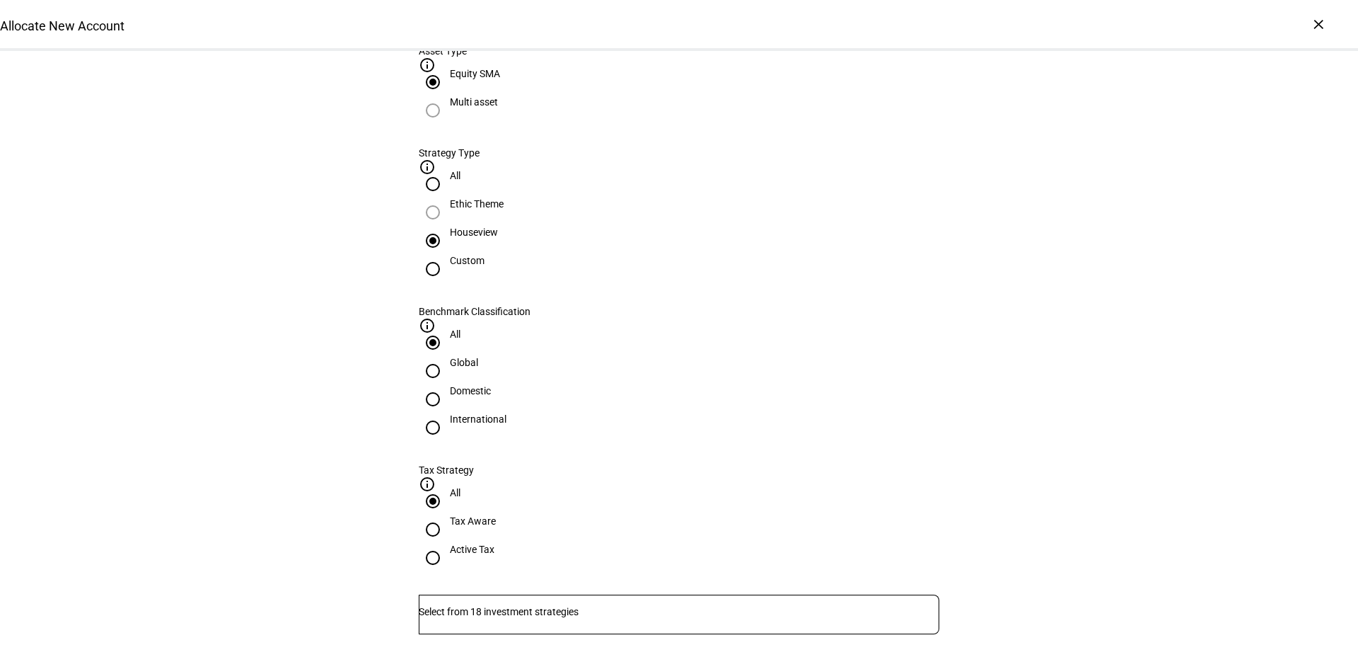
scroll to position [566, 0]
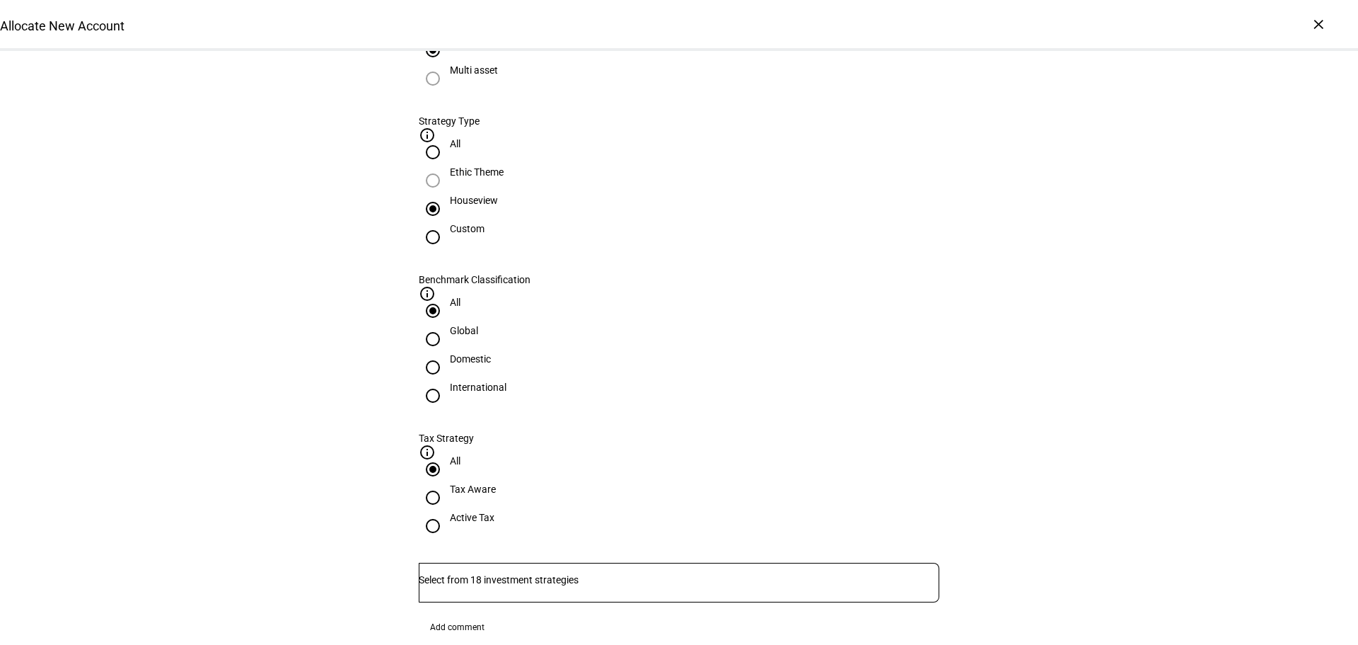
click at [570, 574] on input "Number" at bounding box center [679, 579] width 521 height 11
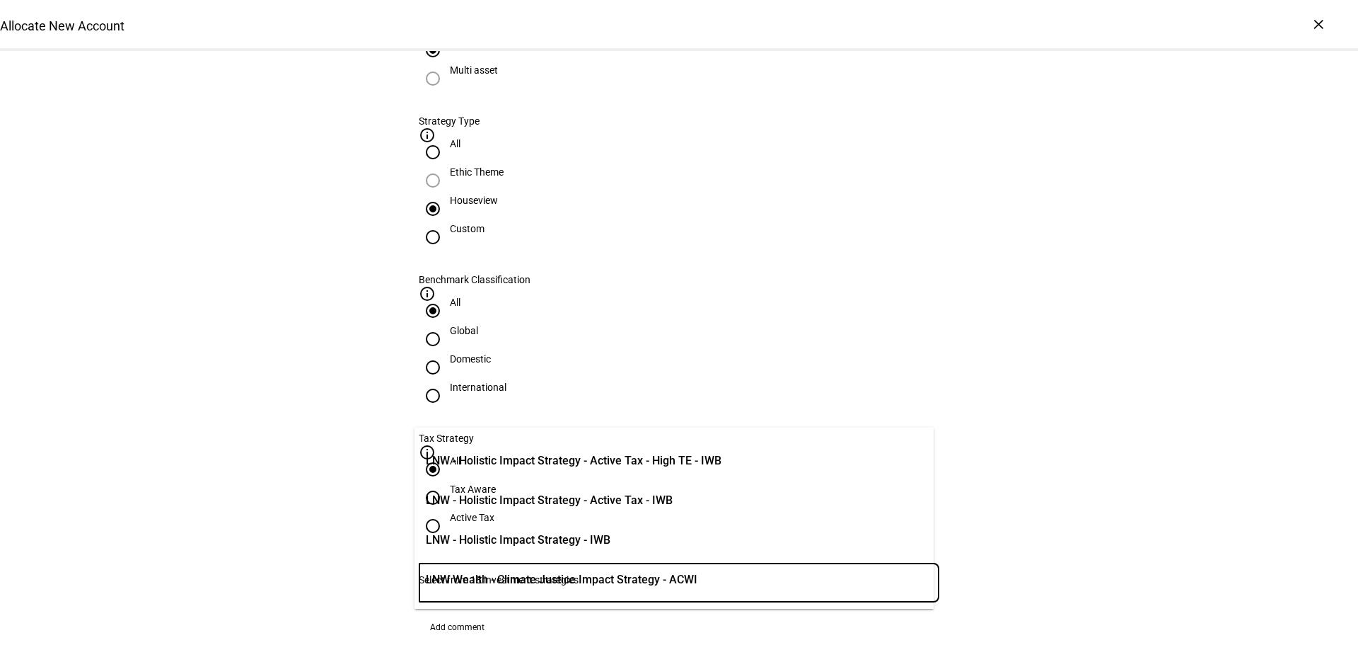
scroll to position [543, 0]
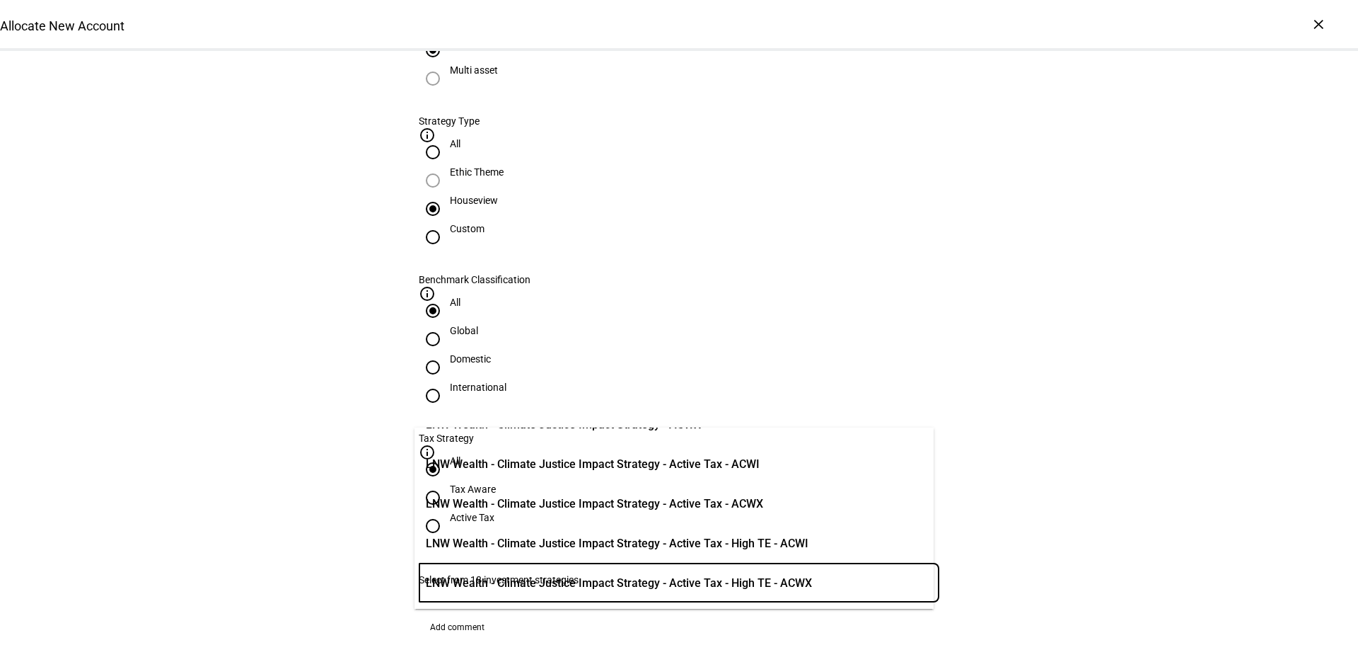
click at [367, 429] on div "Allocate New Account Complete and submit this form to allocate a new account to…" at bounding box center [679, 475] width 1358 height 1981
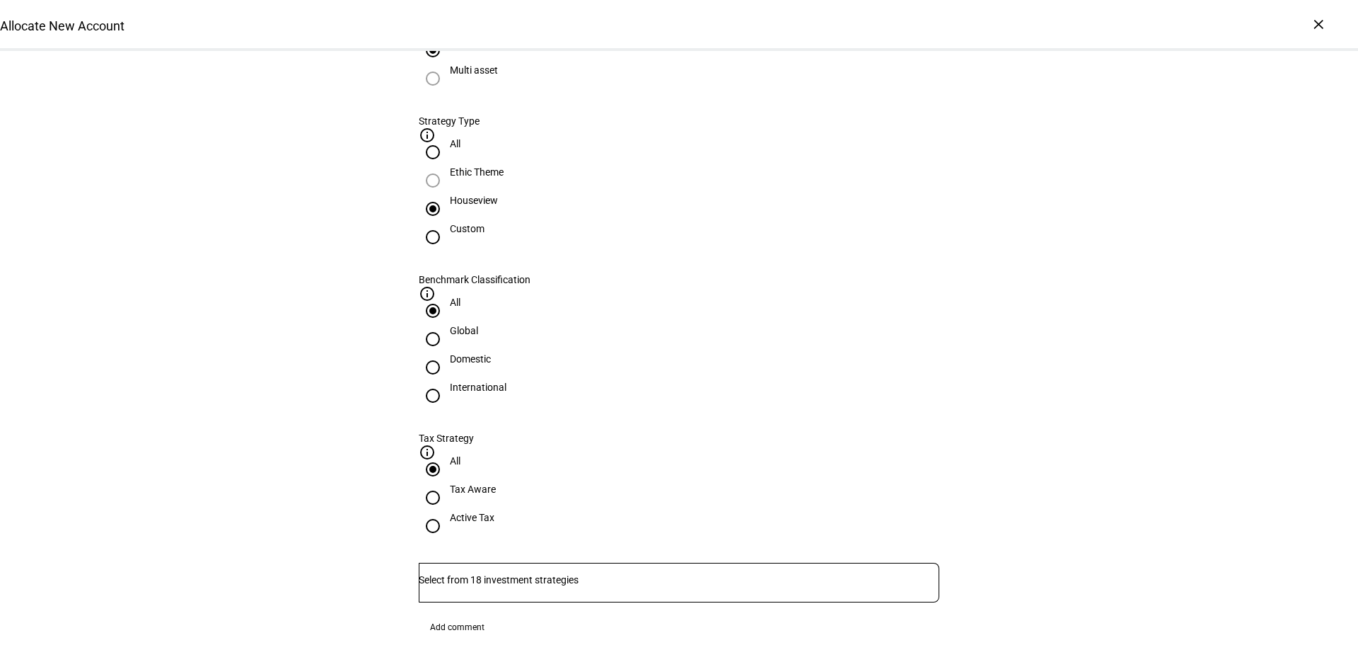
click at [447, 166] on input "All" at bounding box center [433, 152] width 28 height 28
radio input "true"
click at [521, 562] on div at bounding box center [679, 582] width 521 height 40
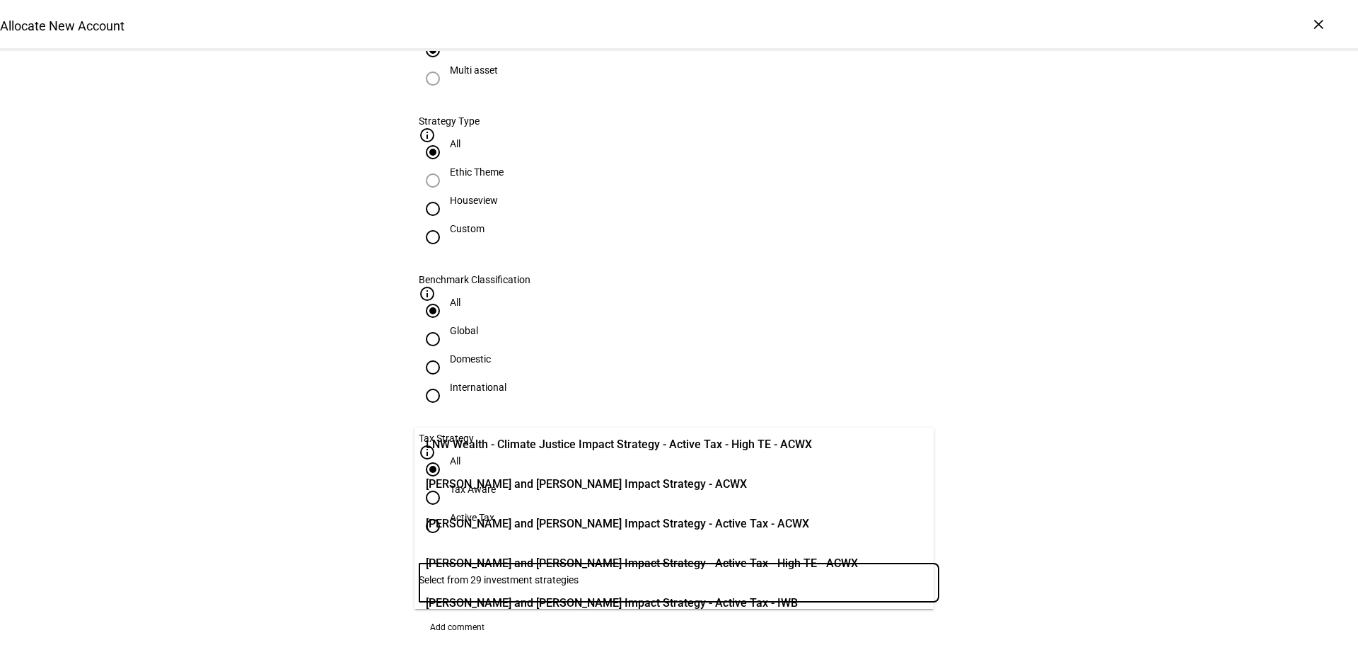
scroll to position [979, 0]
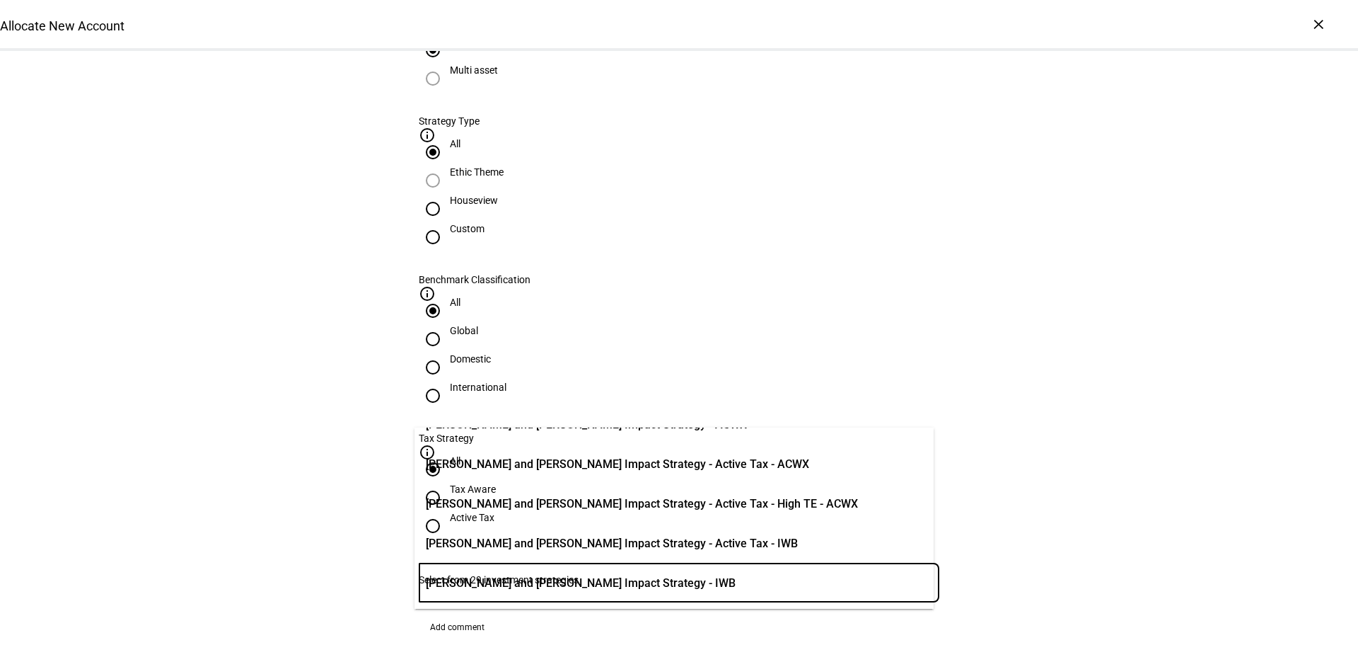
click at [328, 387] on div "Allocate New Account Complete and submit this form to allocate a new account to…" at bounding box center [679, 475] width 1358 height 1981
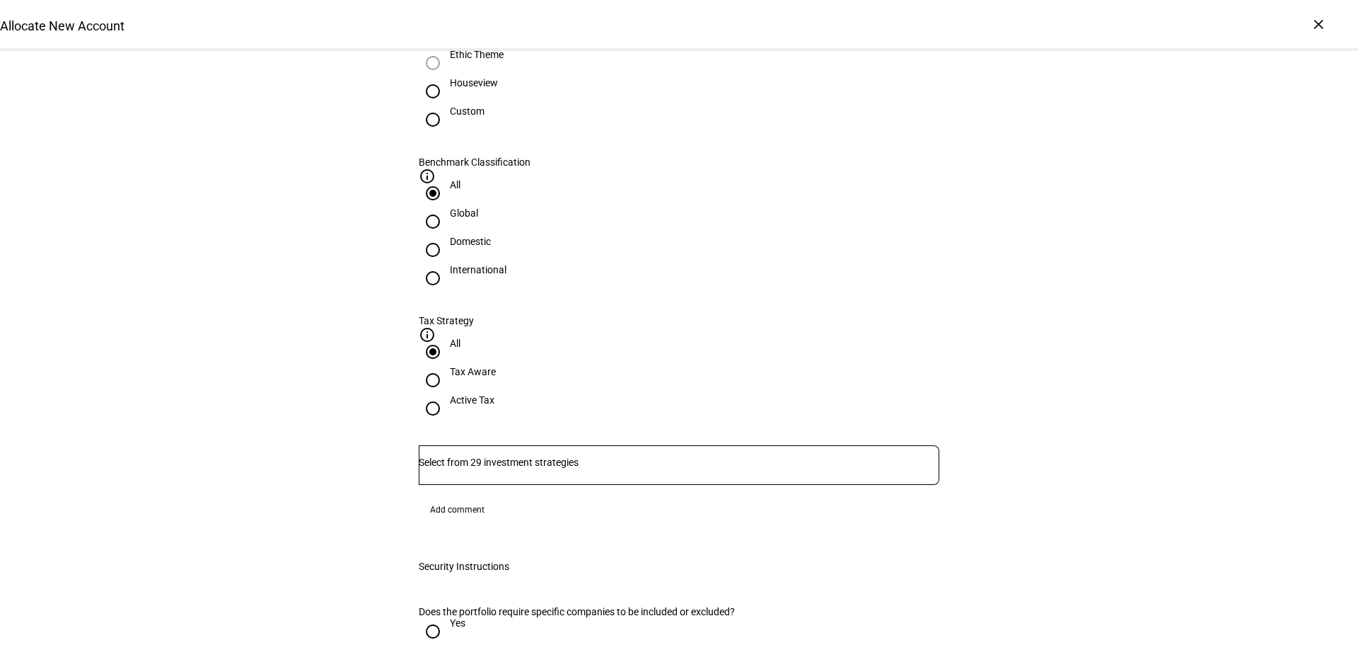
scroll to position [707, 0]
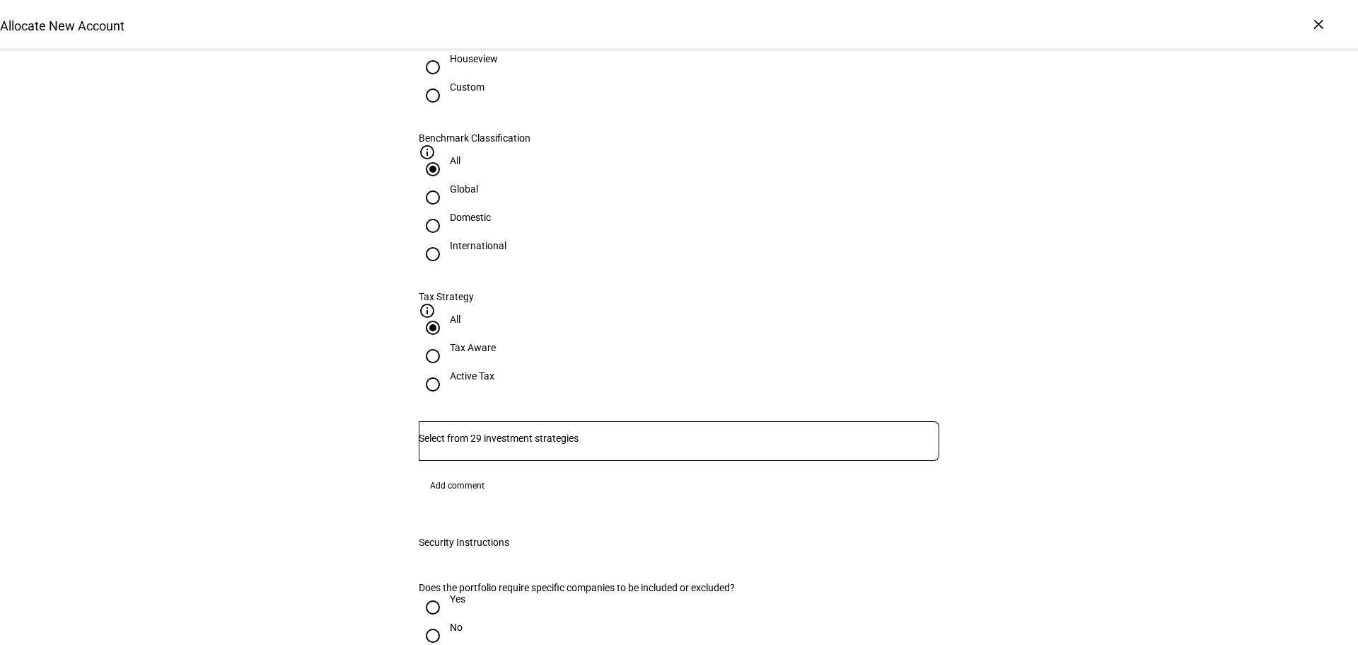
click at [447, 240] on input "International" at bounding box center [433, 254] width 28 height 28
radio input "true"
click at [498, 432] on input "Number" at bounding box center [679, 437] width 521 height 11
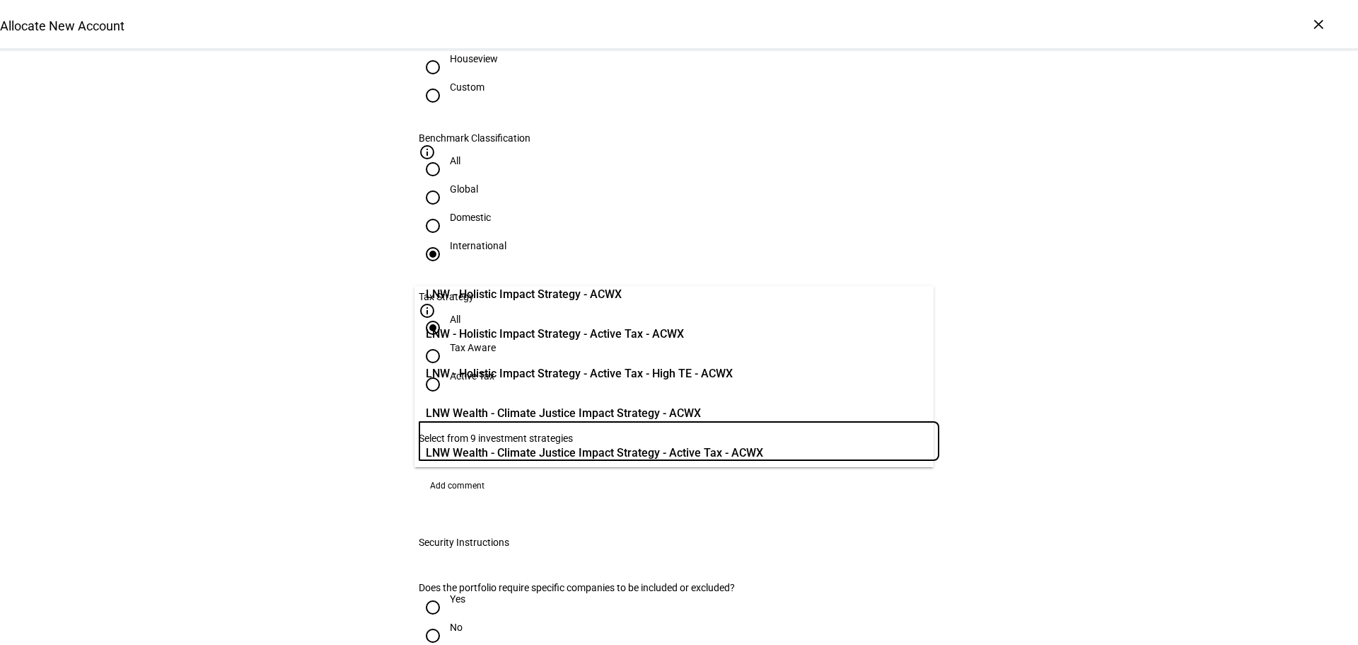
scroll to position [0, 0]
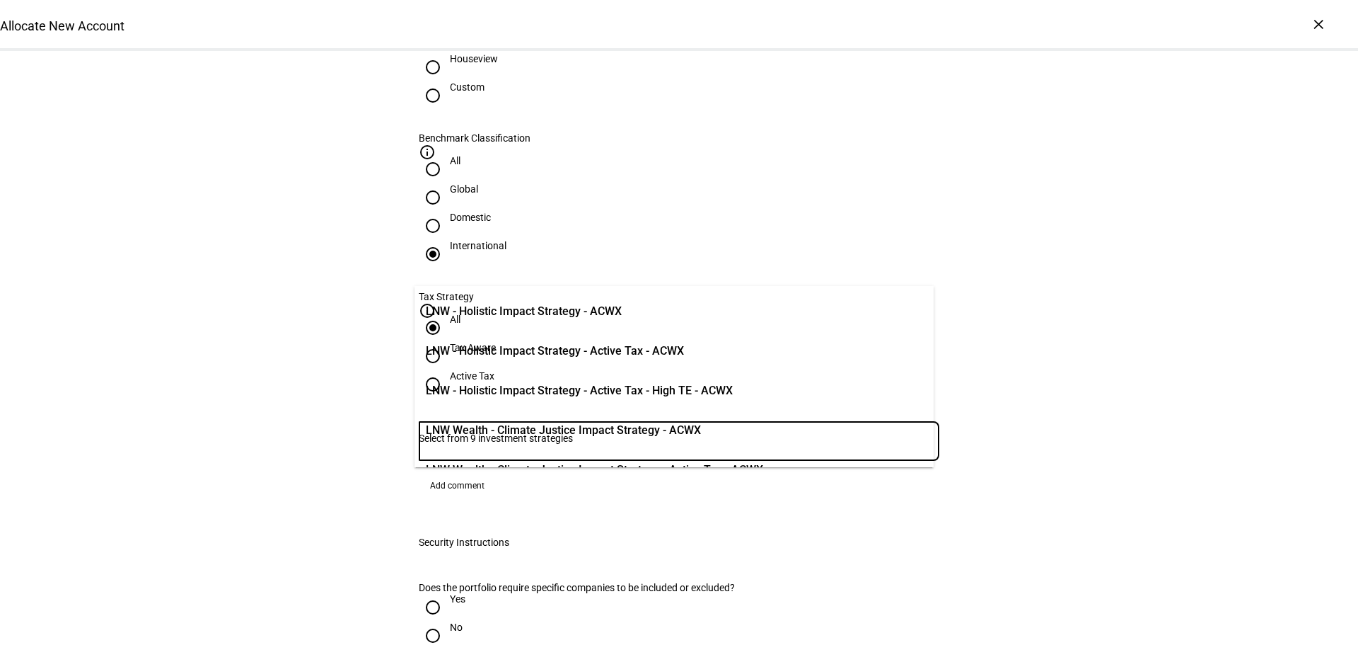
click at [447, 183] on input "Global" at bounding box center [433, 197] width 28 height 28
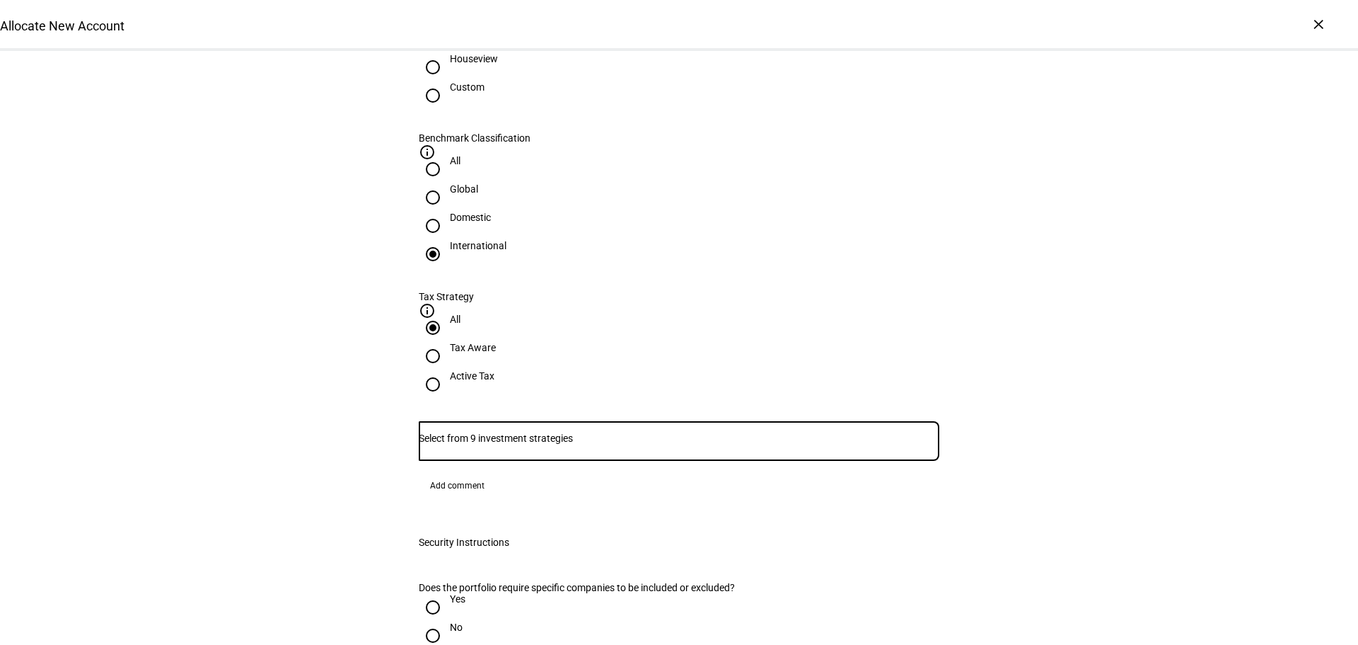
radio input "true"
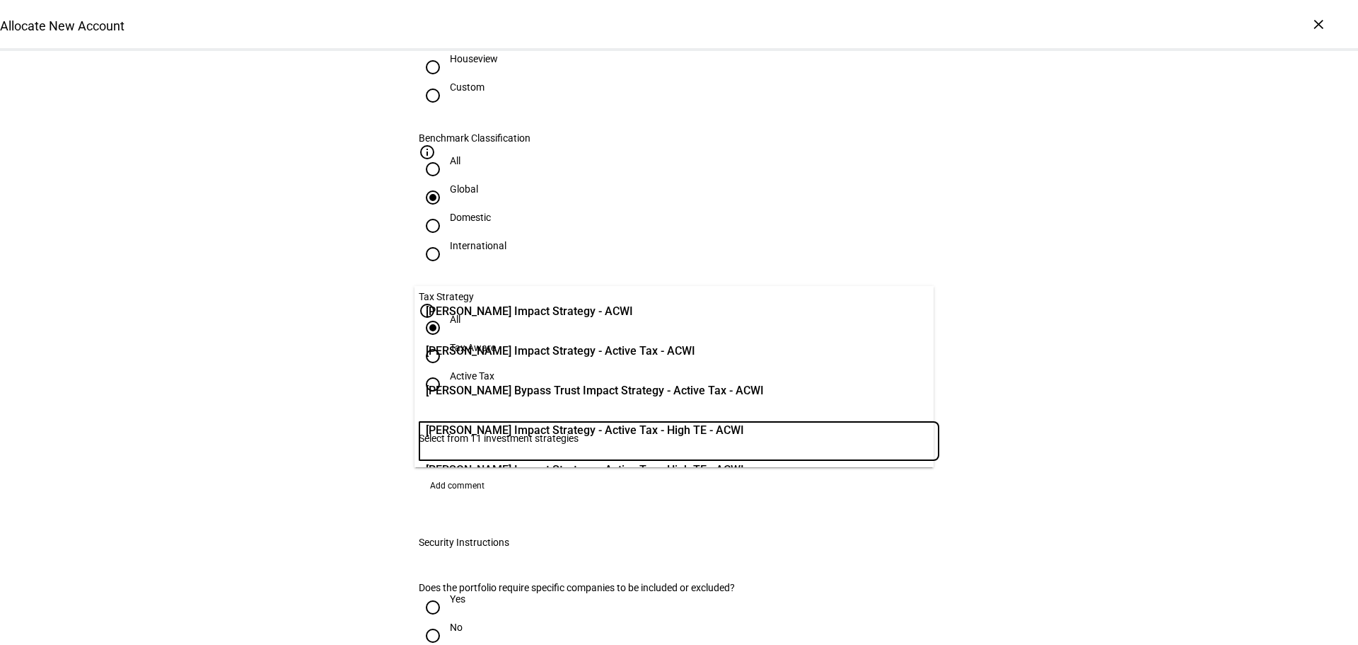
click at [526, 432] on input "Number" at bounding box center [679, 437] width 521 height 11
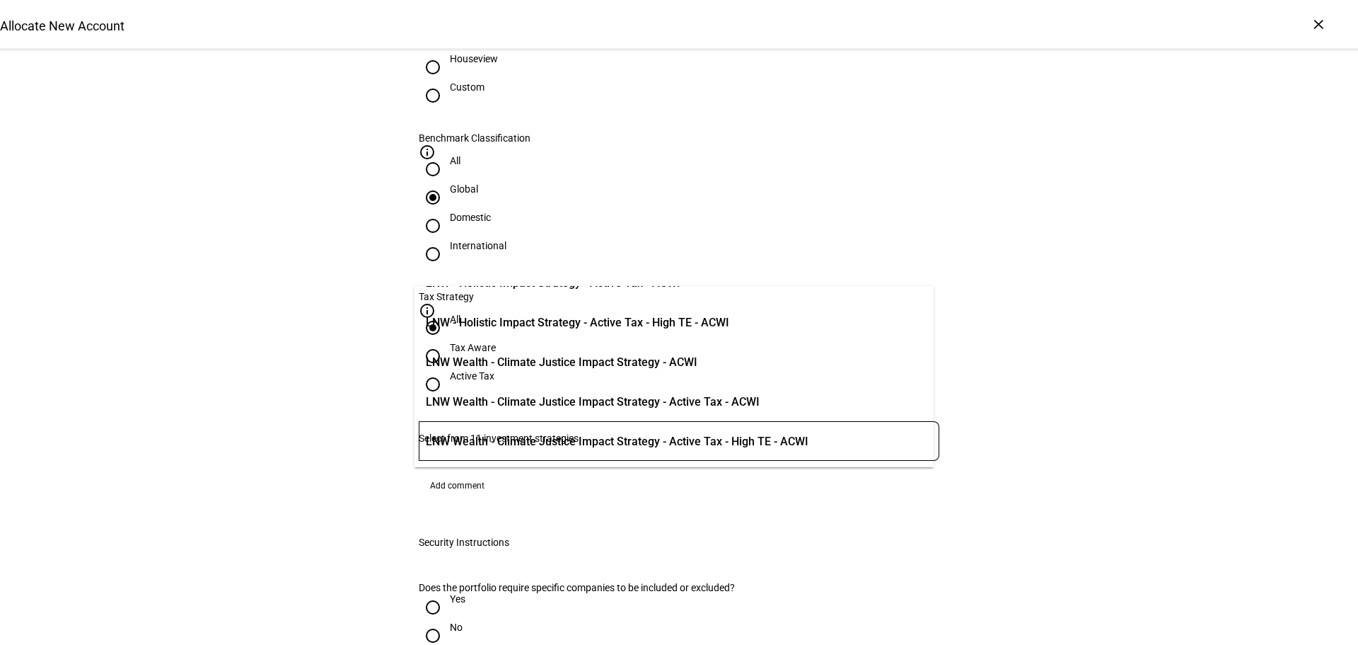
scroll to position [195, 0]
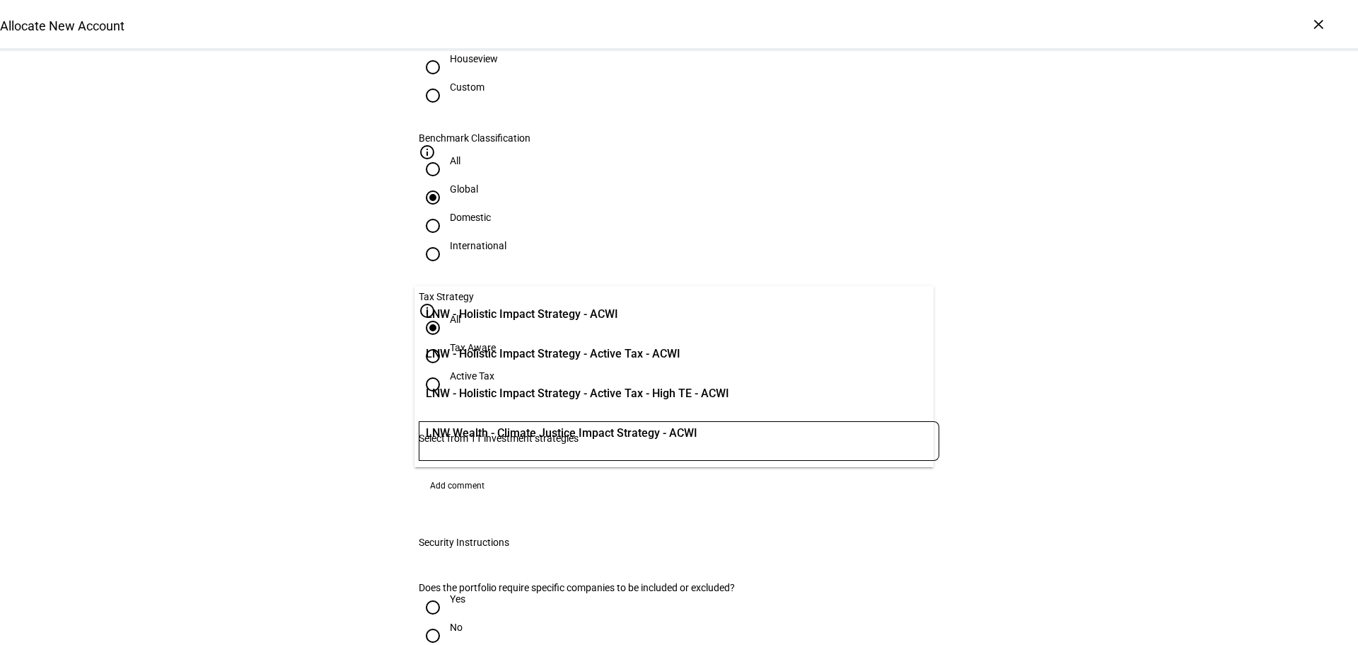
drag, startPoint x: 253, startPoint y: 213, endPoint x: 422, endPoint y: 201, distance: 168.8
click at [263, 211] on div "Allocate New Account Complete and submit this form to allocate a new account to…" at bounding box center [679, 333] width 1358 height 1981
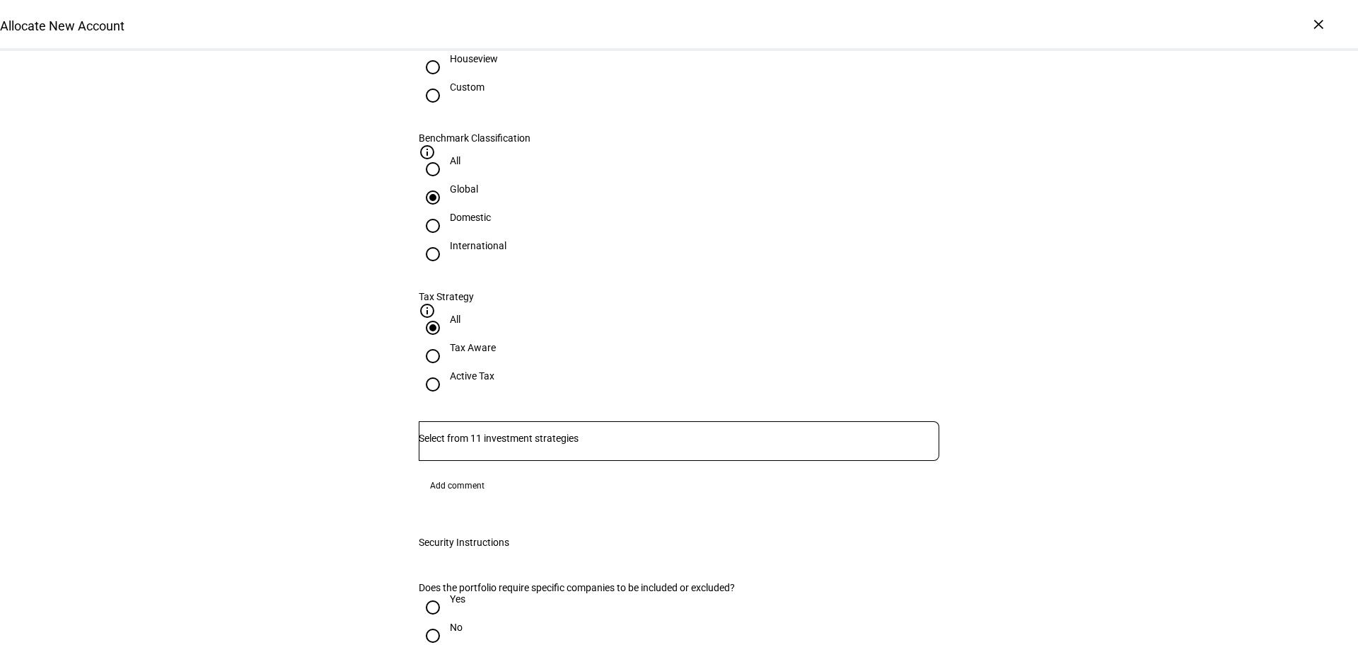
click at [447, 110] on input "Custom" at bounding box center [433, 95] width 28 height 28
radio input "true"
click at [533, 432] on input "Number" at bounding box center [679, 437] width 521 height 11
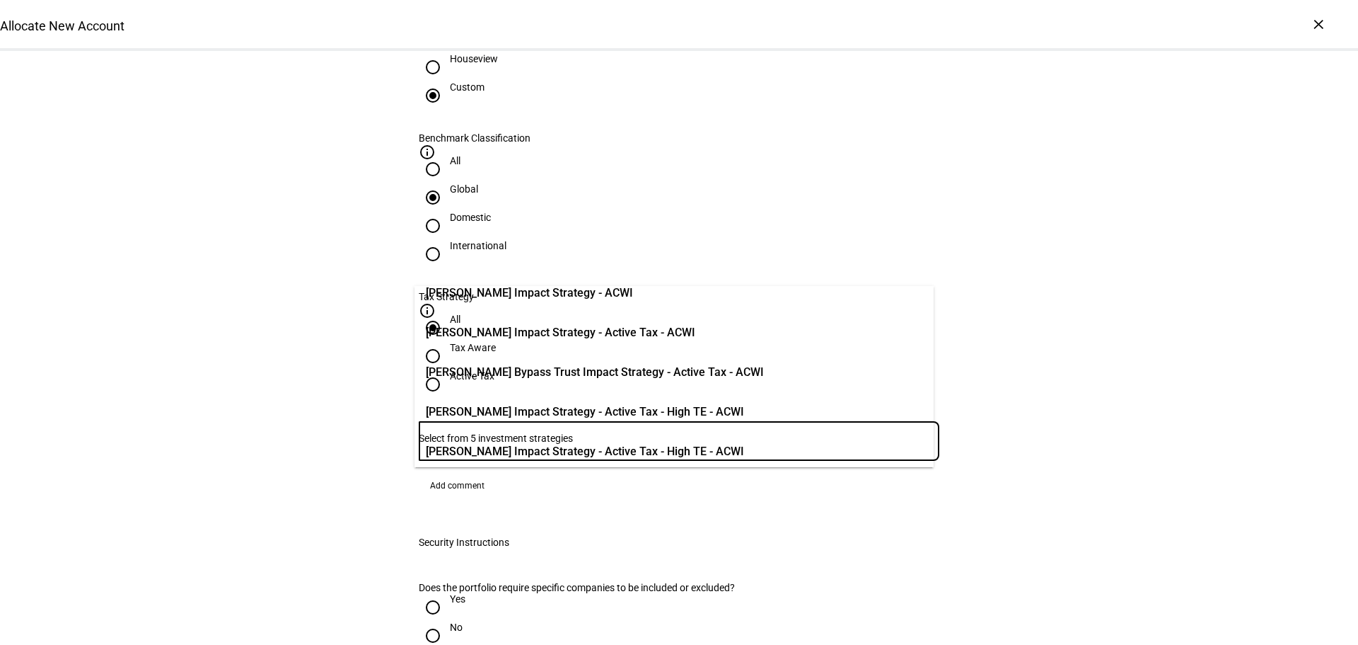
scroll to position [28, 0]
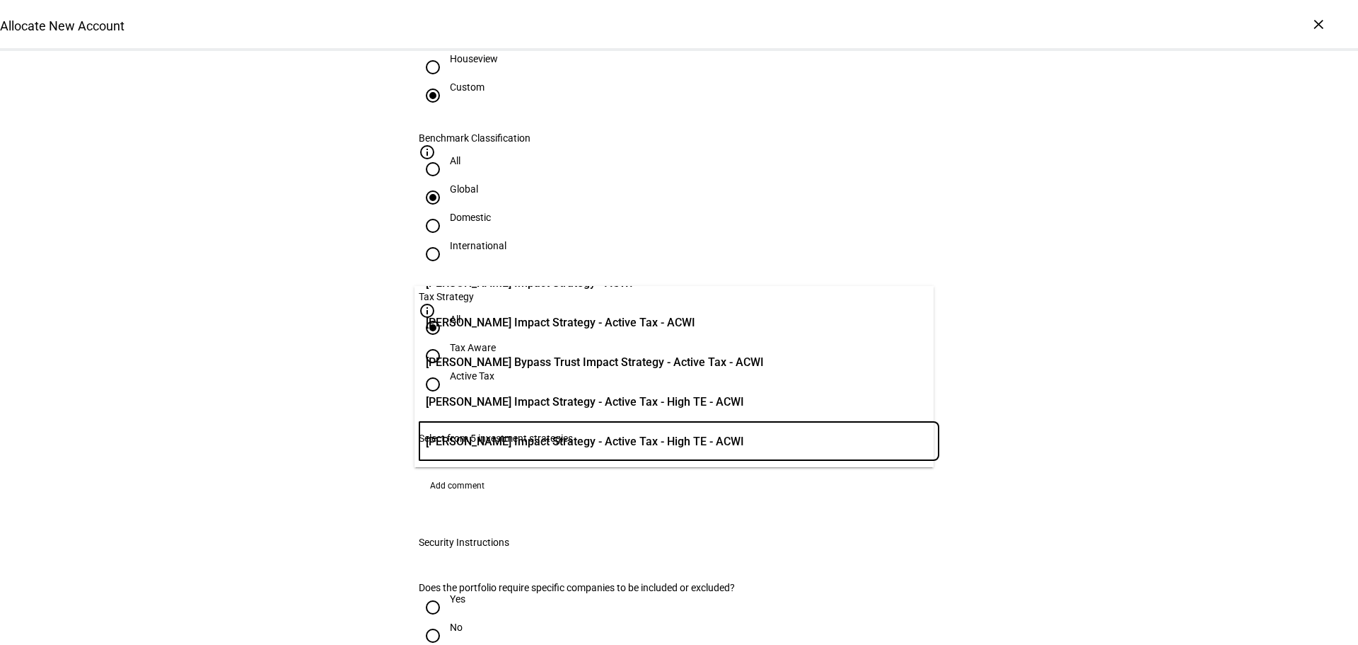
drag, startPoint x: 554, startPoint y: 187, endPoint x: 555, endPoint y: 178, distance: 9.2
click at [447, 81] on input "Houseview" at bounding box center [433, 67] width 28 height 28
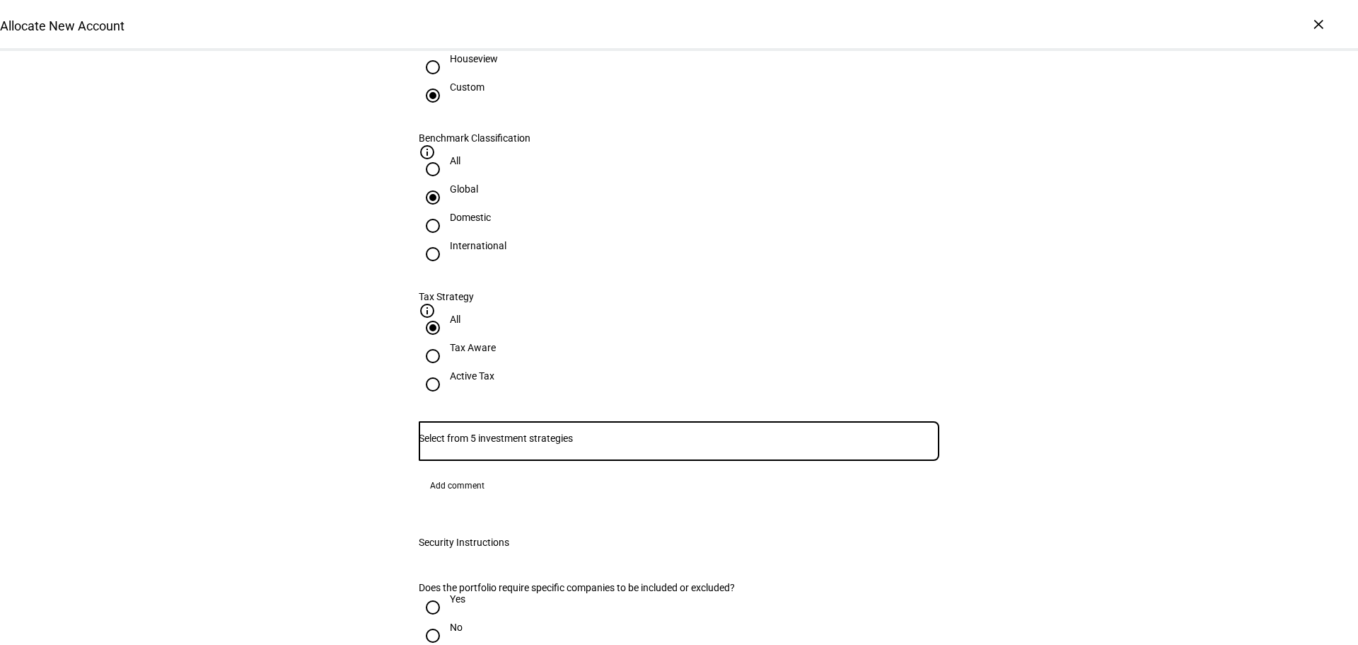
radio input "true"
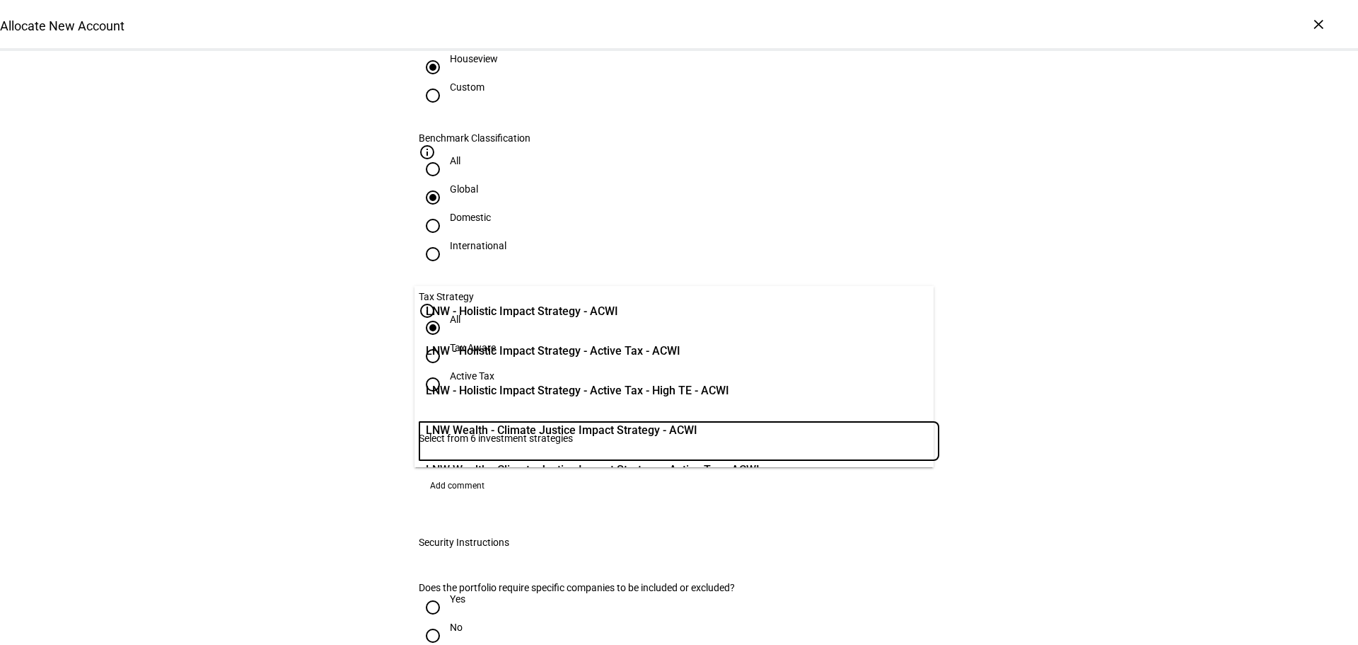
click at [545, 432] on input "Number" at bounding box center [679, 437] width 521 height 11
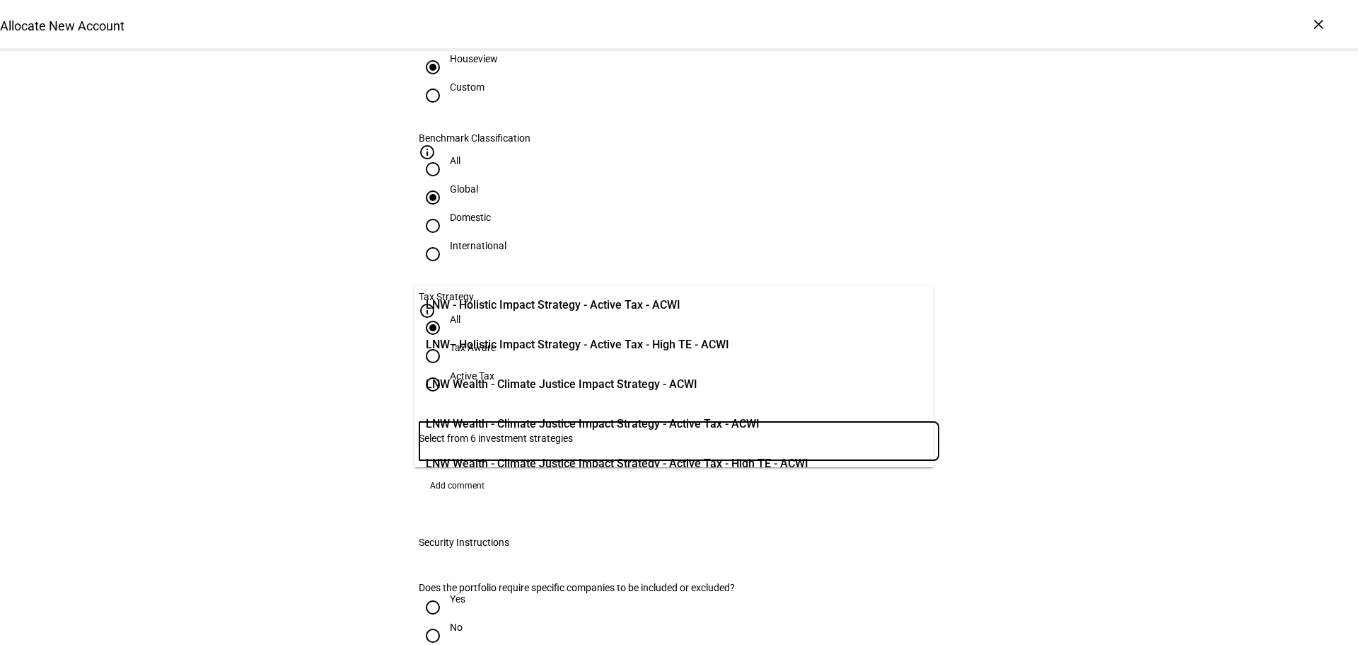
scroll to position [68, 0]
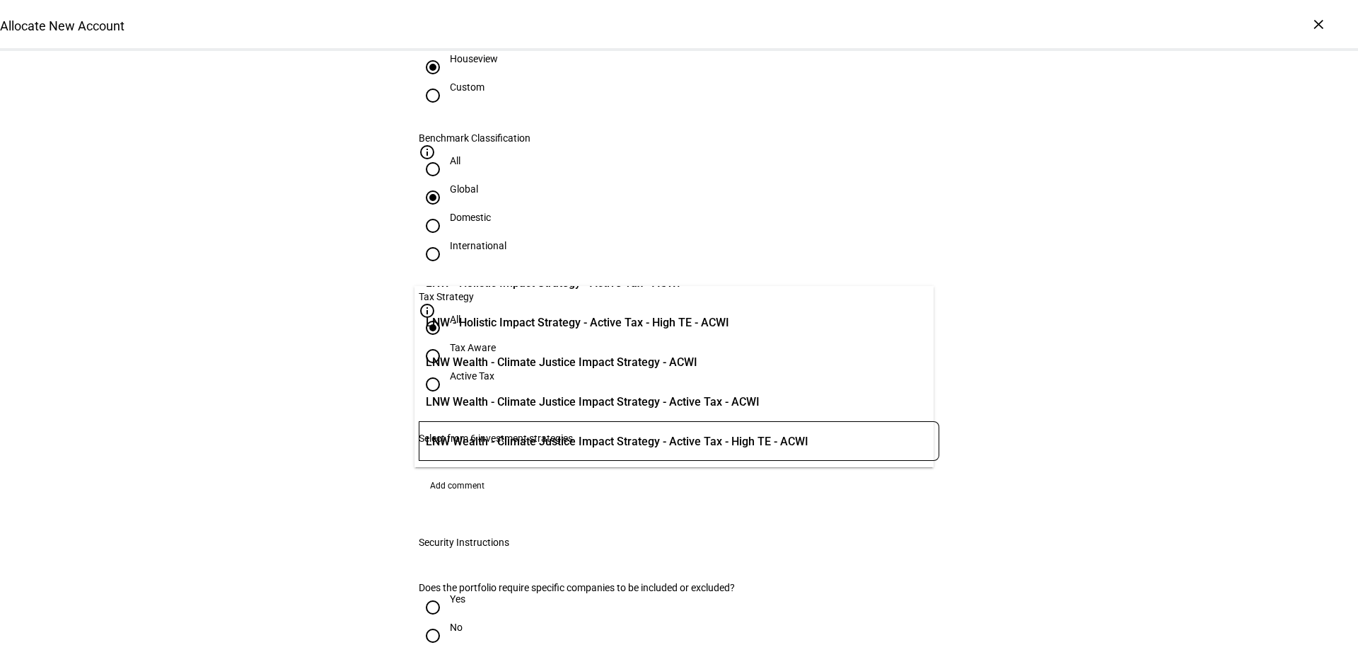
click at [275, 371] on div "Allocate New Account Complete and submit this form to allocate a new account to…" at bounding box center [679, 333] width 1358 height 1981
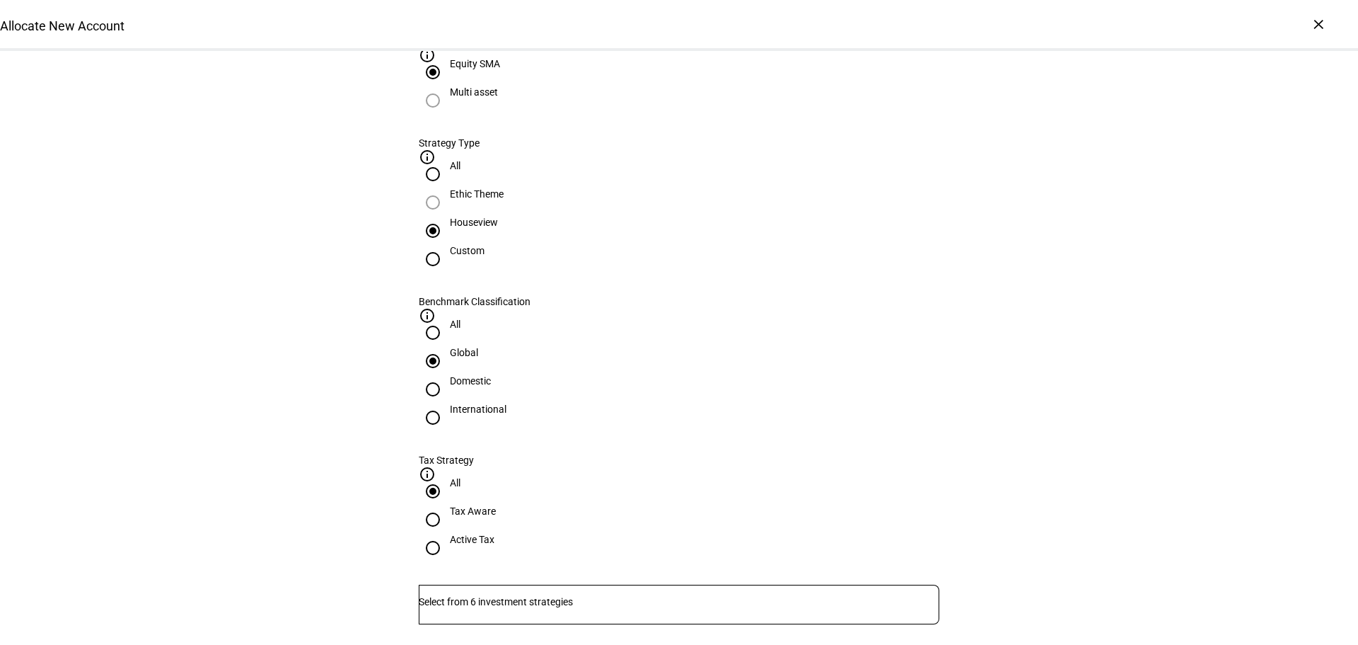
scroll to position [495, 0]
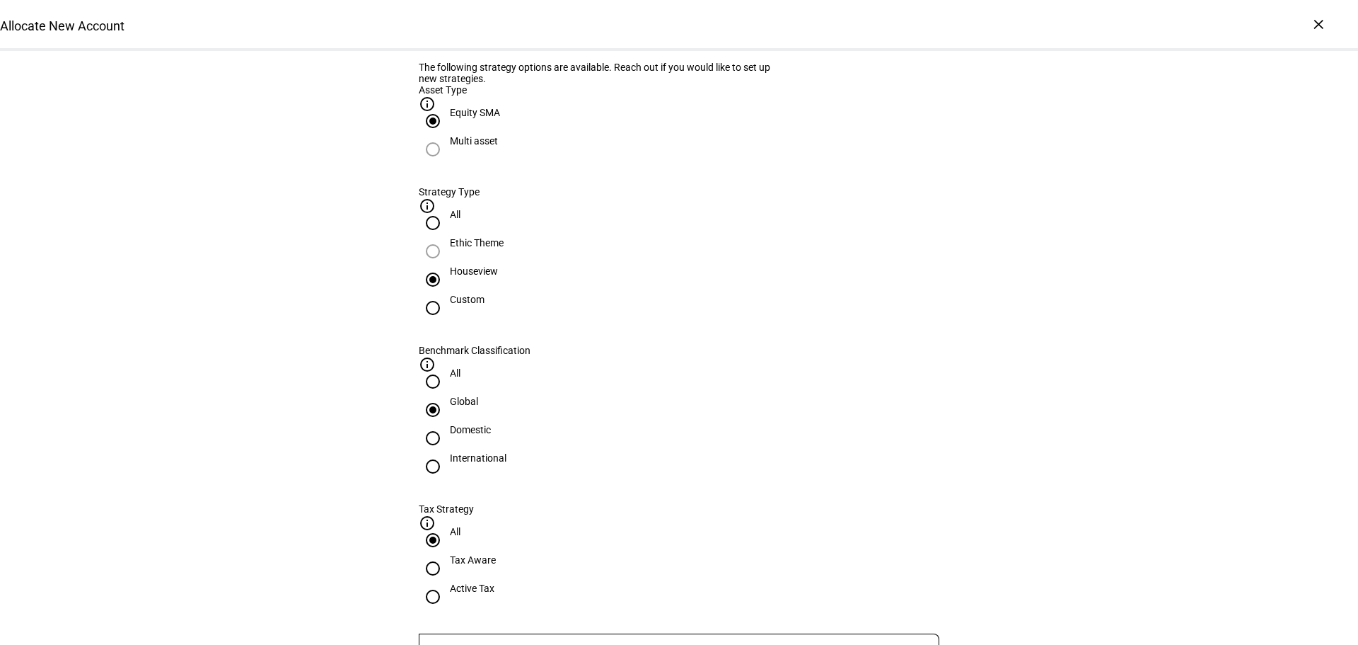
click at [447, 237] on input "All" at bounding box center [433, 223] width 28 height 28
radio input "true"
click at [447, 294] on input "Houseview" at bounding box center [433, 279] width 28 height 28
radio input "true"
click at [447, 367] on input "All" at bounding box center [433, 381] width 28 height 28
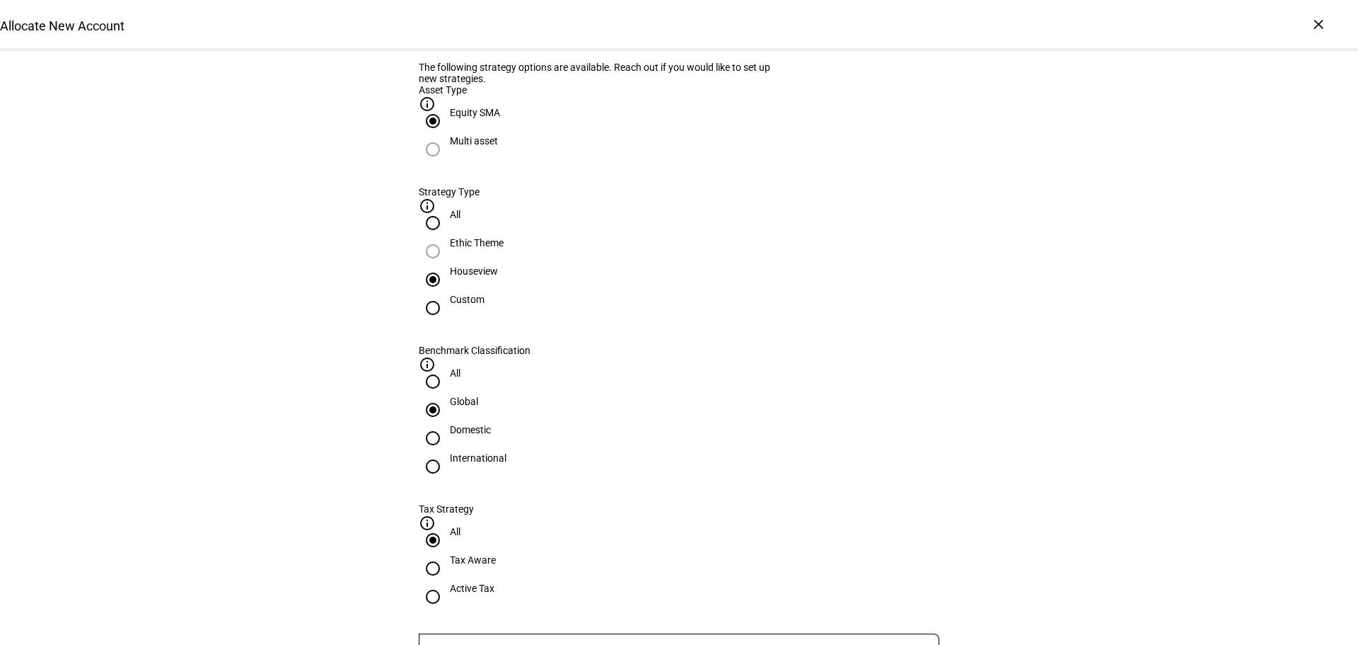
radio input "true"
click at [531, 644] on input "Number" at bounding box center [679, 650] width 521 height 11
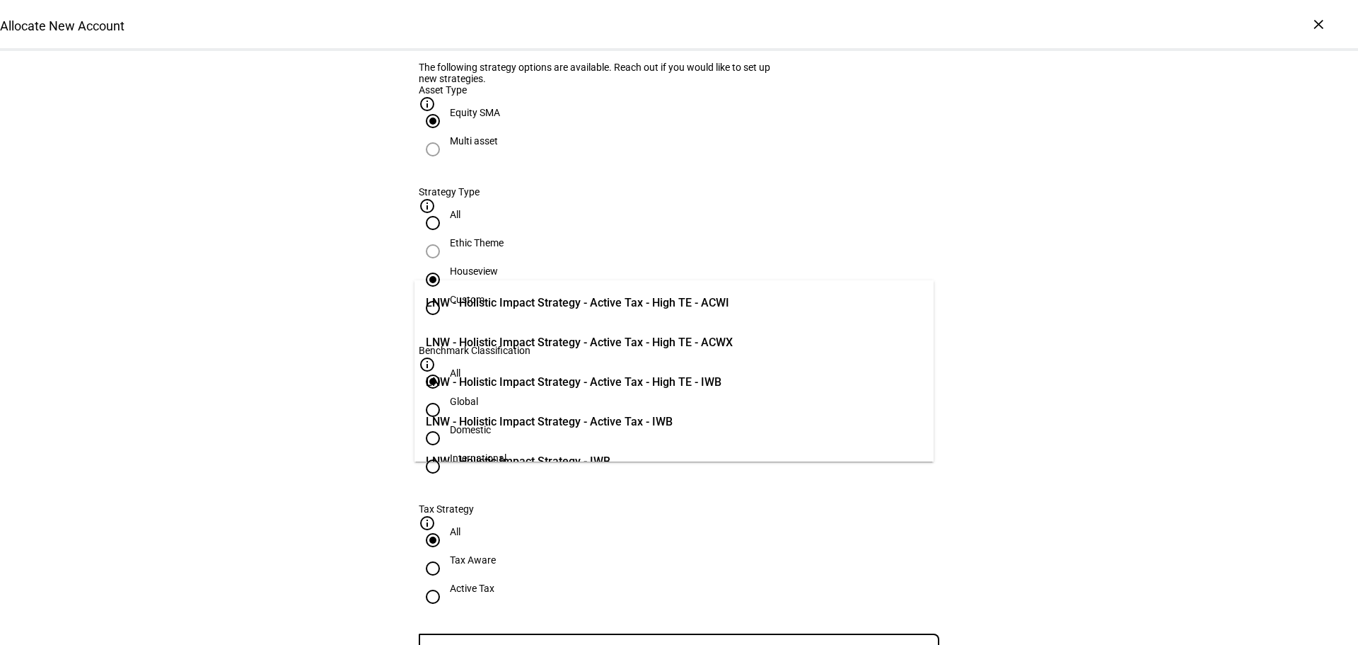
scroll to position [283, 0]
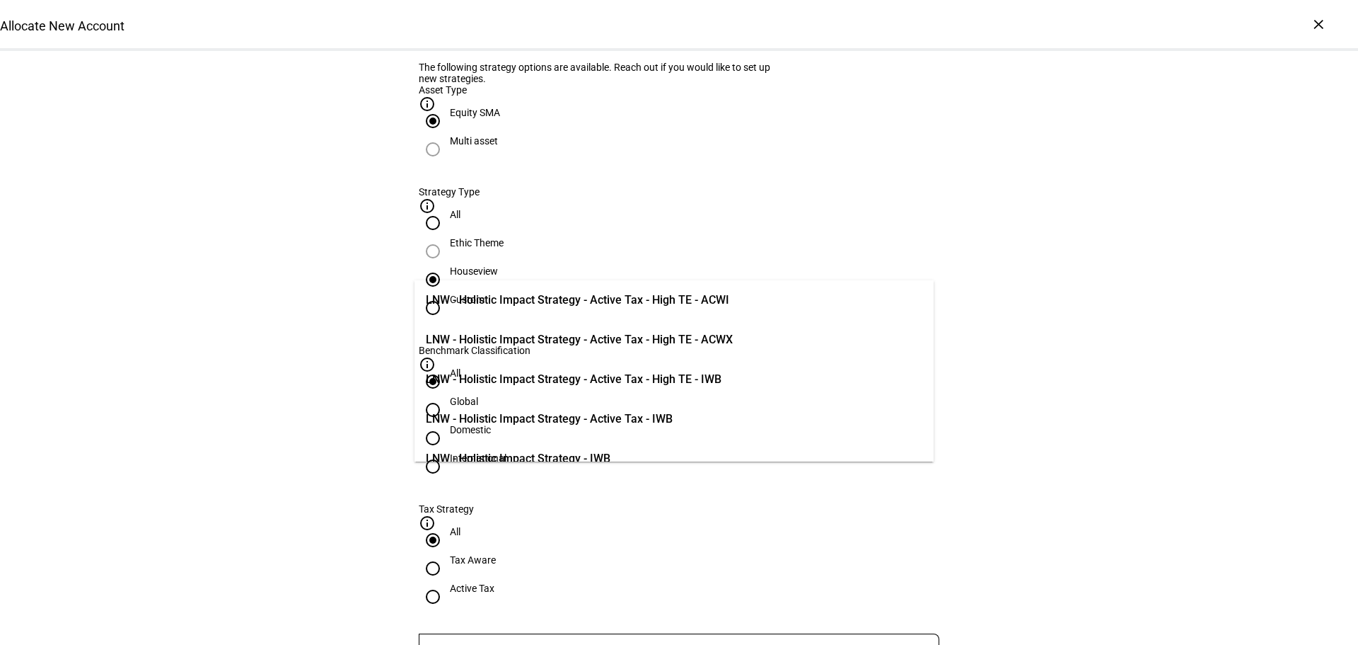
click at [396, 340] on div "The following strategy options are available. Reach out if you would like to se…" at bounding box center [679, 388] width 566 height 687
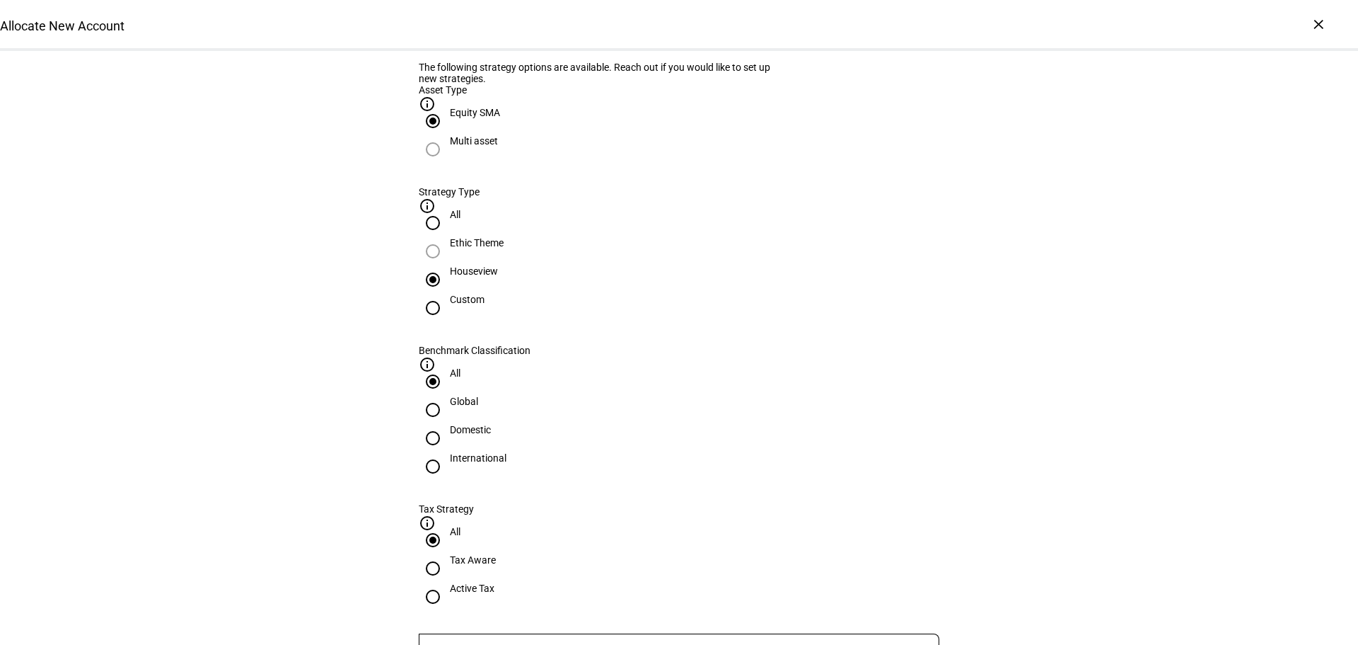
click at [498, 277] on div "Houseview" at bounding box center [474, 270] width 48 height 11
click at [447, 294] on input "Houseview" at bounding box center [433, 279] width 28 height 28
click at [558, 644] on input "Number" at bounding box center [679, 650] width 521 height 11
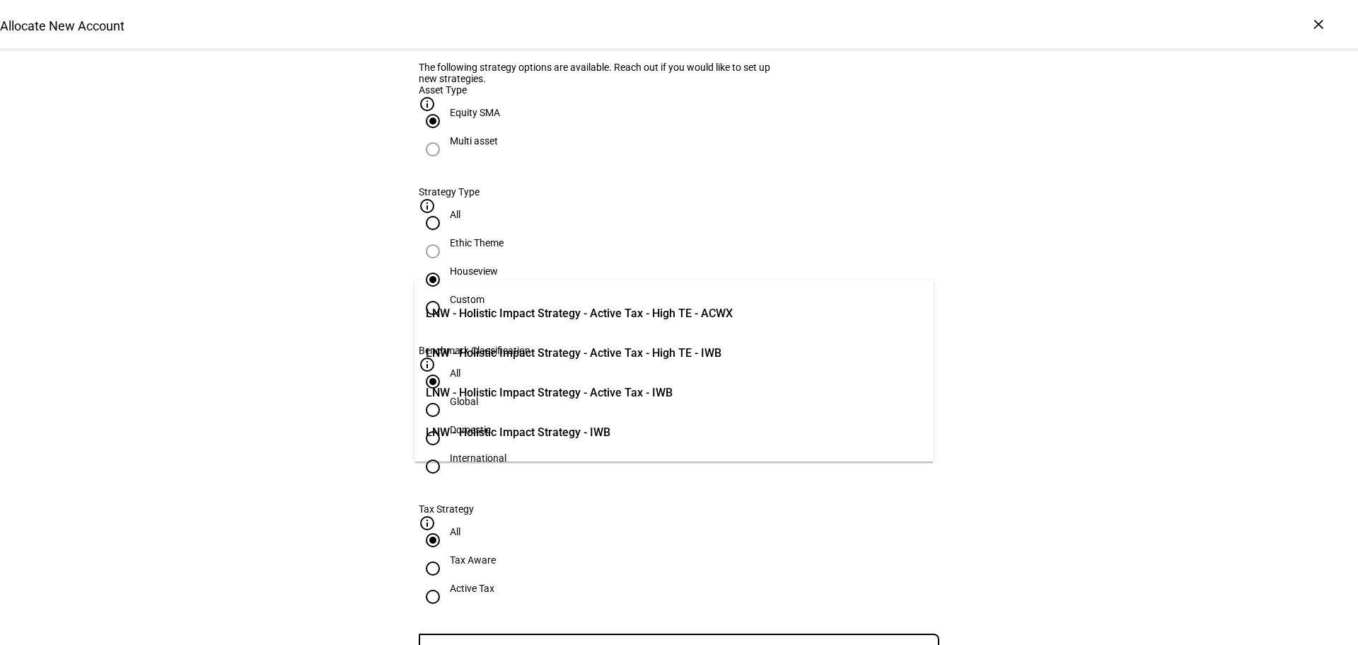
scroll to position [354, 0]
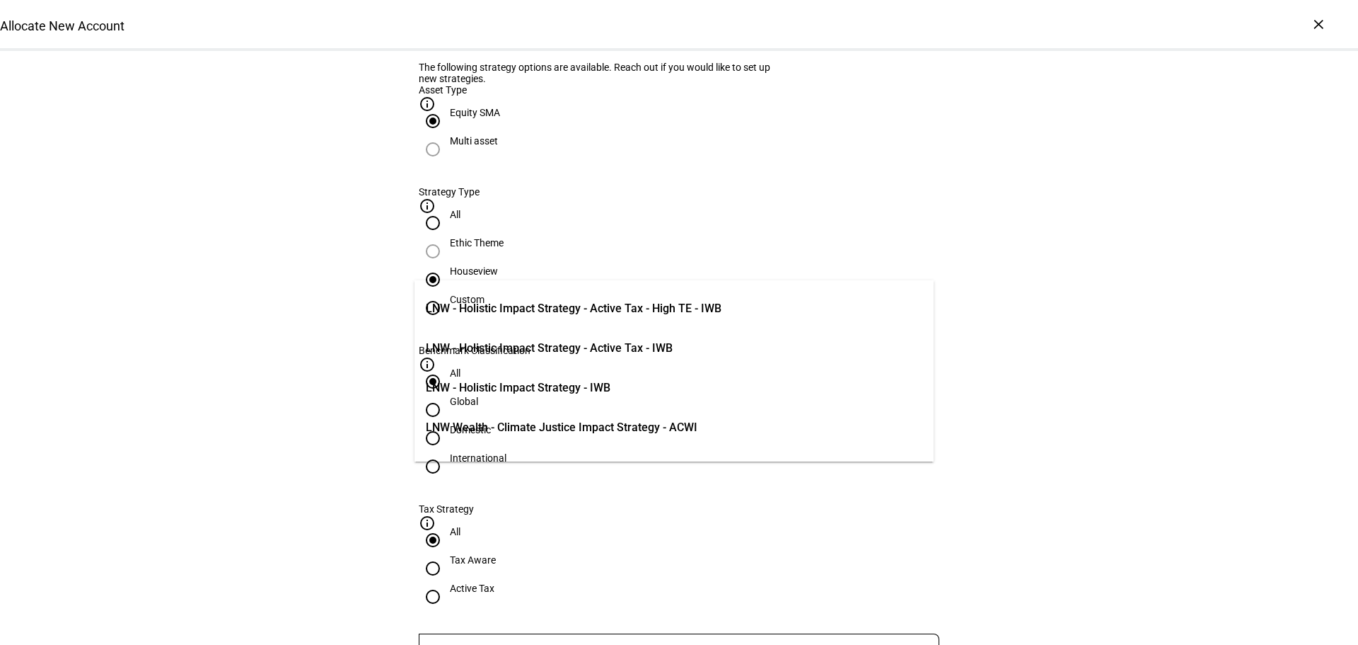
click at [311, 386] on div "Allocate New Account Complete and submit this form to allocate a new account to…" at bounding box center [679, 546] width 1358 height 1981
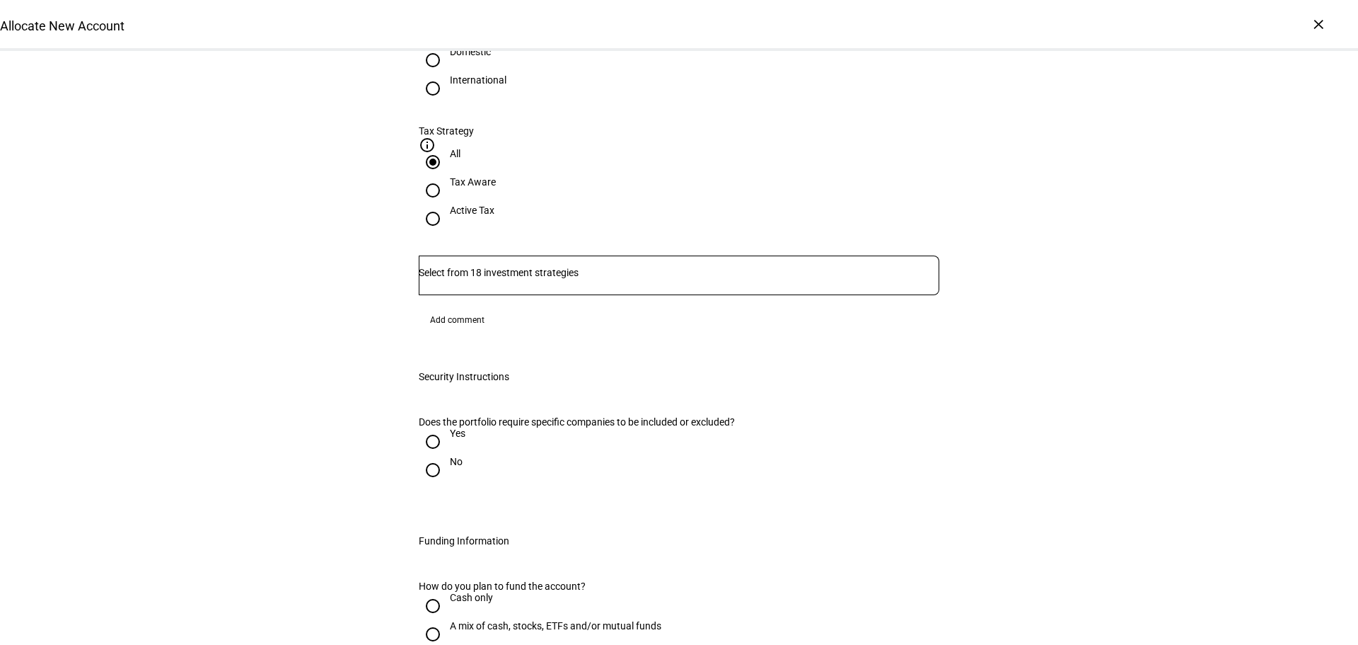
scroll to position [590, 0]
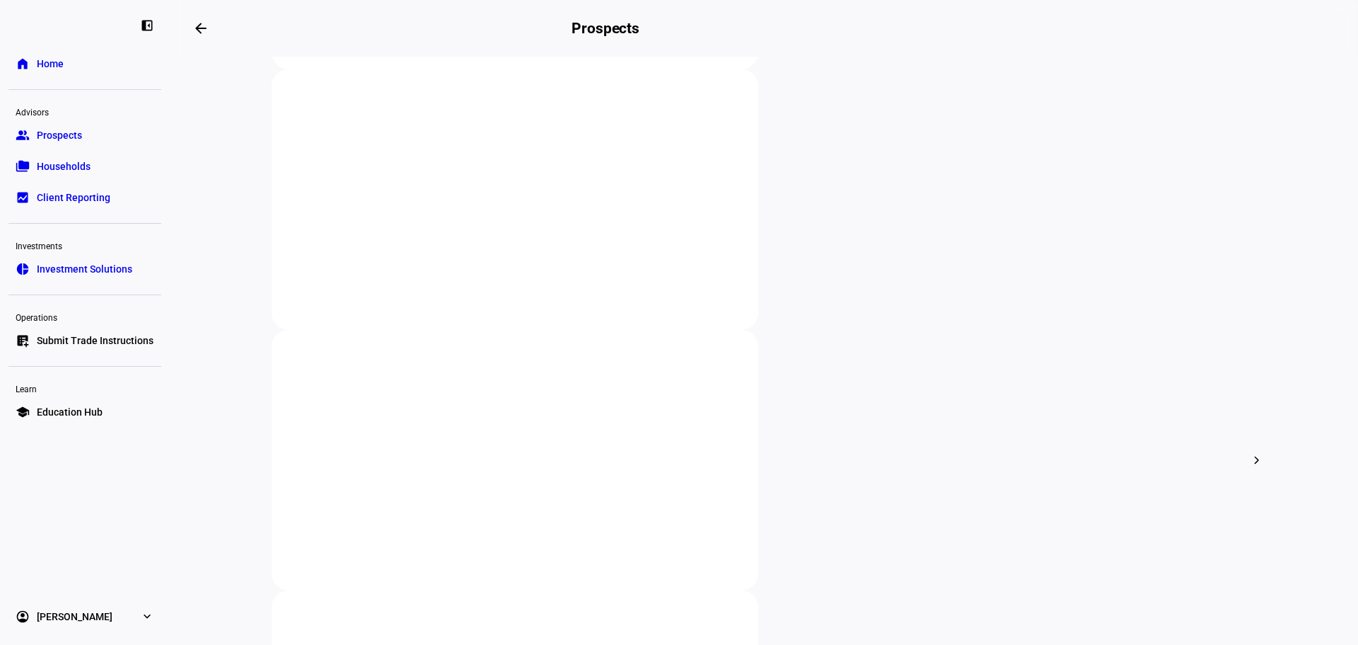
scroll to position [283, 0]
click at [850, 267] on span "Edit" at bounding box center [856, 272] width 17 height 11
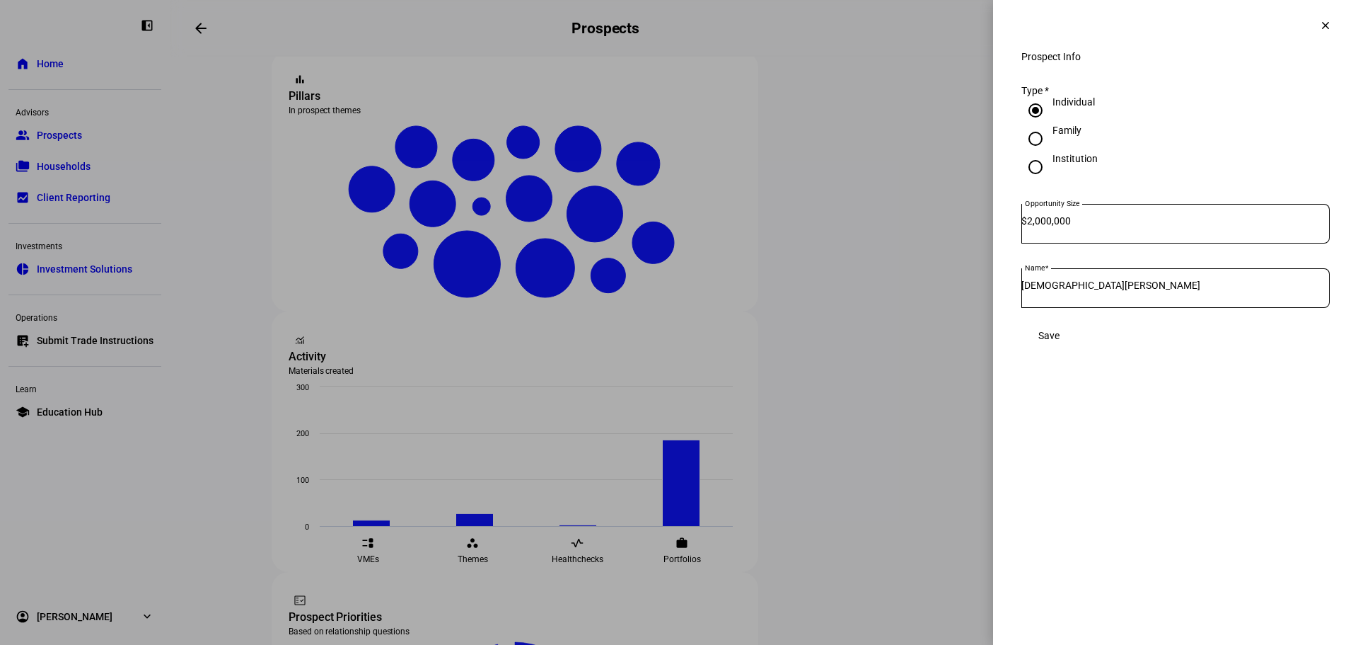
click at [1323, 25] on mat-icon "clear" at bounding box center [1325, 25] width 13 height 13
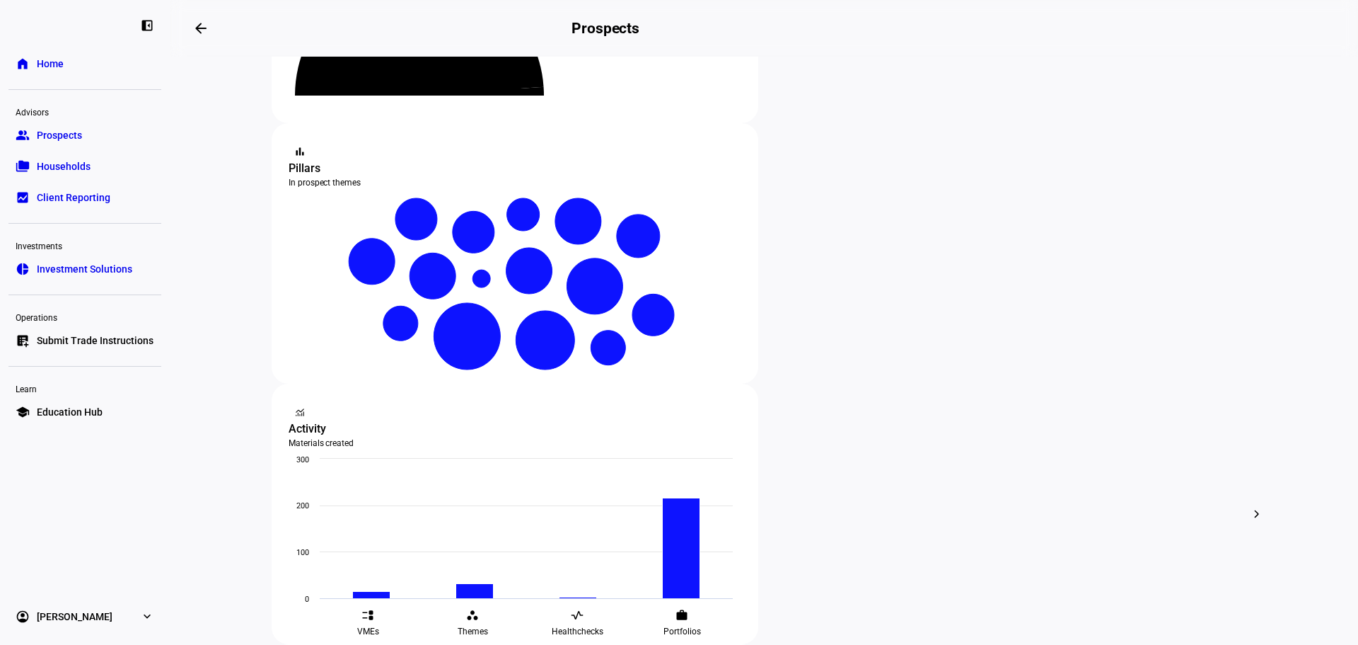
scroll to position [212, 0]
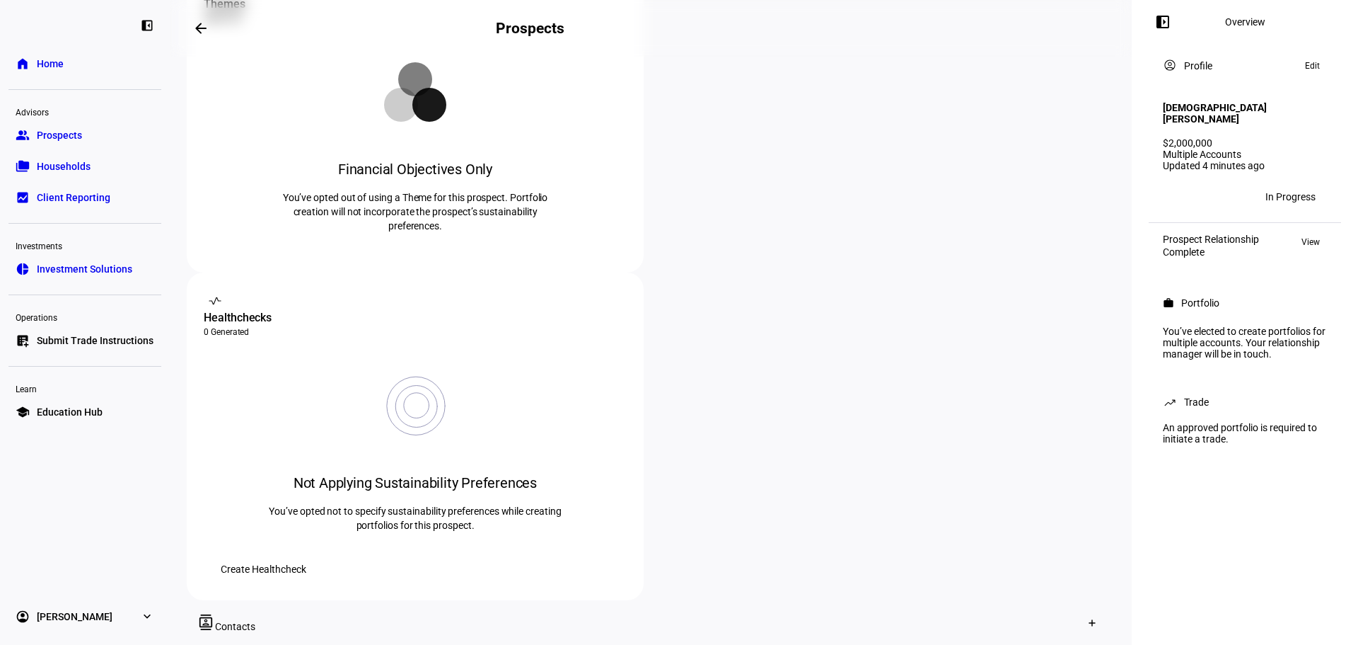
scroll to position [354, 0]
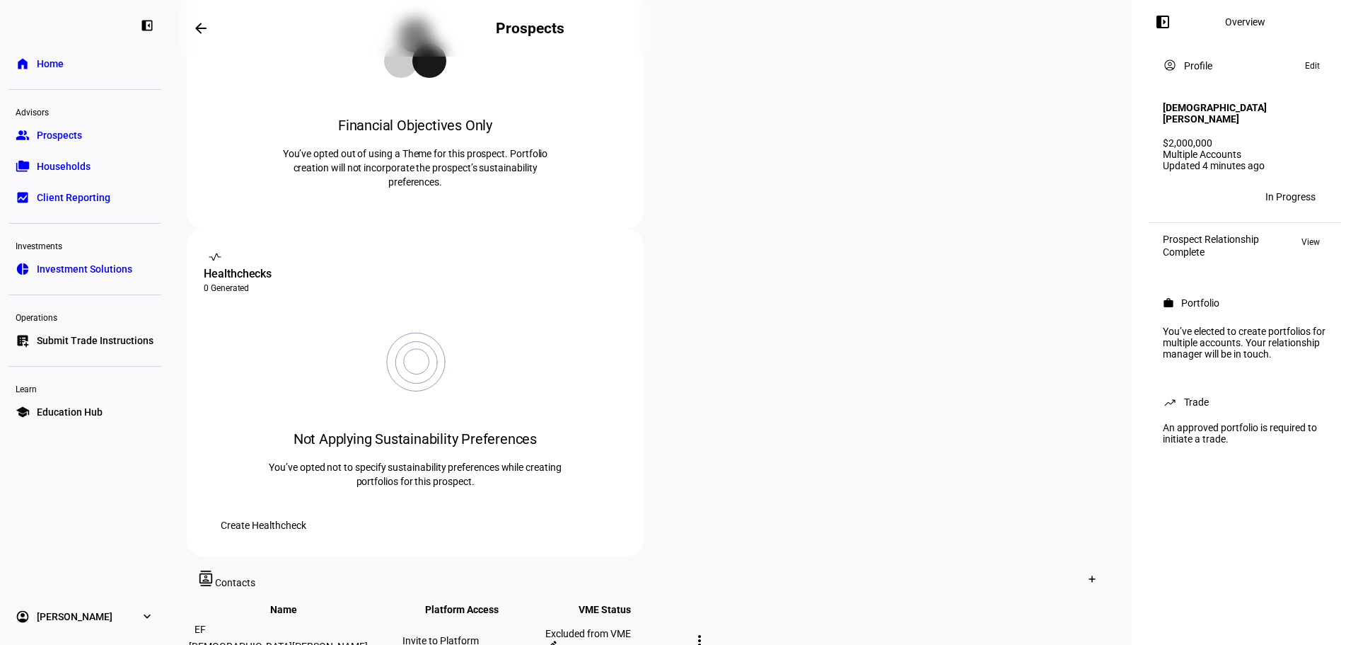
click at [708, 632] on mat-icon "more_vert" at bounding box center [699, 640] width 17 height 17
click at [785, 483] on div at bounding box center [679, 322] width 1358 height 645
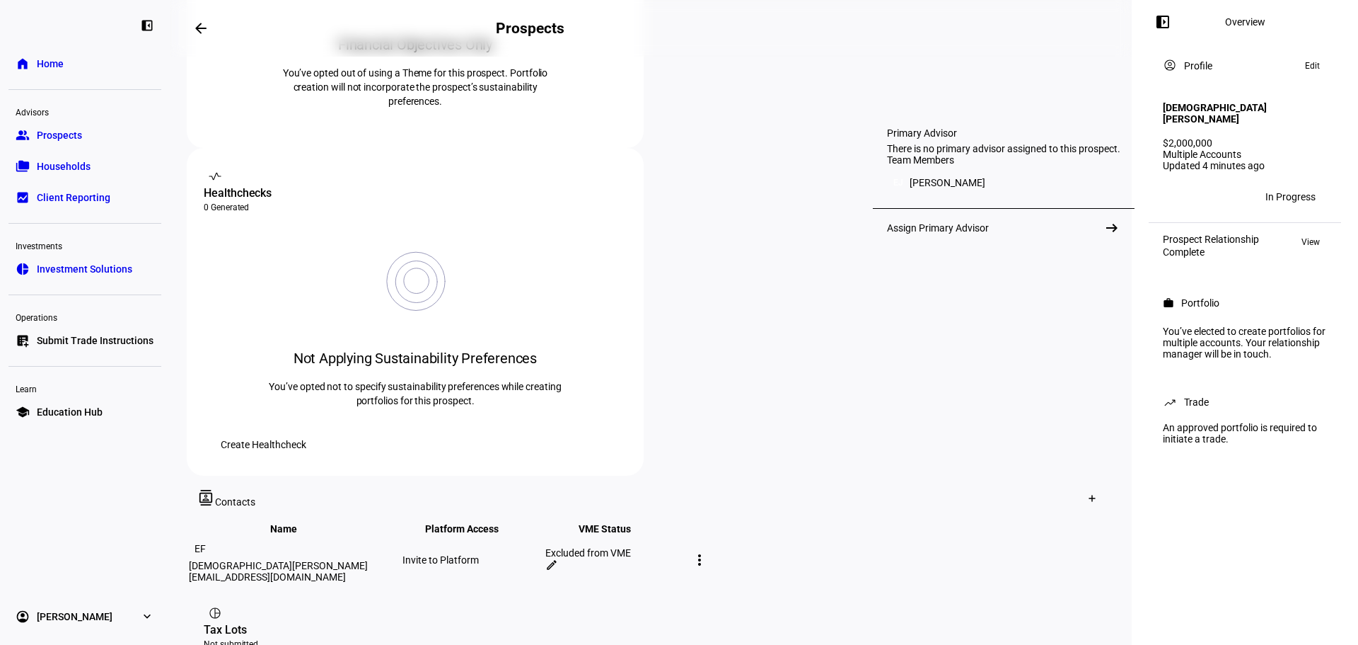
scroll to position [647, 0]
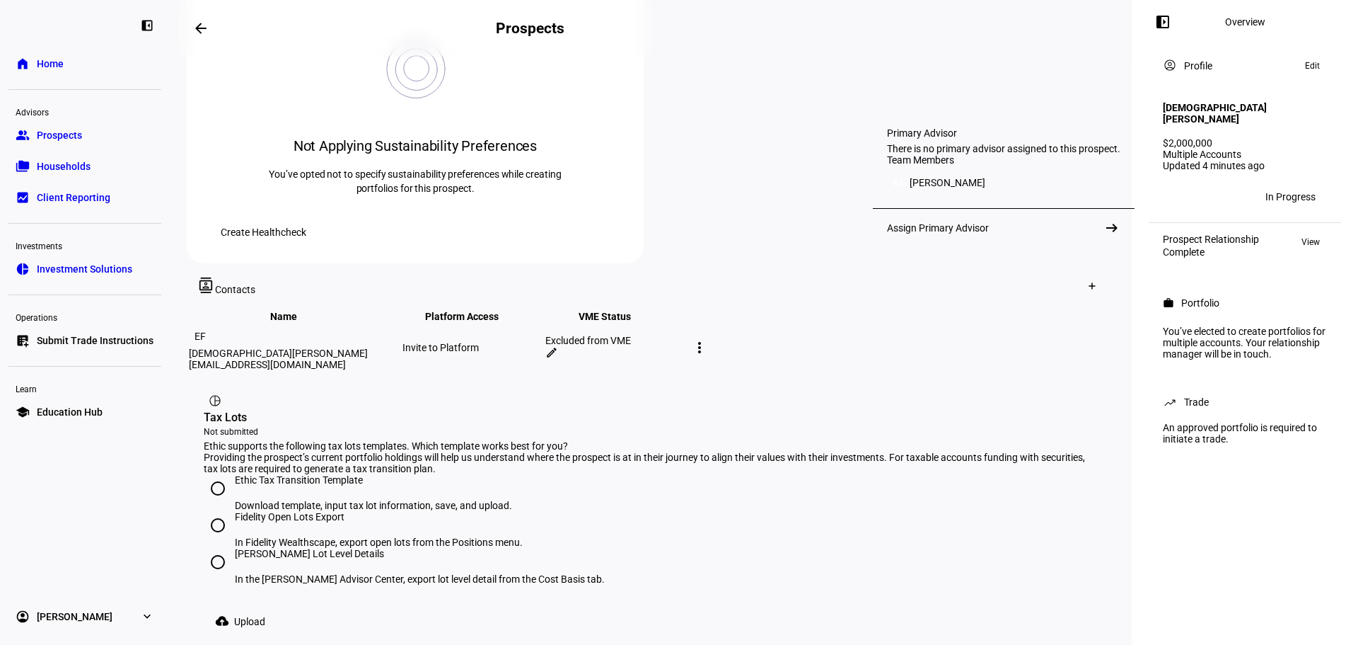
click at [1000, 194] on div "EJ Ehmer Jafar" at bounding box center [1003, 182] width 233 height 23
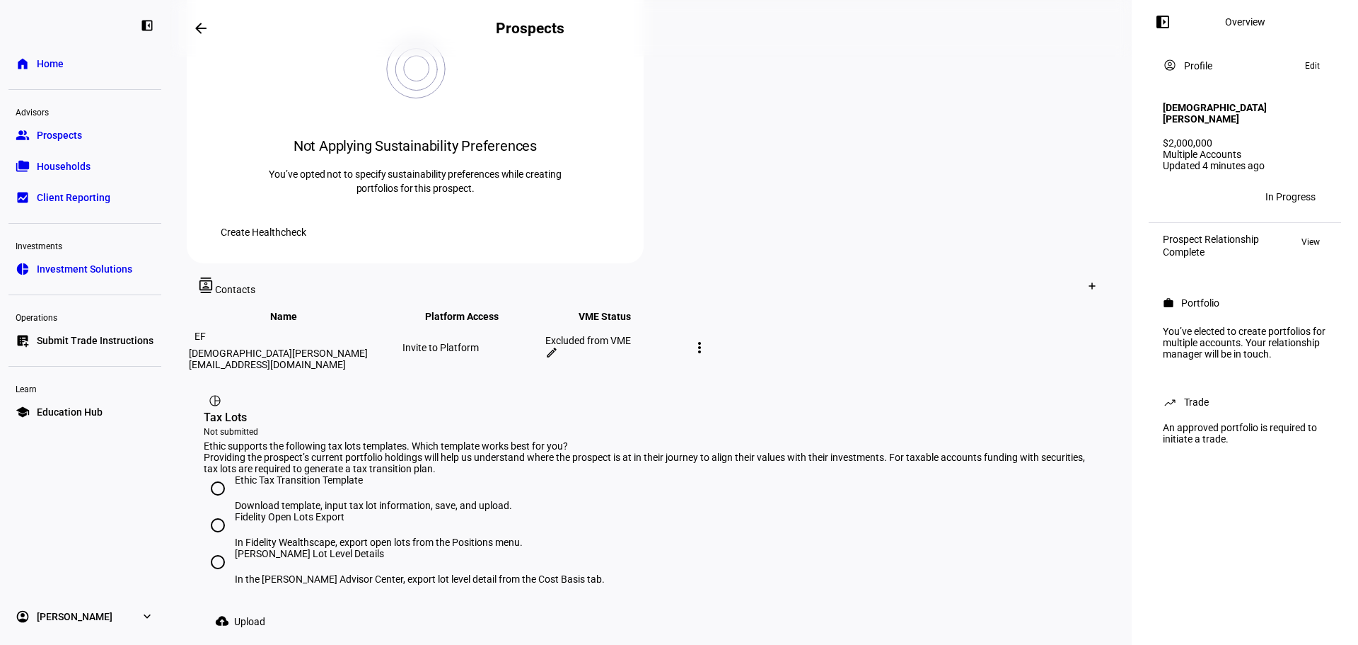
click at [1288, 191] on div "In Progress" at bounding box center [1291, 196] width 50 height 11
click at [1183, 186] on rect at bounding box center [1175, 197] width 22 height 22
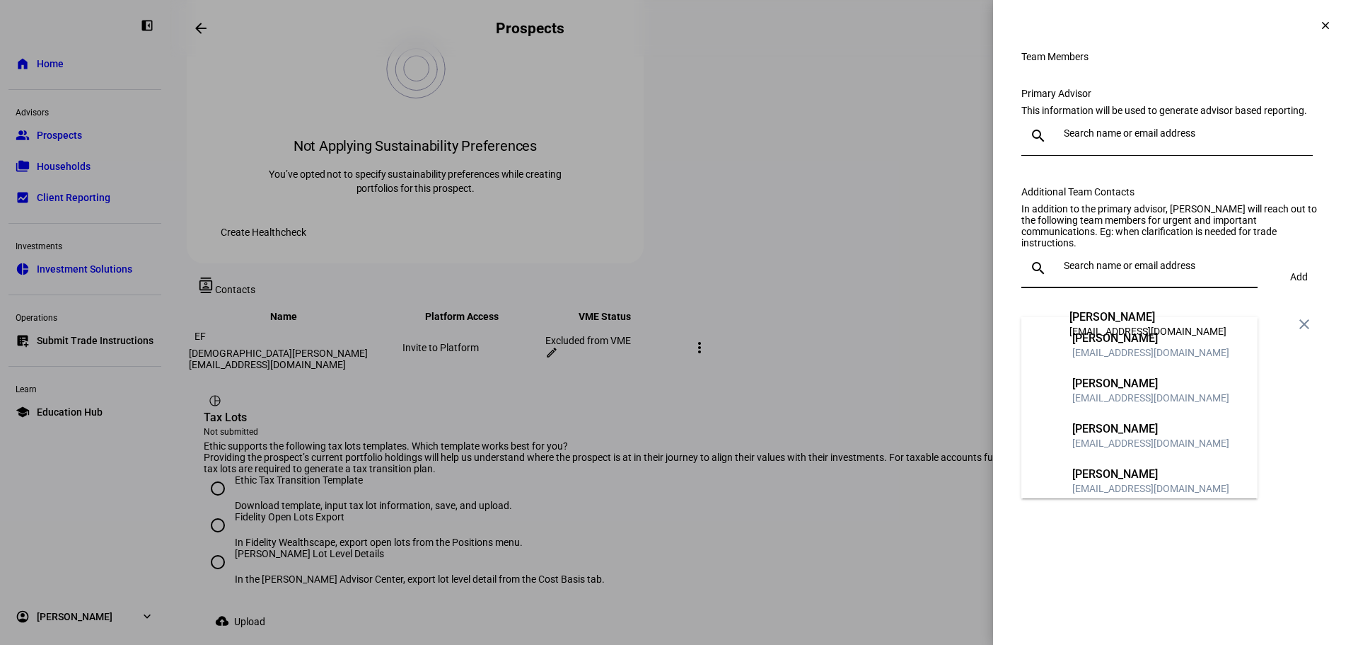
click at [1097, 271] on input "text" at bounding box center [1158, 265] width 188 height 11
type input "nicole"
click at [1093, 335] on div "Nicole Ho" at bounding box center [1151, 338] width 157 height 14
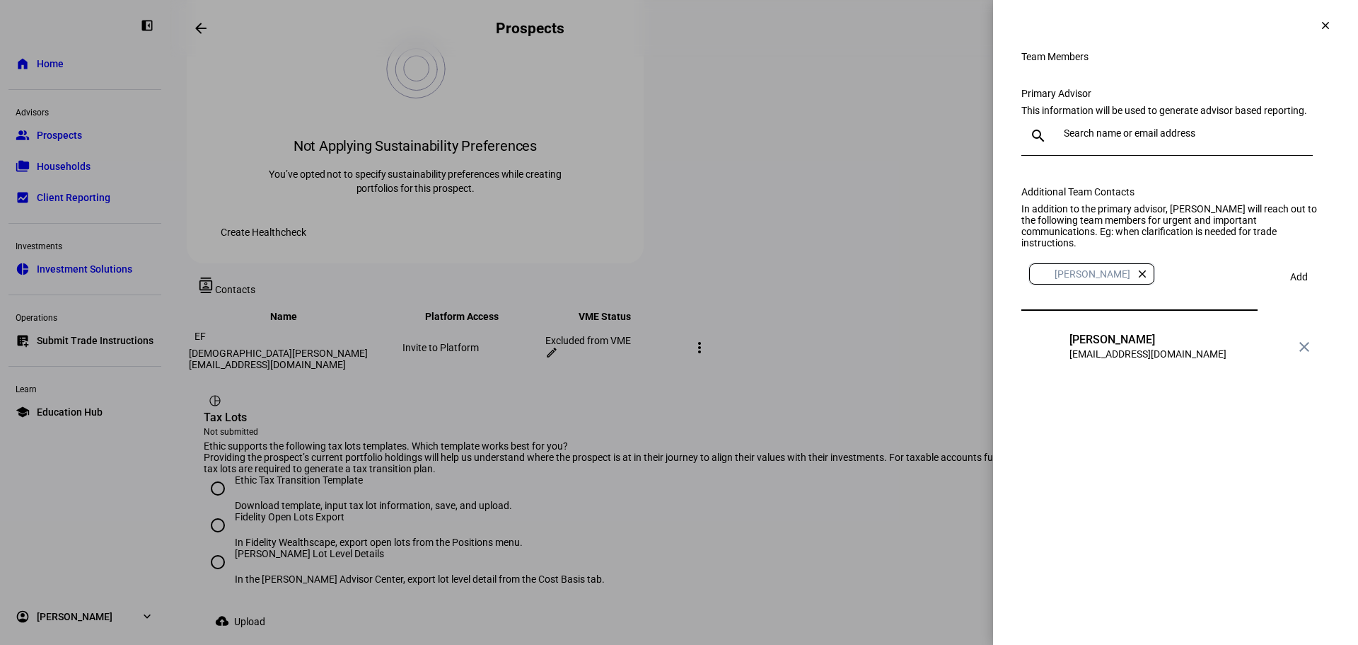
click at [1290, 282] on span "Add" at bounding box center [1299, 276] width 18 height 11
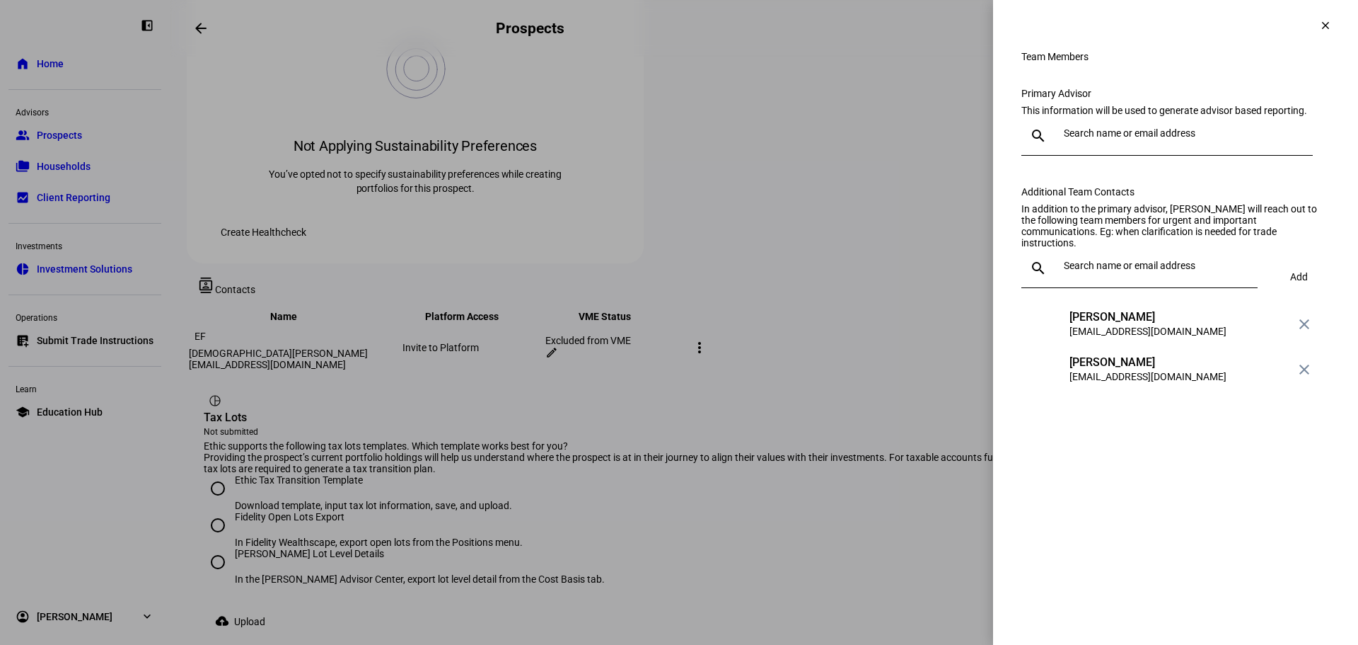
click at [1312, 29] on span at bounding box center [1326, 25] width 34 height 34
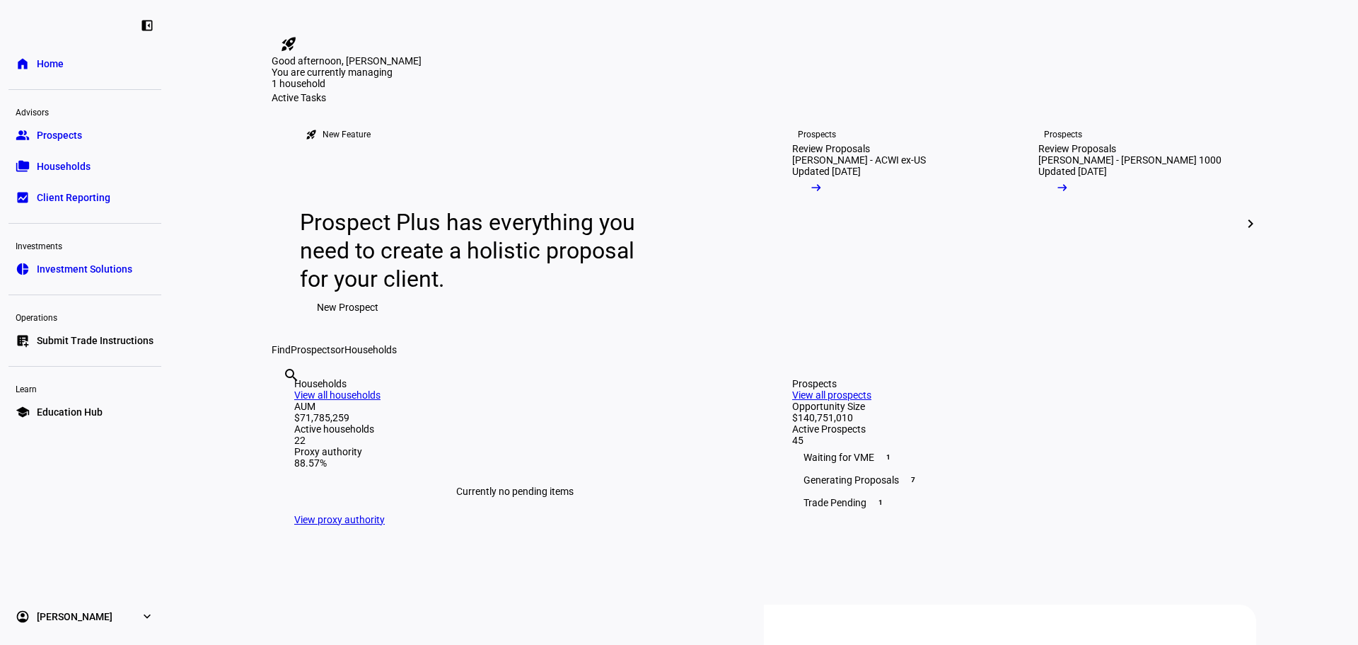
click at [96, 334] on span "Submit Trade Instructions" at bounding box center [95, 340] width 117 height 14
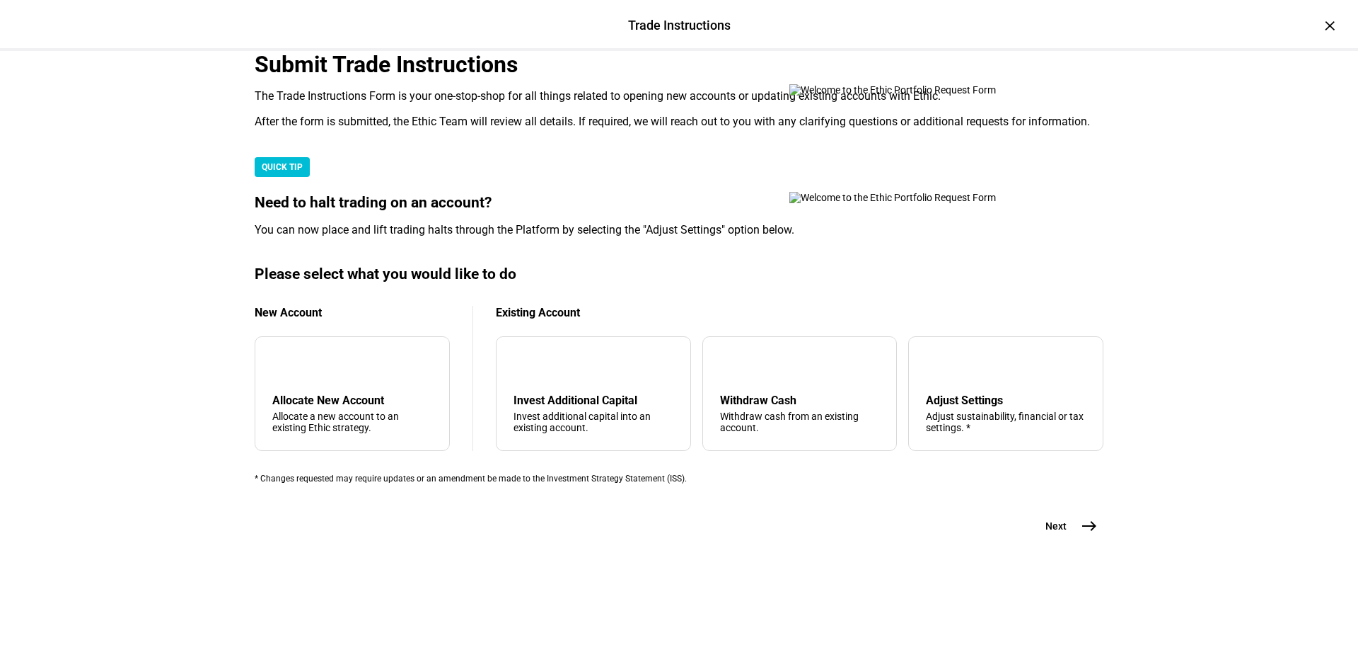
scroll to position [342, 0]
click at [379, 427] on div "add Allocate New Account Allocate a new account to an existing Ethic strategy." at bounding box center [352, 393] width 195 height 115
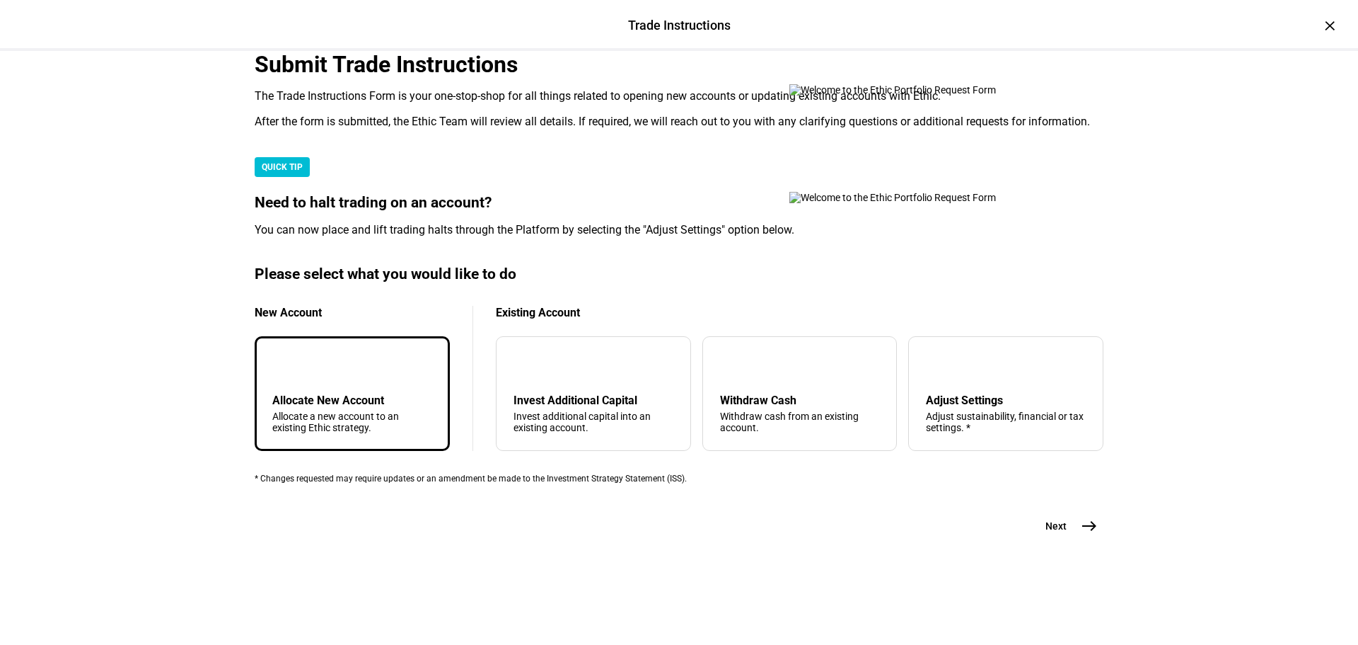
click at [1097, 540] on span "east" at bounding box center [1089, 526] width 28 height 28
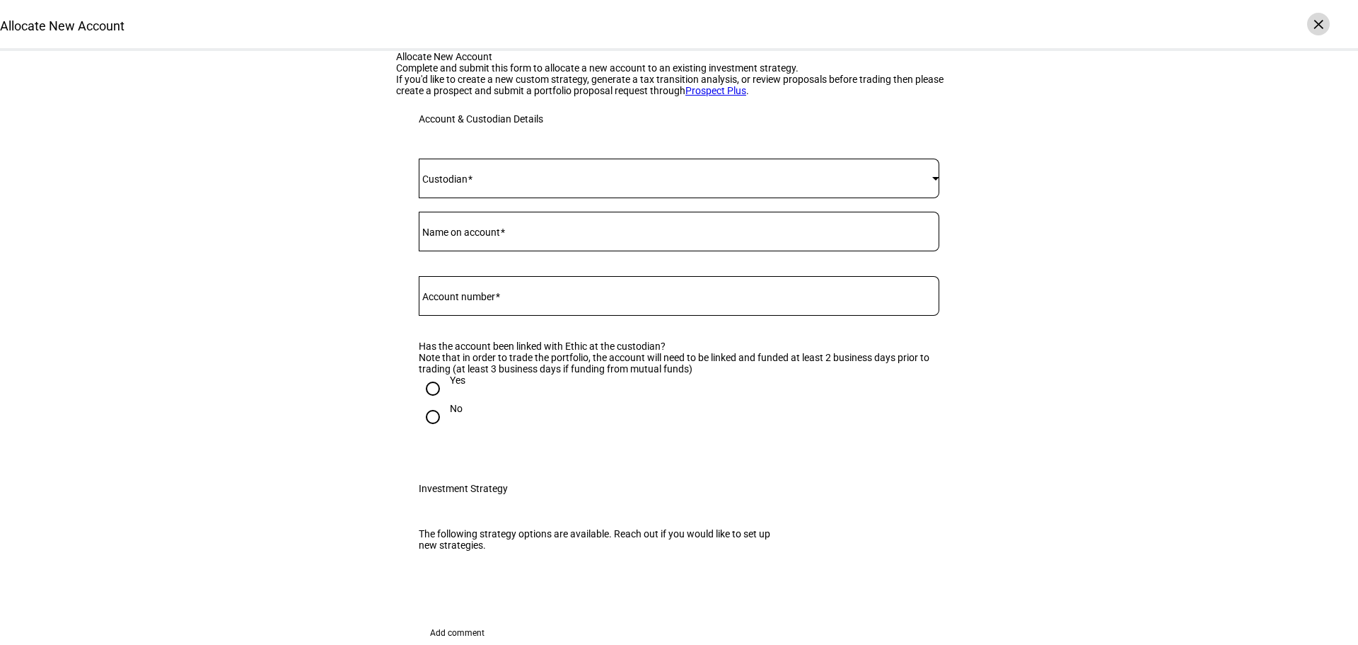
click at [1312, 28] on div "×" at bounding box center [1318, 24] width 23 height 23
